Goal: Communication & Community: Answer question/provide support

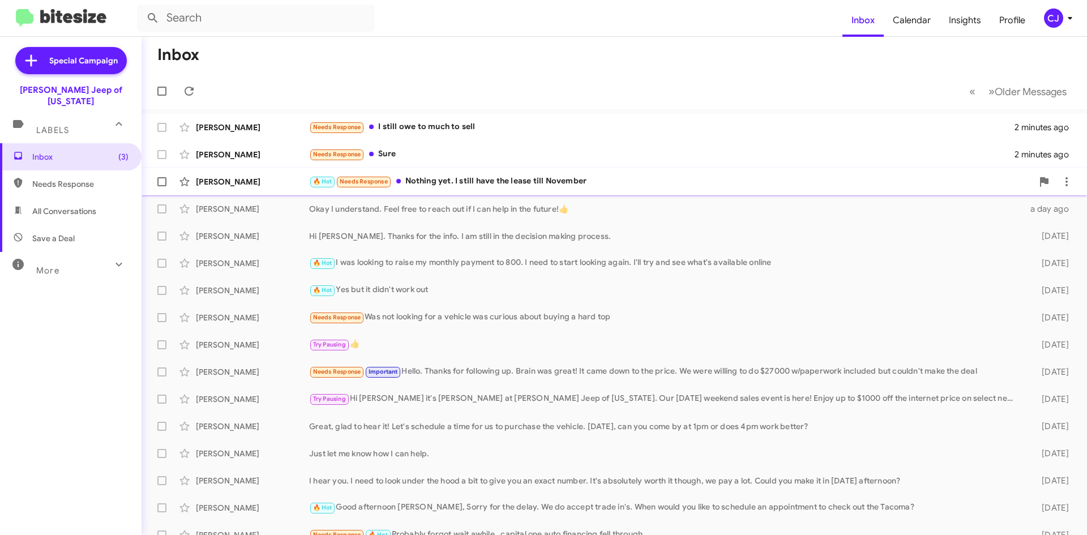
click at [536, 184] on div "🔥 Hot Needs Response Nothing yet. I still have the lease till November" at bounding box center [670, 181] width 723 height 13
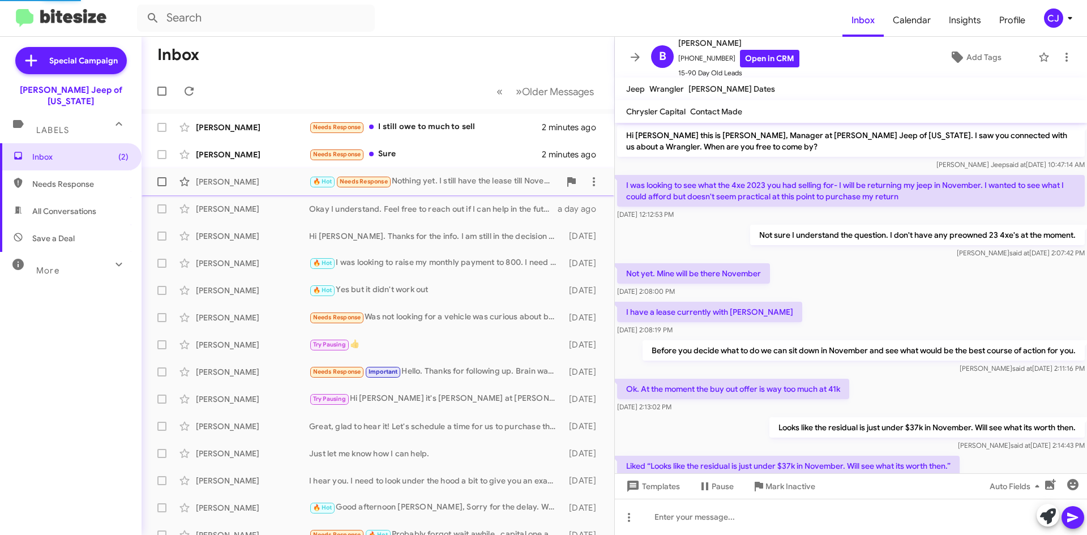
scroll to position [138, 0]
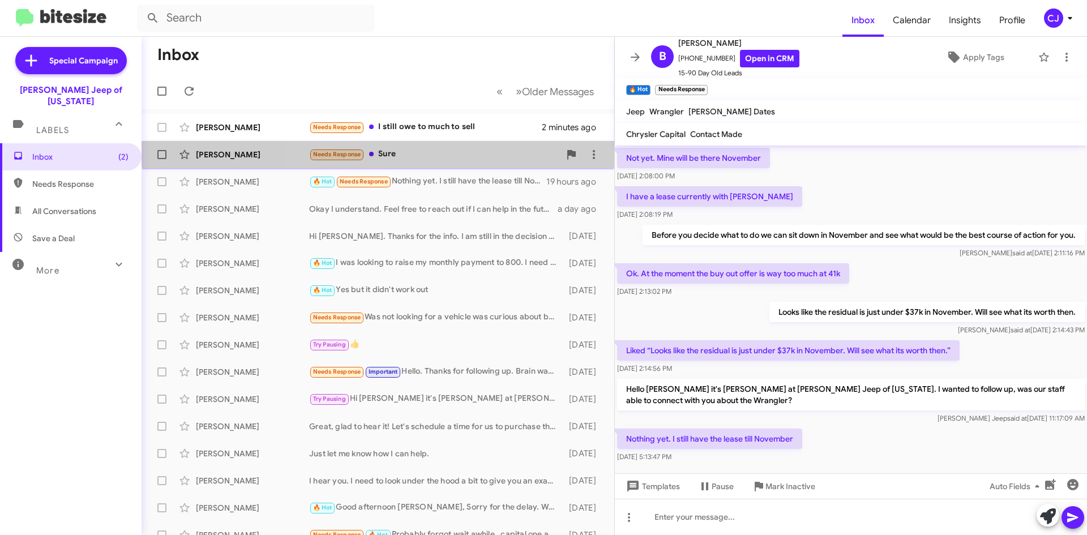
click at [480, 145] on div "[PERSON_NAME] Needs Response Sure 2 minutes ago" at bounding box center [378, 154] width 454 height 23
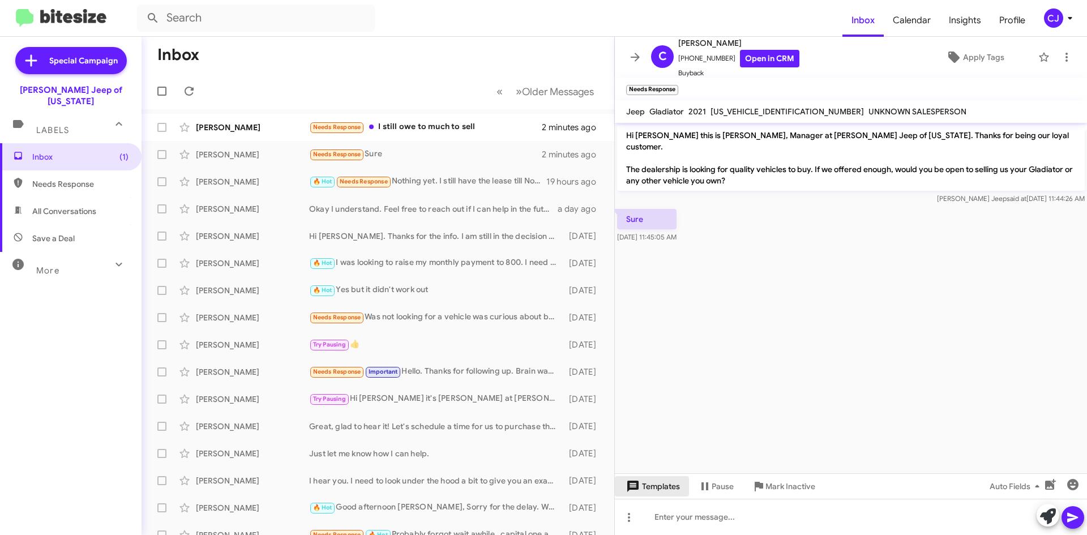
click at [663, 484] on span "Templates" at bounding box center [652, 486] width 56 height 20
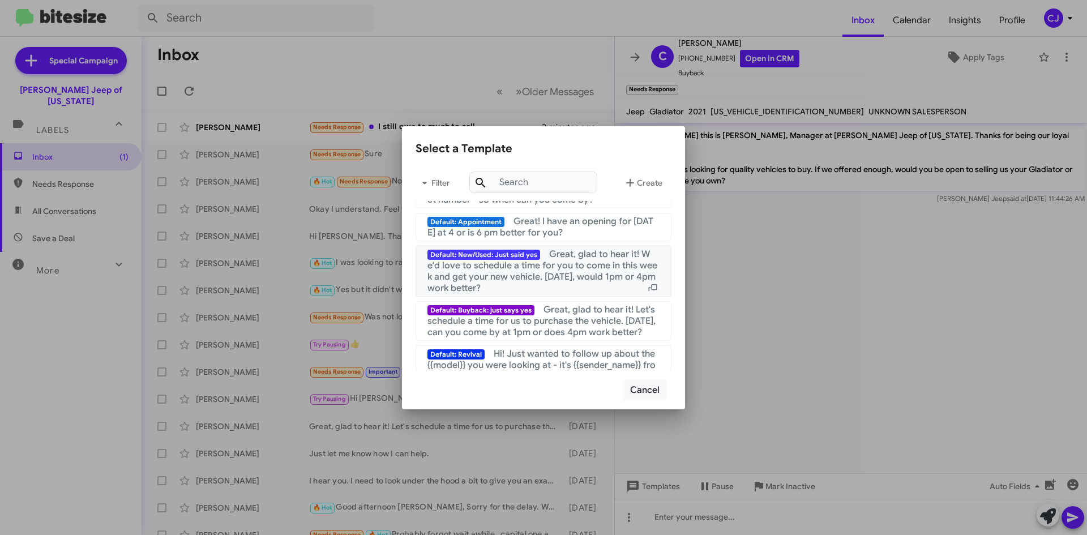
scroll to position [57, 0]
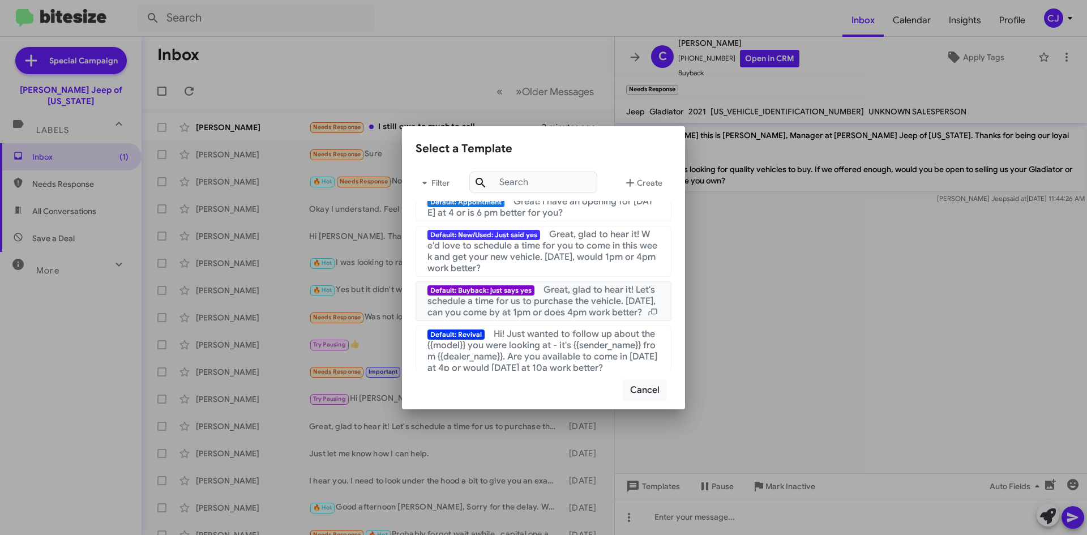
click at [578, 302] on span "Great, glad to hear it! Let's schedule a time for us to purchase the vehicle. […" at bounding box center [541, 301] width 228 height 34
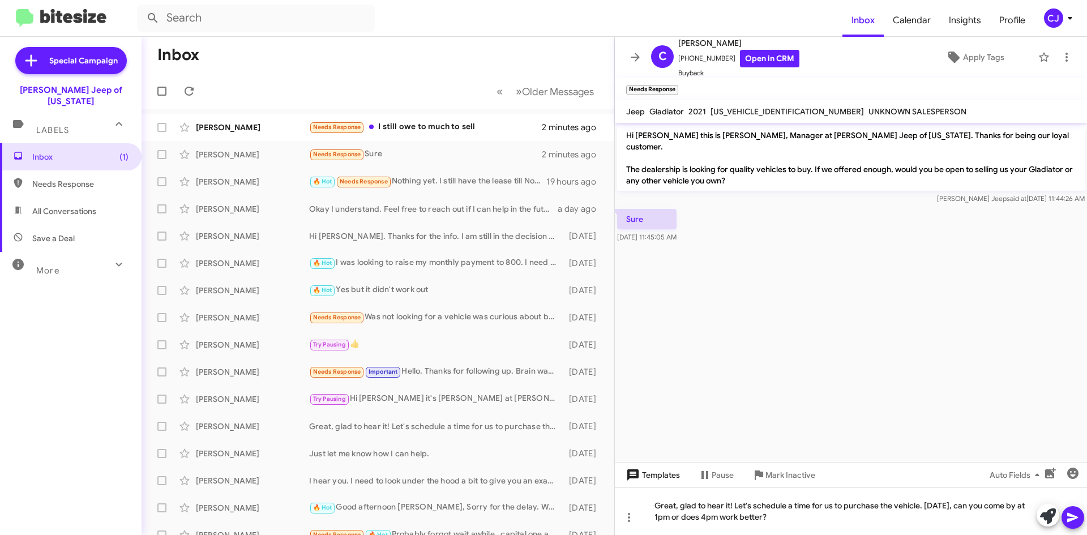
click at [664, 466] on span "Templates" at bounding box center [652, 475] width 56 height 20
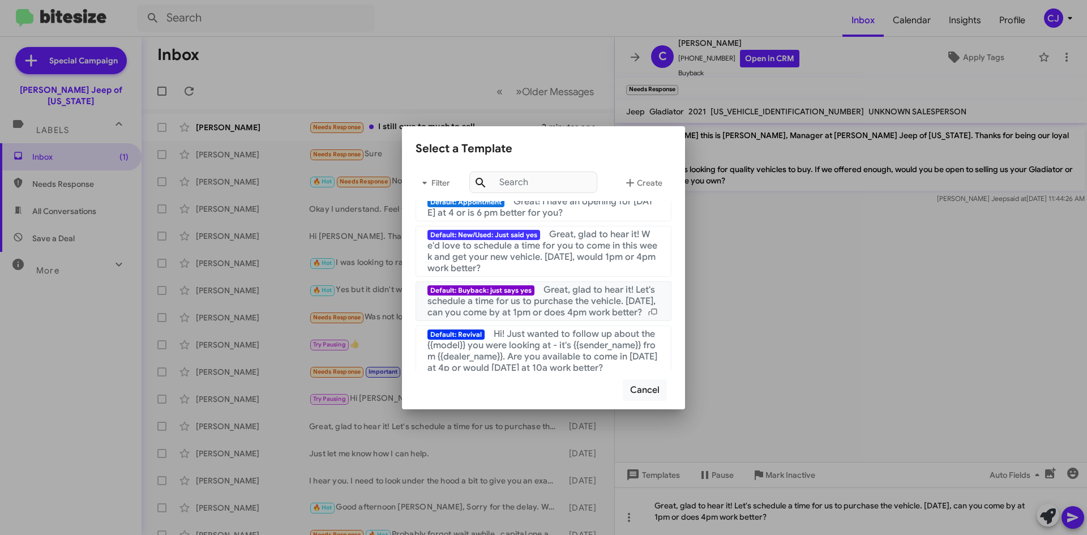
scroll to position [0, 0]
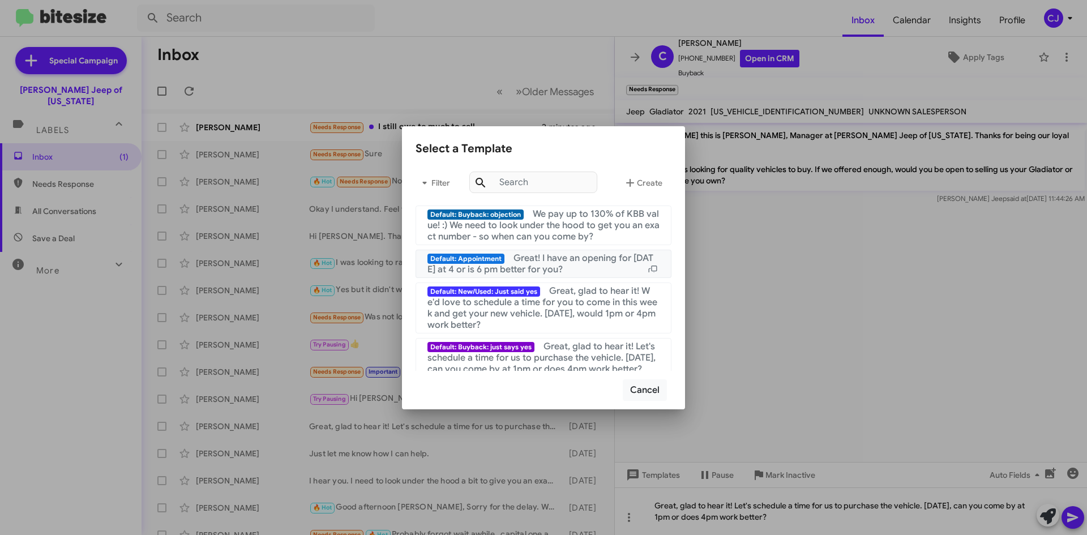
click at [565, 256] on span "Great! I have an opening for [DATE] at 4 or is 6 pm better for you?" at bounding box center [540, 263] width 226 height 23
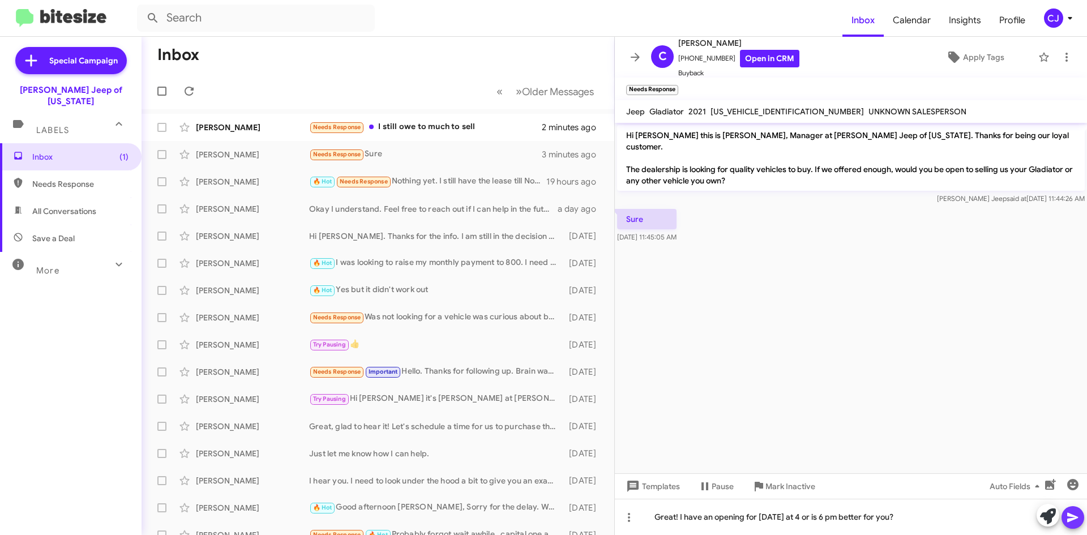
click at [1073, 515] on icon at bounding box center [1072, 518] width 11 height 10
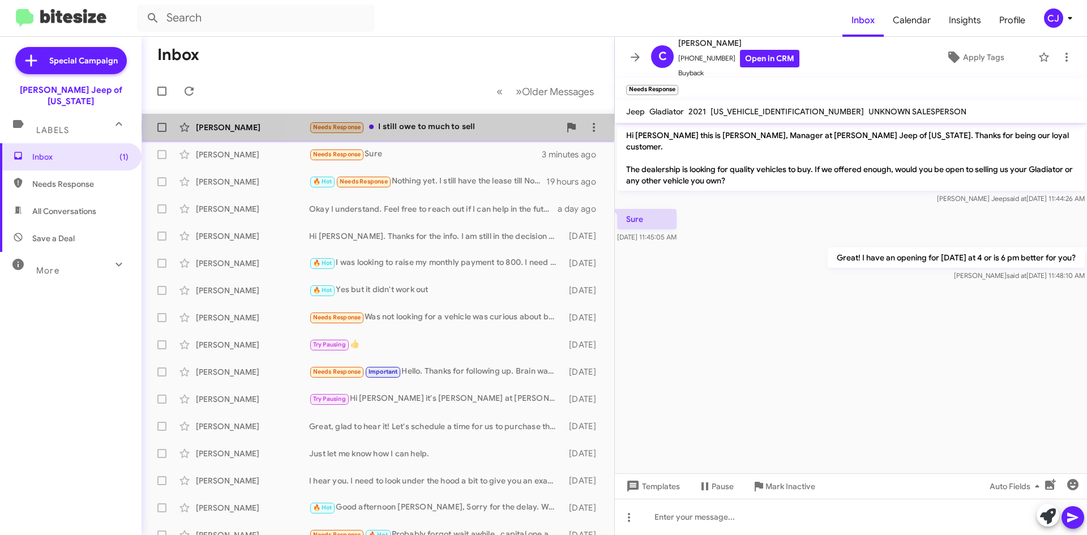
click at [481, 127] on div "Needs Response I still owe to much to sell" at bounding box center [434, 127] width 251 height 13
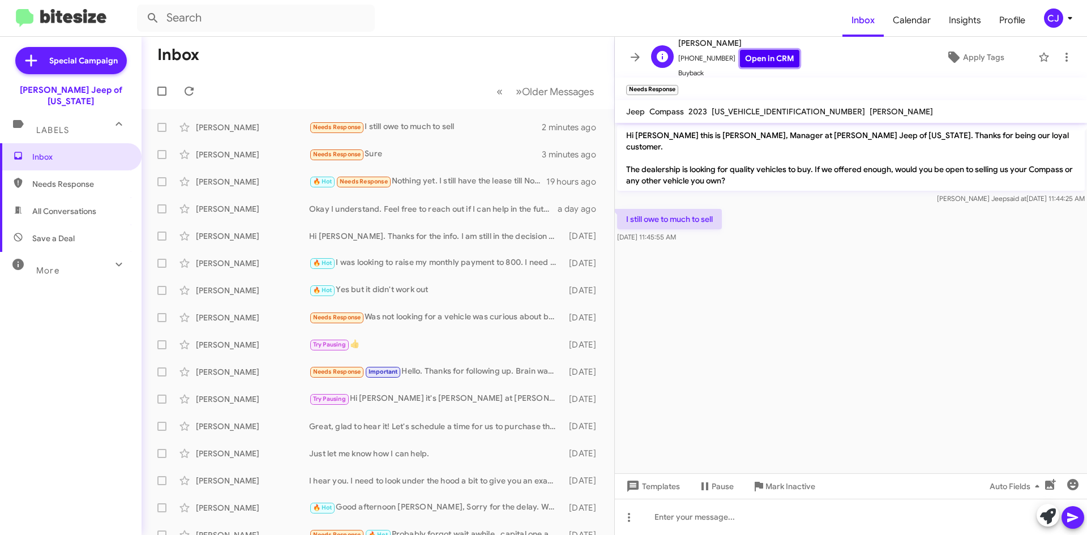
click at [774, 55] on link "Open in CRM" at bounding box center [769, 59] width 59 height 18
click at [668, 479] on span "Templates" at bounding box center [652, 486] width 56 height 20
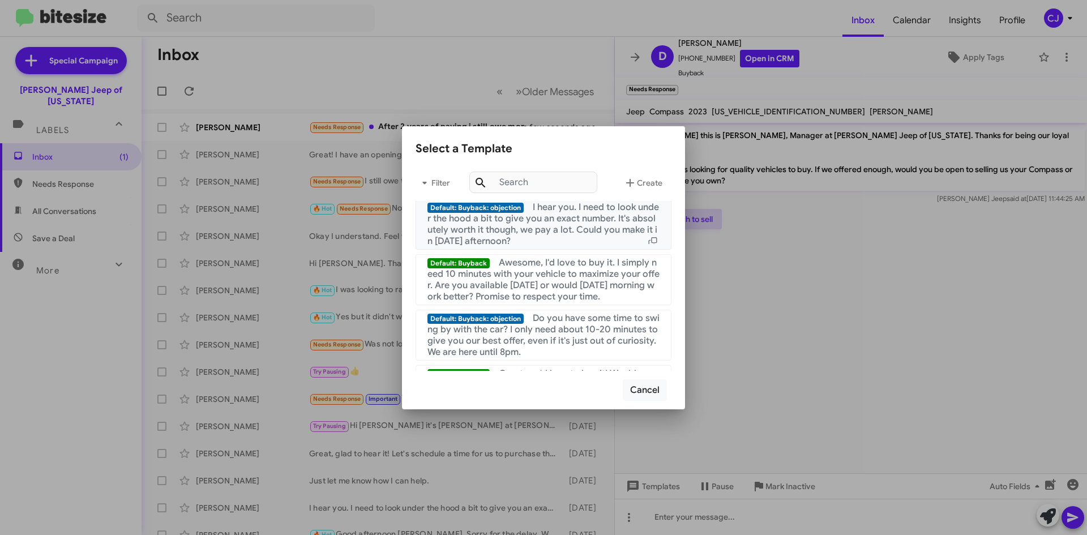
scroll to position [283, 0]
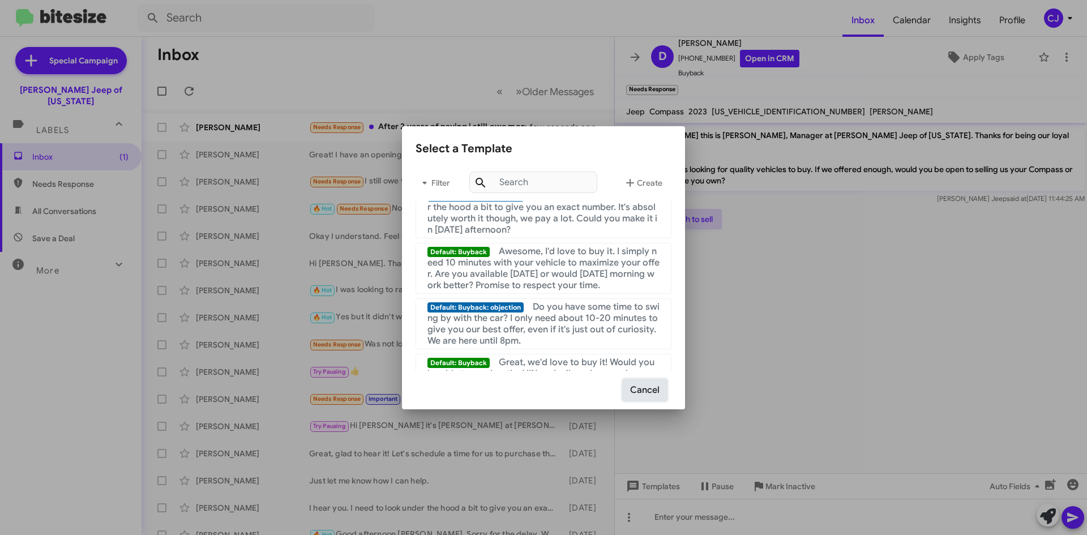
click at [656, 390] on button "Cancel" at bounding box center [645, 390] width 44 height 22
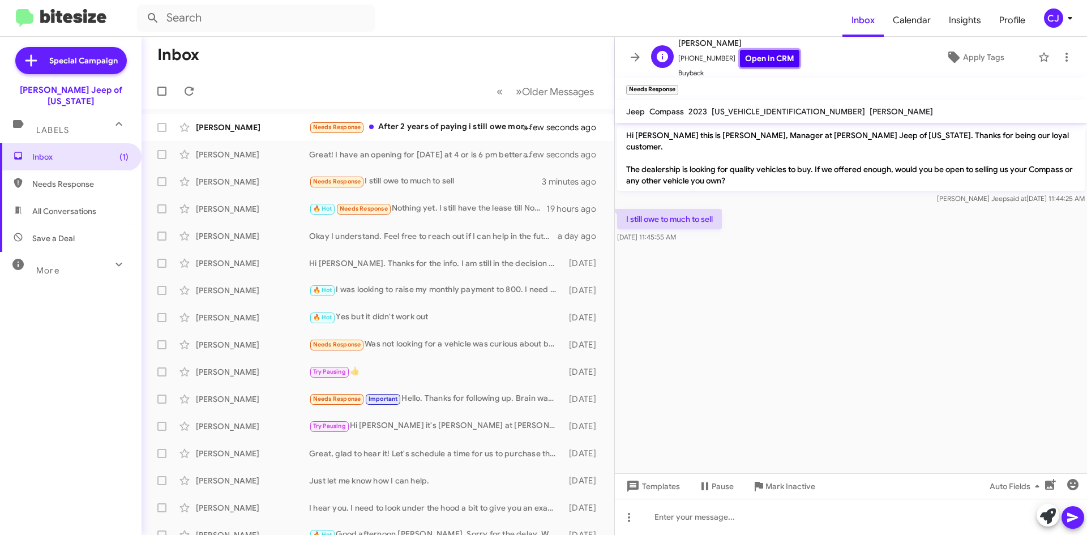
click at [751, 63] on link "Open in CRM" at bounding box center [769, 59] width 59 height 18
click at [667, 478] on span "Templates" at bounding box center [652, 486] width 56 height 20
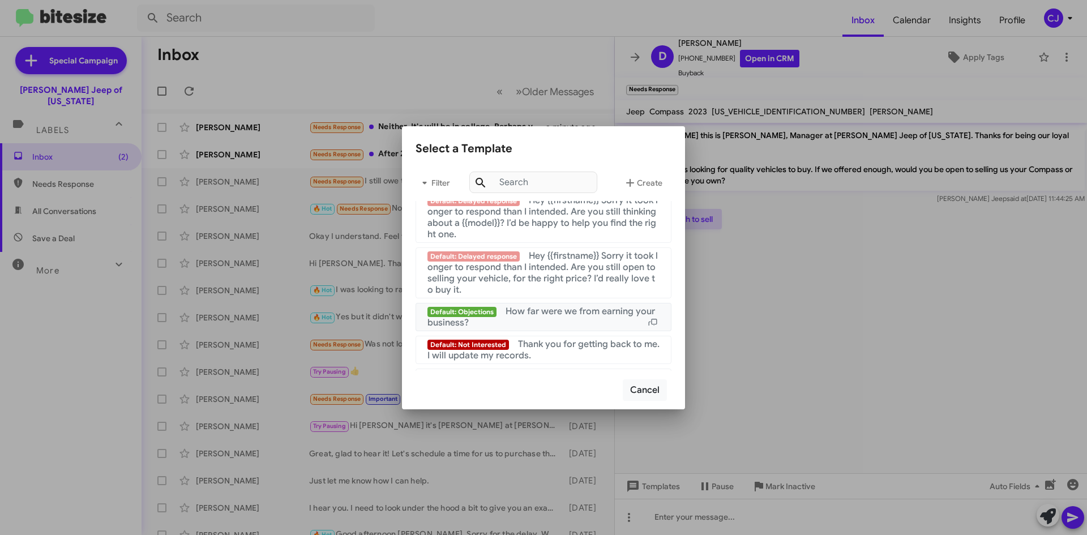
scroll to position [760, 0]
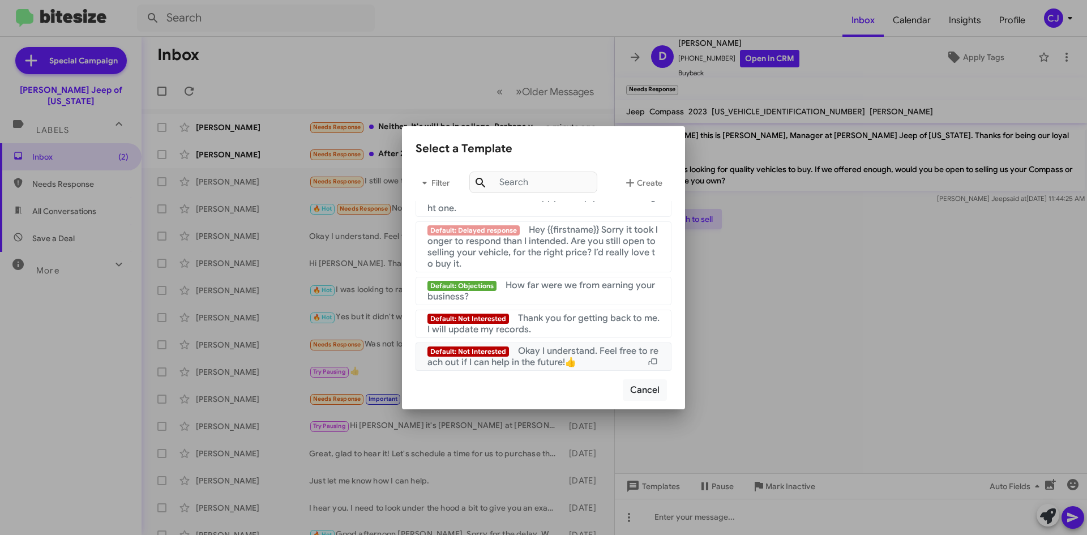
click at [579, 354] on span "Okay I understand. Feel free to reach out if I can help in the future!👍" at bounding box center [542, 356] width 231 height 23
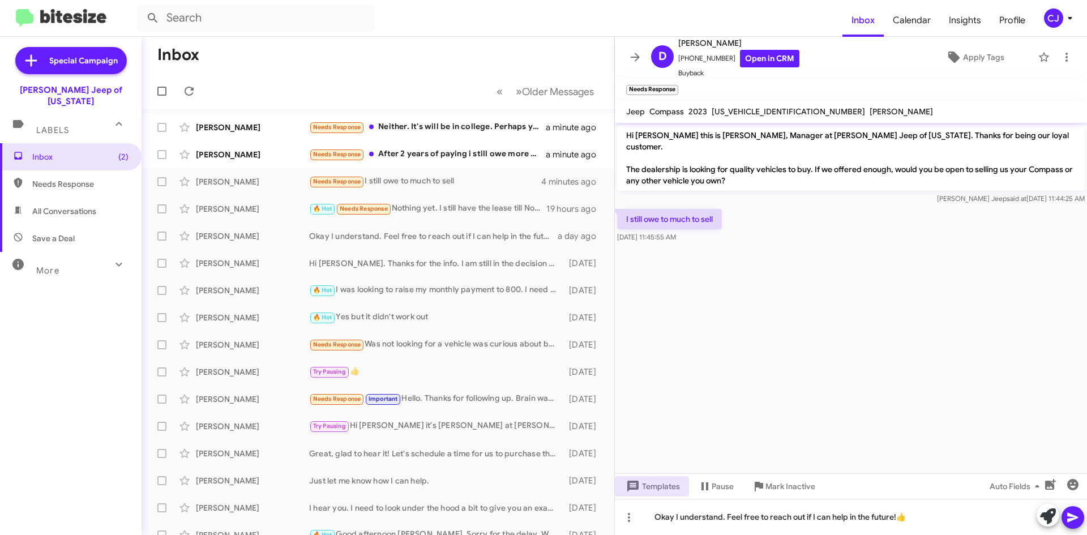
click at [1078, 517] on icon at bounding box center [1073, 518] width 14 height 14
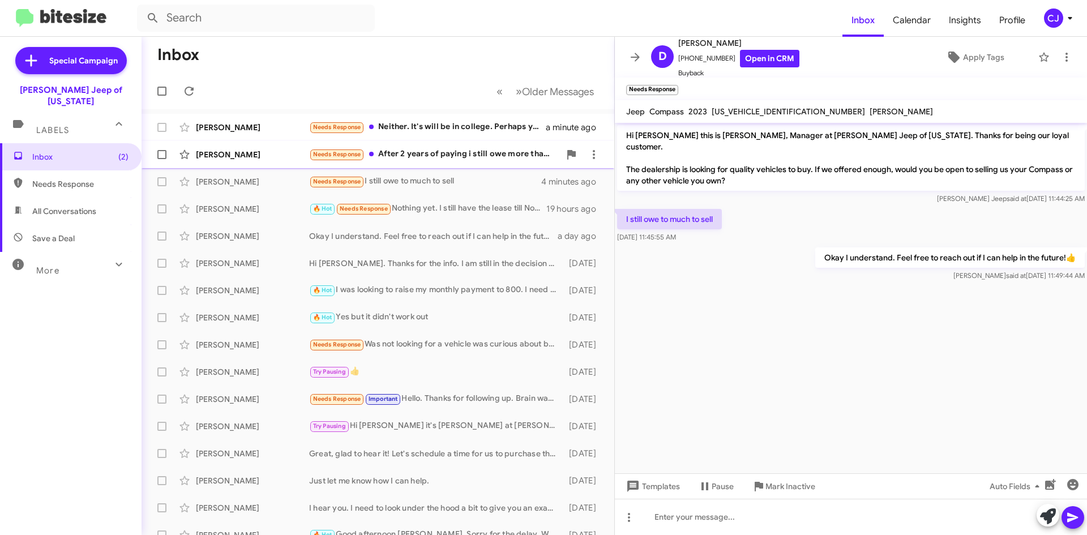
click at [465, 148] on div "Needs Response After 2 years of paying i still owe more than my vehicles worth.…" at bounding box center [434, 154] width 251 height 13
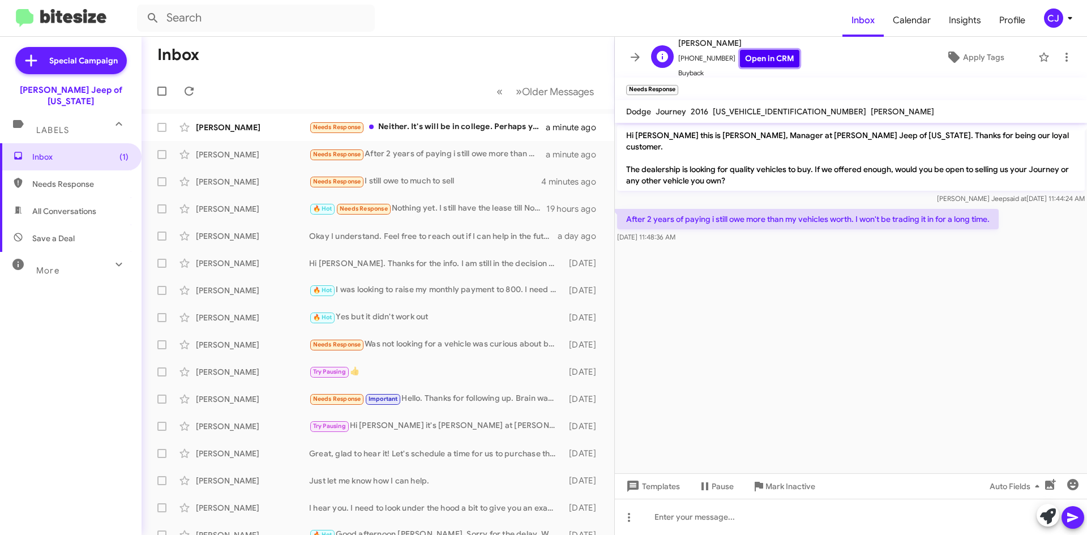
click at [753, 60] on link "Open in CRM" at bounding box center [769, 59] width 59 height 18
click at [664, 479] on span "Templates" at bounding box center [652, 486] width 56 height 20
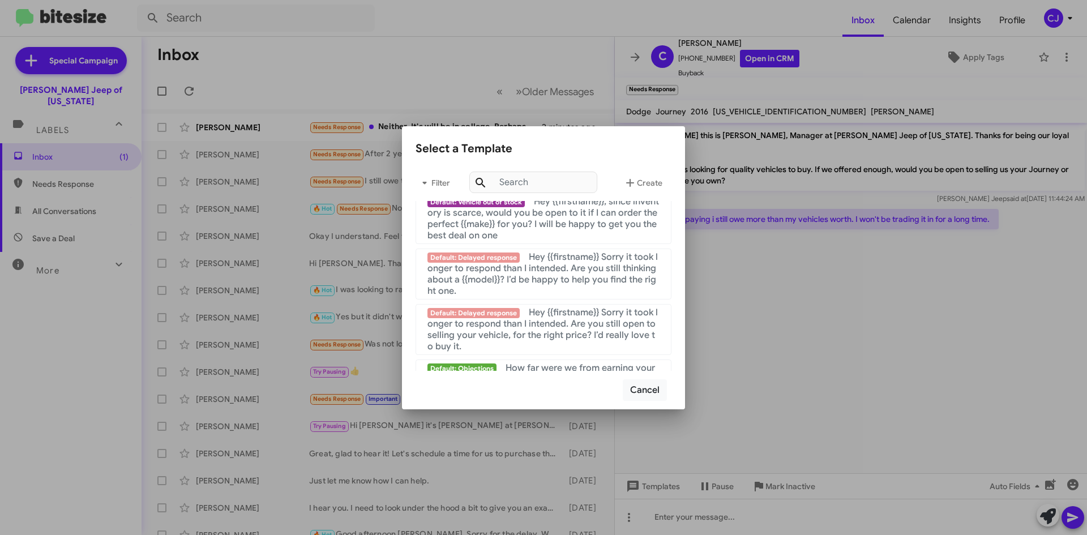
scroll to position [760, 0]
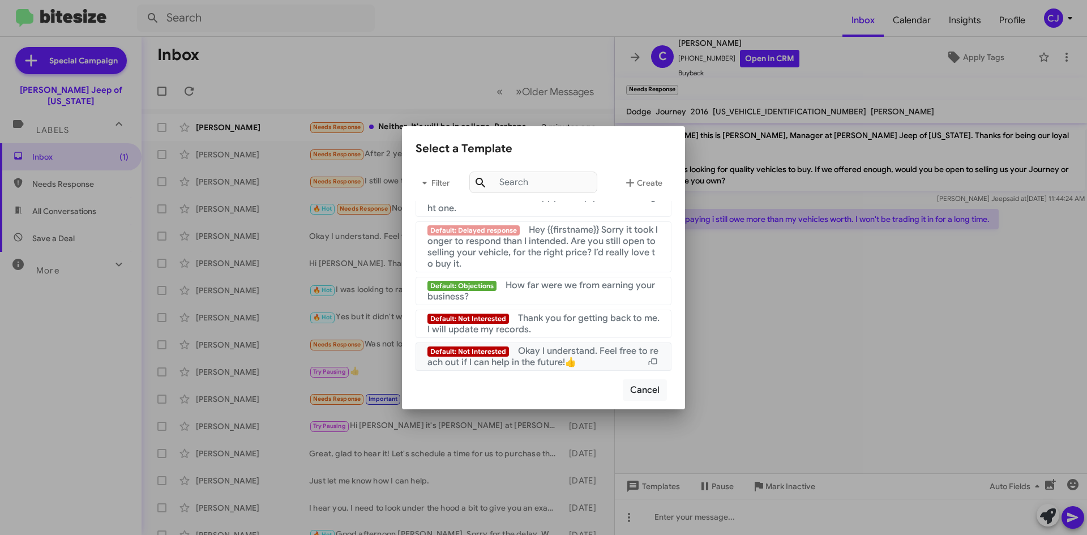
click at [563, 354] on span "Okay I understand. Feel free to reach out if I can help in the future!👍" at bounding box center [542, 356] width 231 height 23
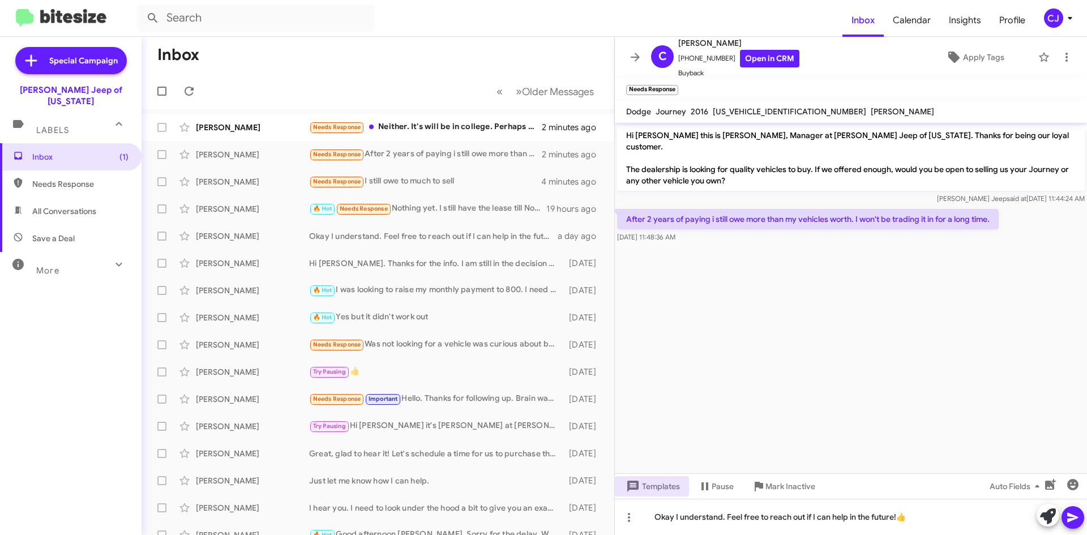
click at [1073, 515] on icon at bounding box center [1073, 518] width 14 height 14
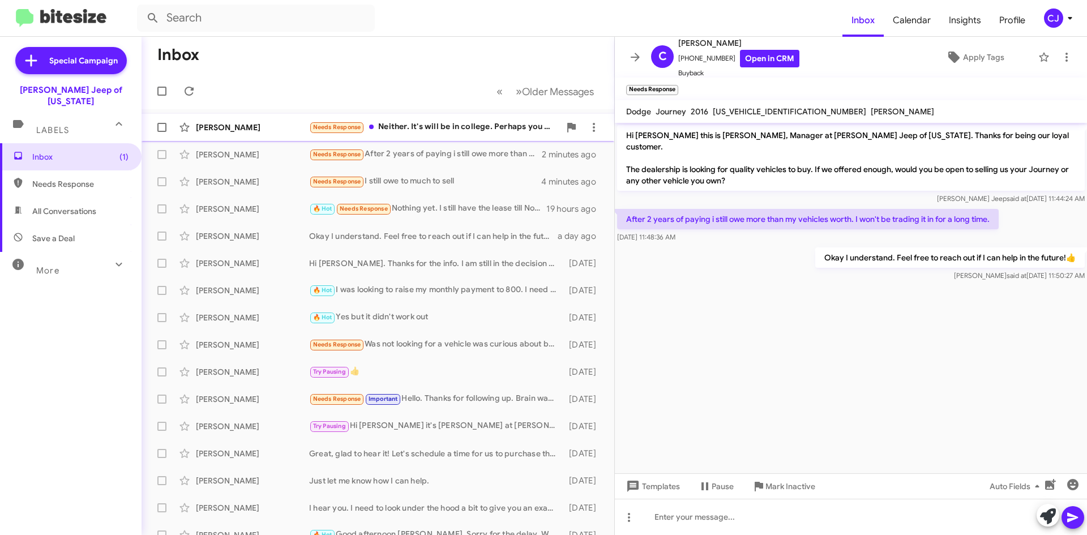
click at [466, 123] on div "Needs Response Neither. It's will be in college. Perhaps you should look at you…" at bounding box center [434, 127] width 251 height 13
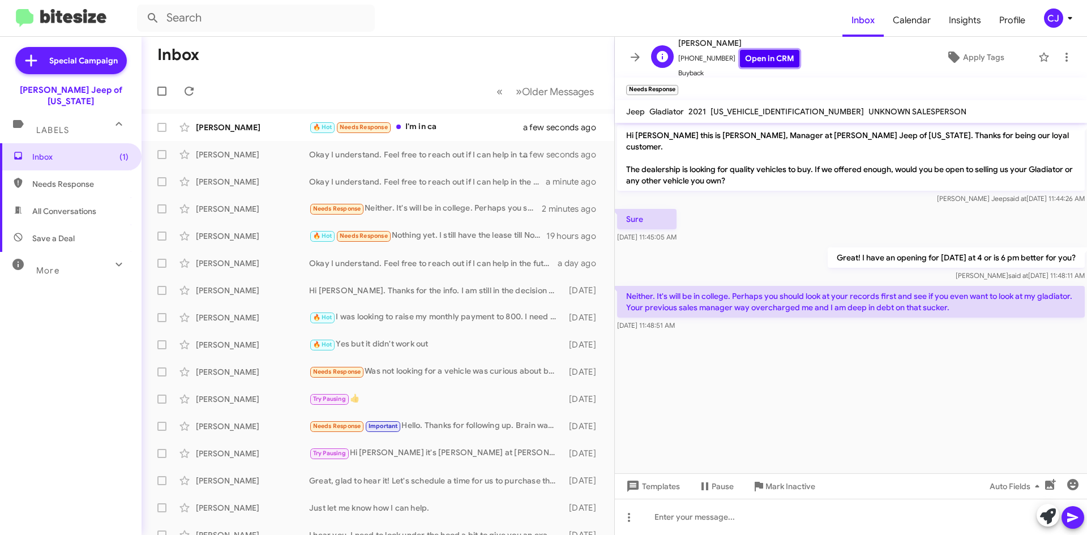
click at [757, 61] on link "Open in CRM" at bounding box center [769, 59] width 59 height 18
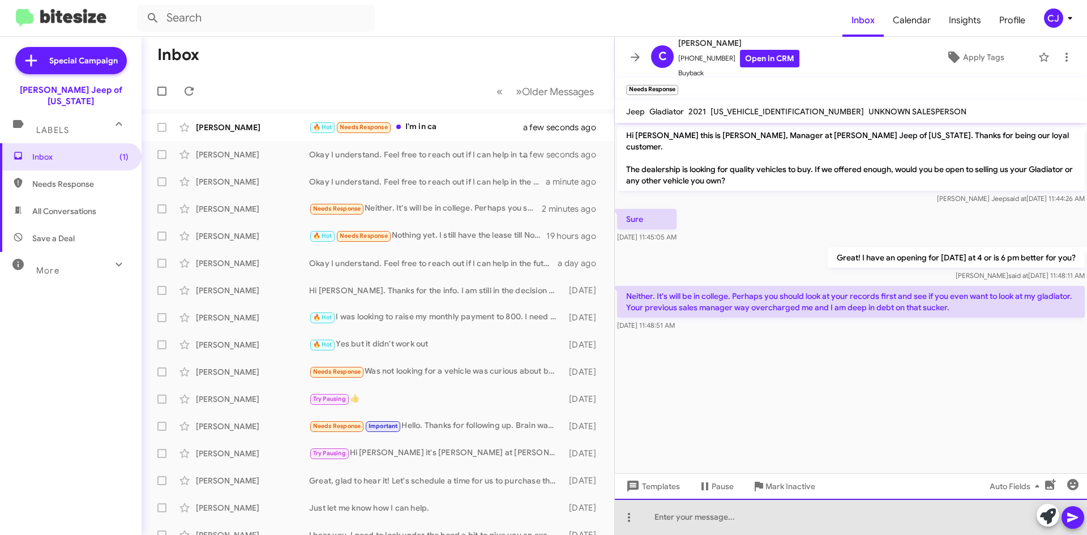
click at [706, 522] on div at bounding box center [851, 517] width 472 height 36
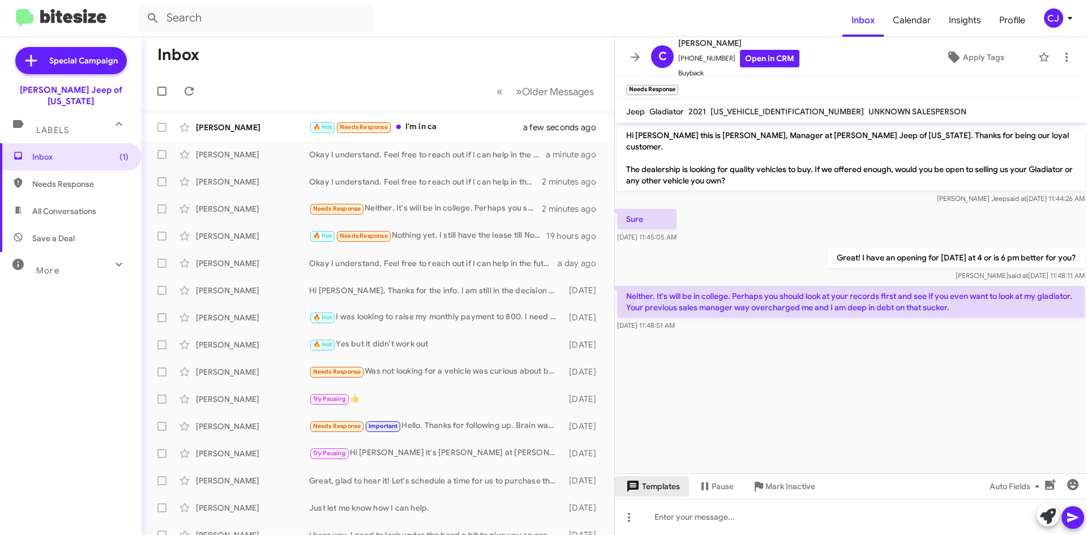
click at [667, 479] on span "Templates" at bounding box center [652, 486] width 56 height 20
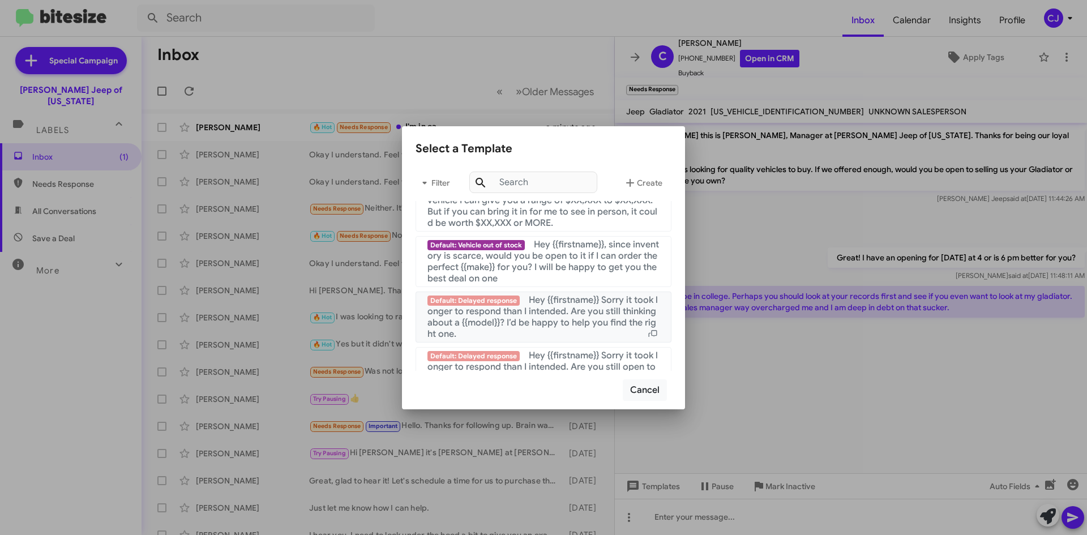
scroll to position [760, 0]
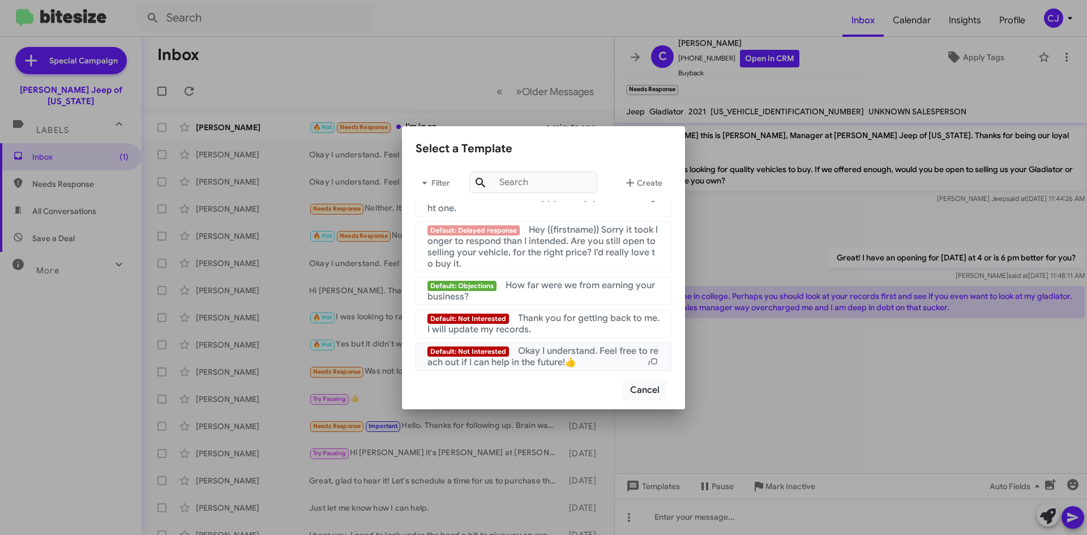
click at [600, 355] on span "Okay I understand. Feel free to reach out if I can help in the future!👍" at bounding box center [542, 356] width 231 height 23
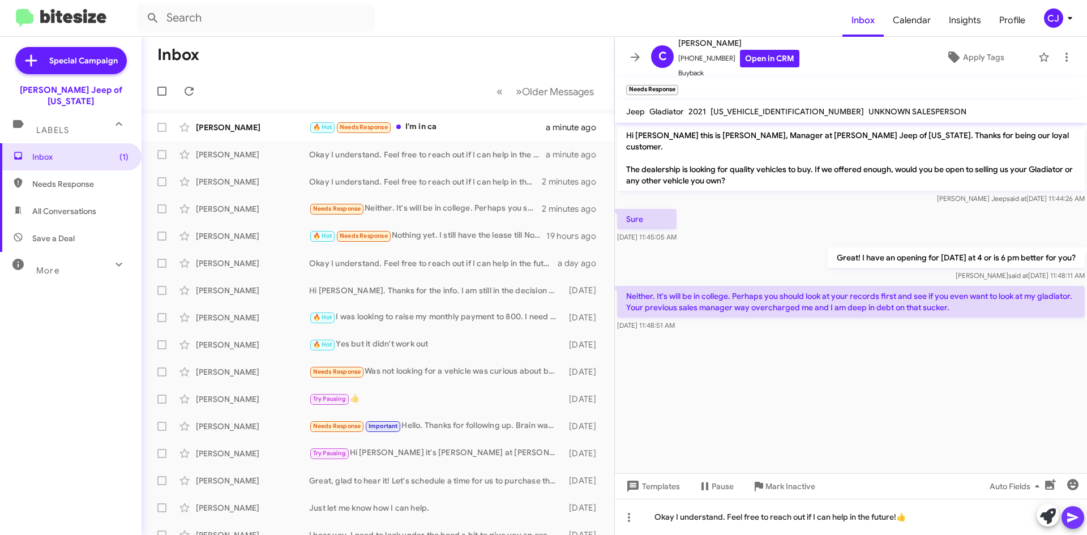
click at [1065, 522] on button at bounding box center [1072, 517] width 23 height 23
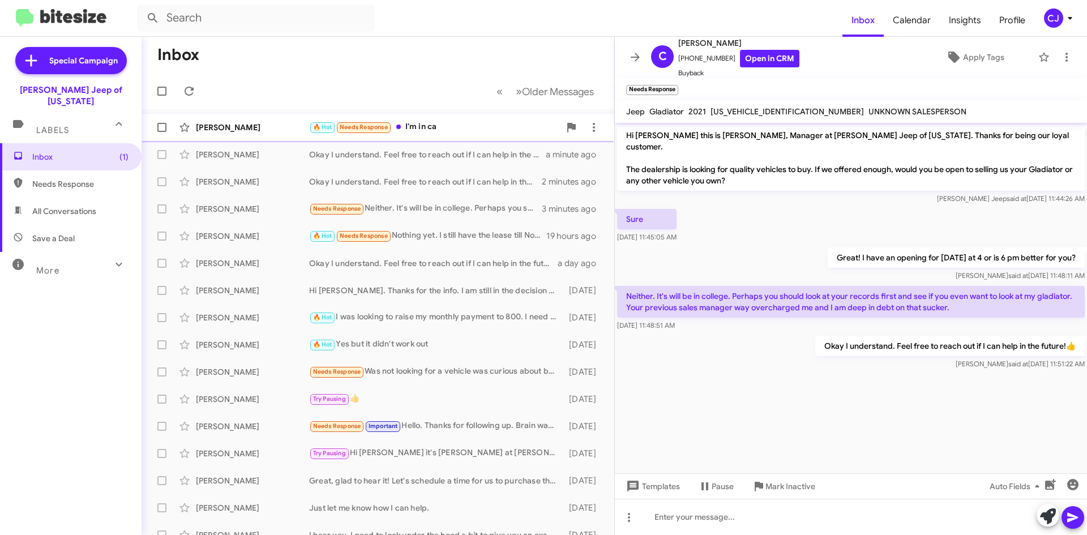
click at [435, 115] on span "[PERSON_NAME] 🔥 Hot Needs Response I'm in ca a minute ago" at bounding box center [377, 127] width 473 height 27
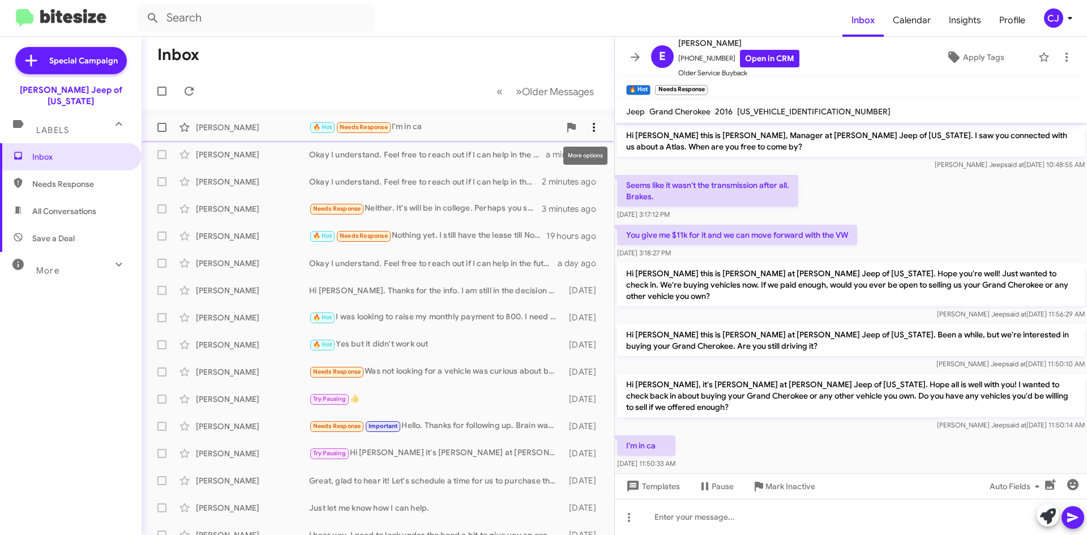
click at [587, 125] on icon at bounding box center [594, 128] width 14 height 14
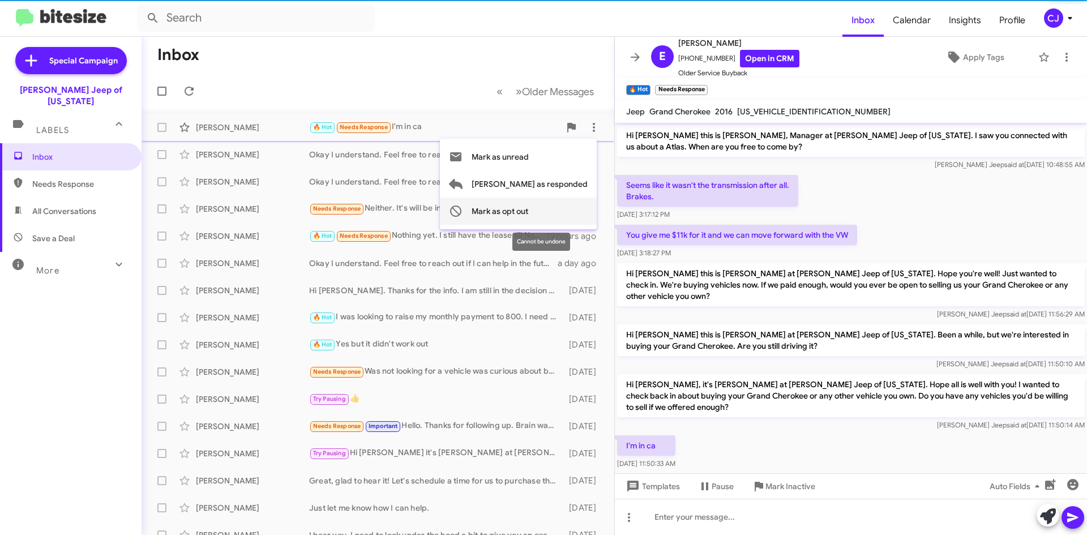
click at [528, 213] on span "Mark as opt out" at bounding box center [499, 211] width 57 height 27
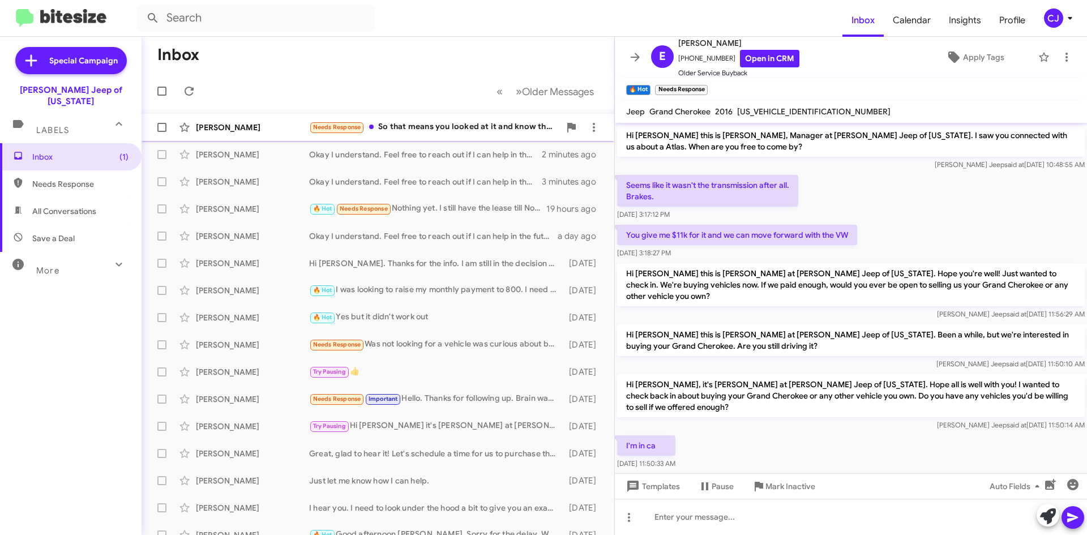
click at [465, 127] on div "Needs Response So that means you looked at it and know that you can't help me?" at bounding box center [434, 127] width 251 height 13
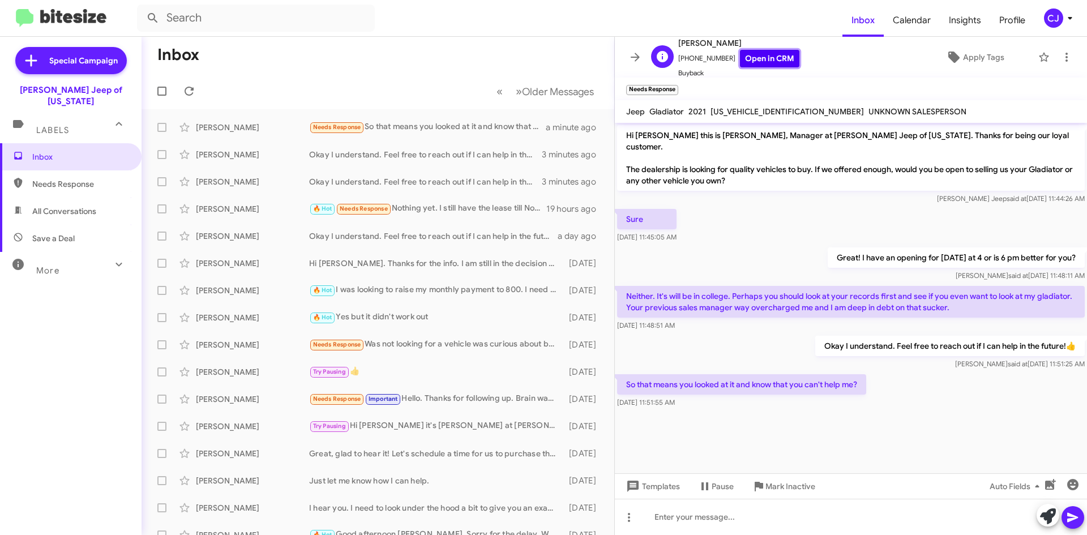
click at [756, 53] on link "Open in CRM" at bounding box center [769, 59] width 59 height 18
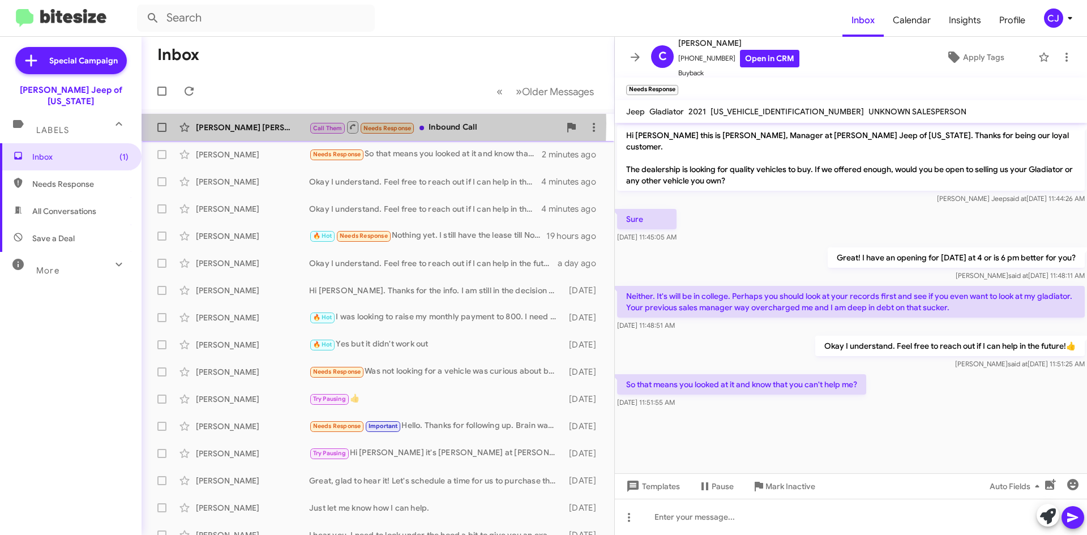
click at [261, 123] on div "[PERSON_NAME] [PERSON_NAME]" at bounding box center [252, 127] width 113 height 11
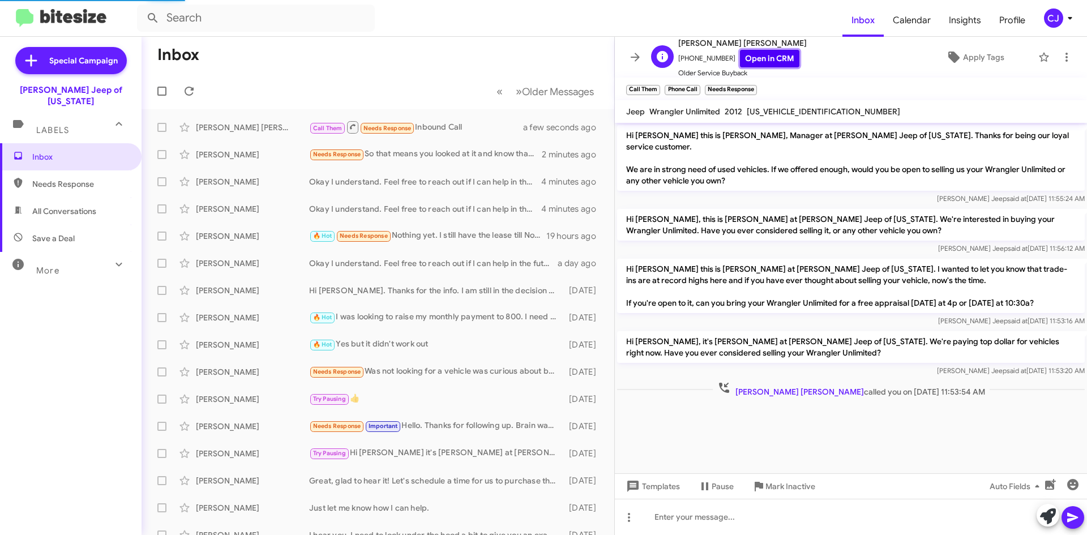
click at [747, 59] on link "Open in CRM" at bounding box center [769, 59] width 59 height 18
click at [449, 145] on div "[PERSON_NAME] Needs Response So that means you looked at it and know that you c…" at bounding box center [378, 154] width 454 height 23
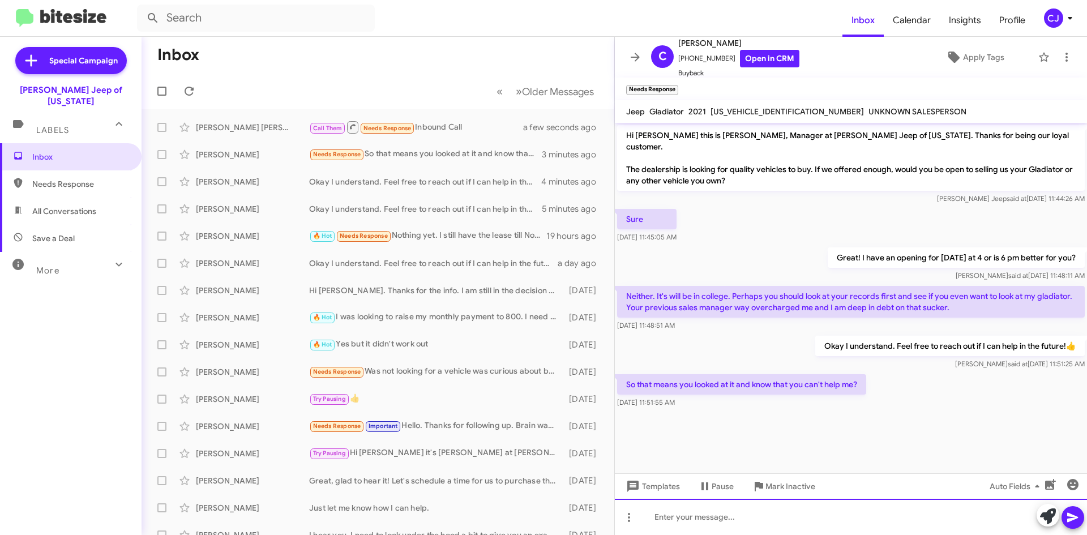
click at [672, 518] on div at bounding box center [851, 517] width 472 height 36
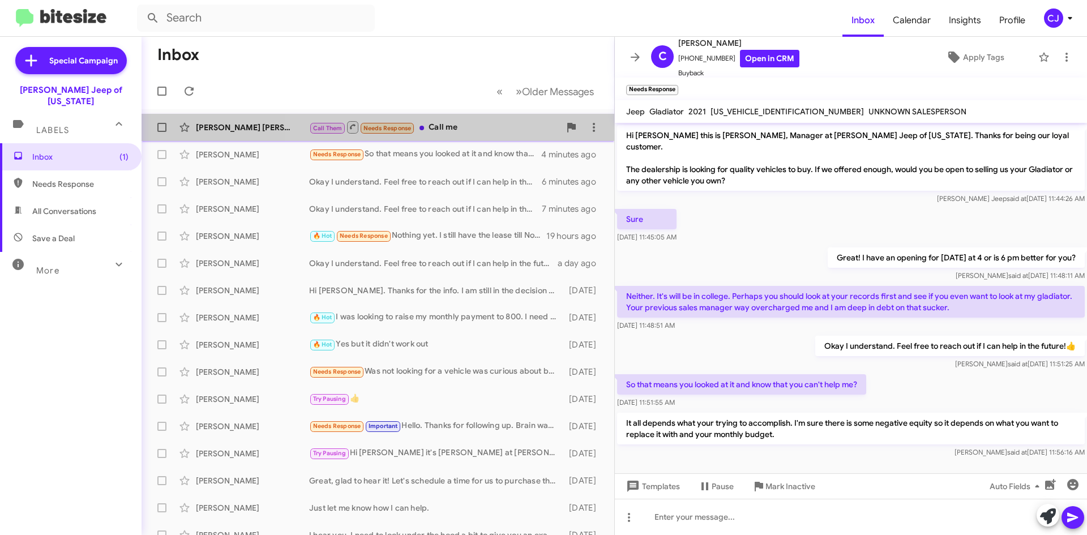
click at [485, 130] on div "Call Them Needs Response Call me" at bounding box center [434, 127] width 251 height 14
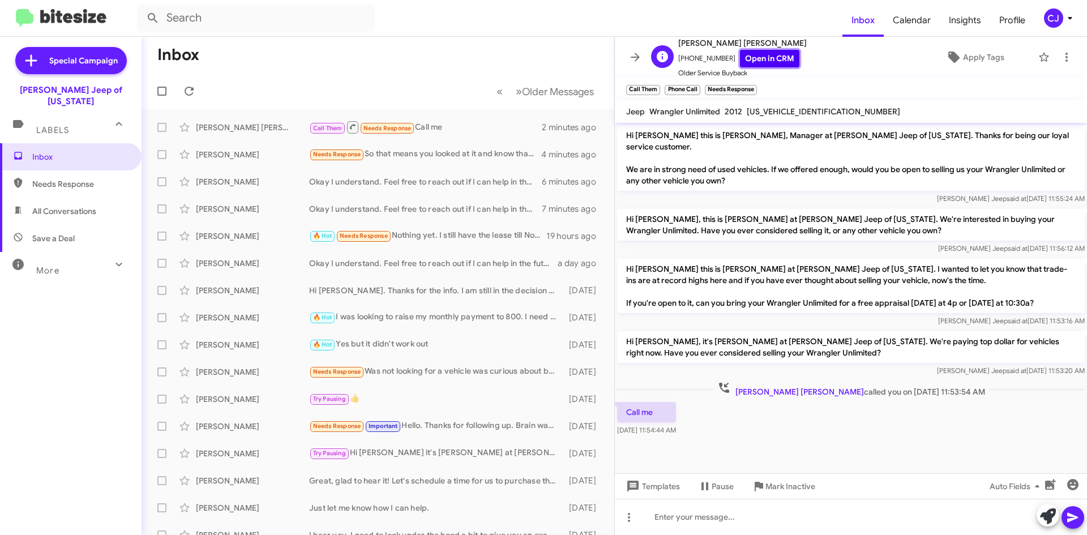
click at [764, 55] on link "Open in CRM" at bounding box center [769, 59] width 59 height 18
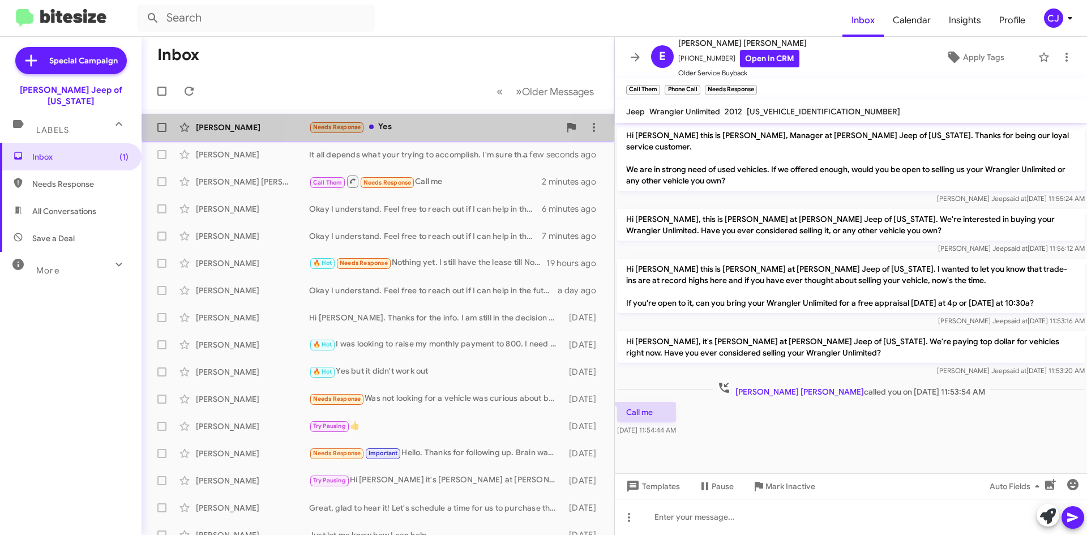
click at [427, 121] on div "Needs Response Yes" at bounding box center [434, 127] width 251 height 13
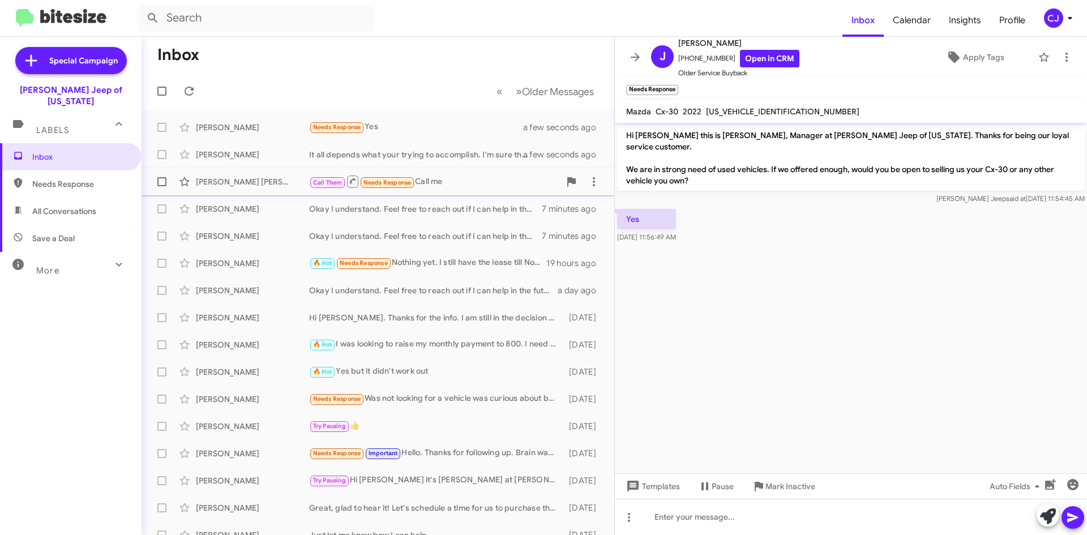
click at [443, 181] on div "Call Them Needs Response Call me" at bounding box center [434, 181] width 251 height 14
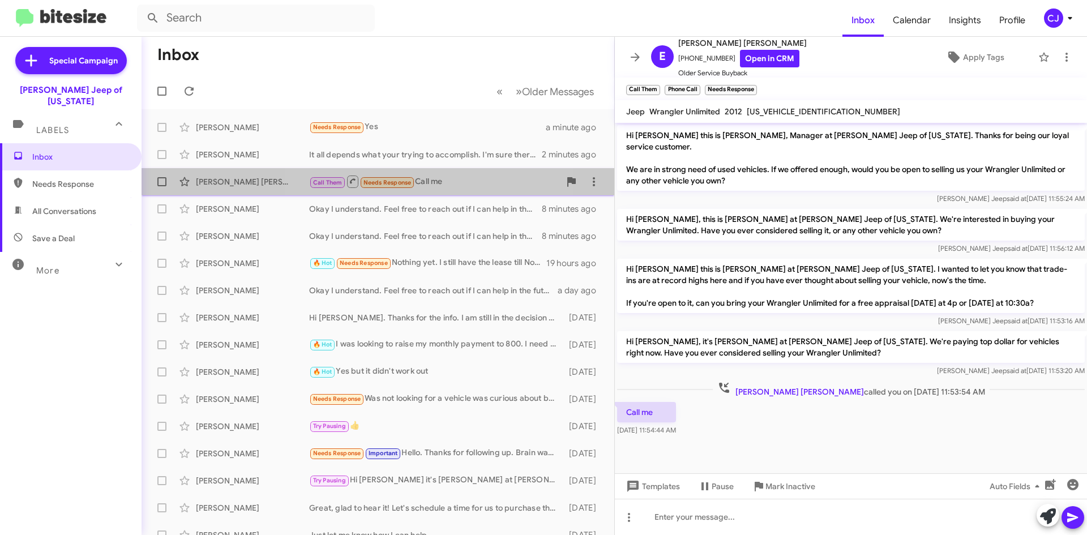
click at [423, 181] on div "Call Them Needs Response Call me" at bounding box center [434, 181] width 251 height 14
click at [587, 181] on icon at bounding box center [594, 182] width 14 height 14
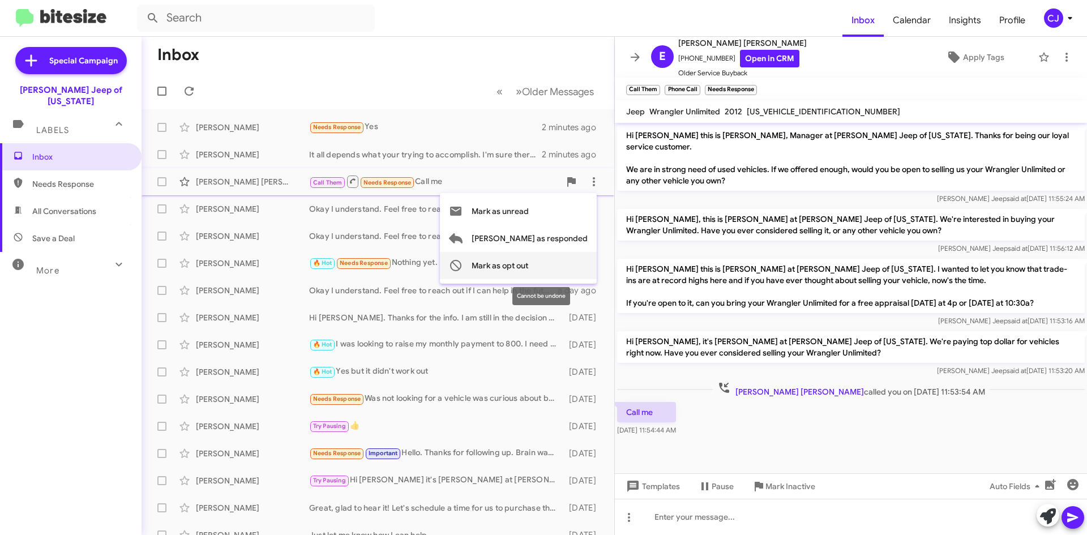
click at [528, 265] on span "Mark as opt out" at bounding box center [499, 265] width 57 height 27
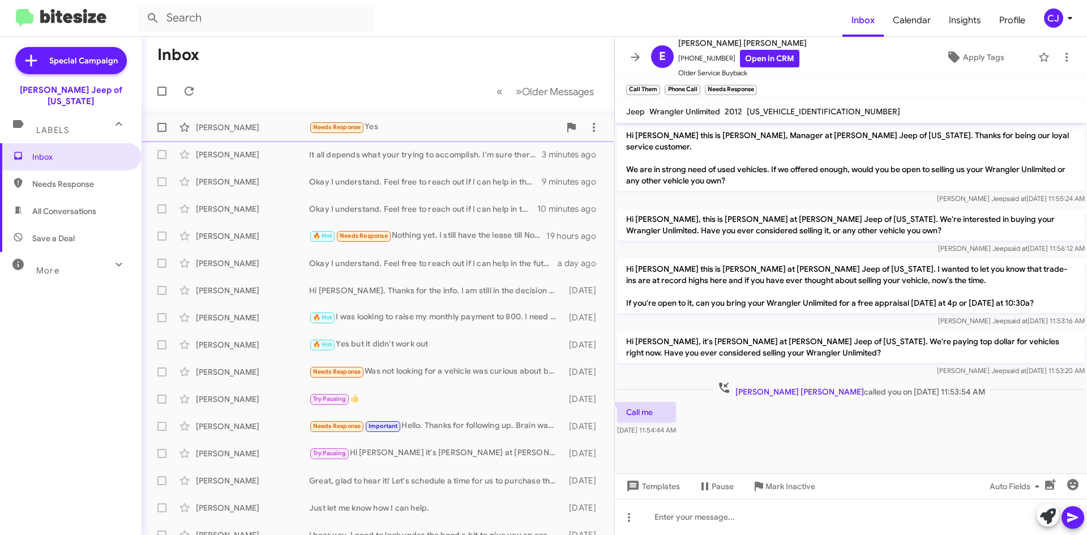
click at [406, 123] on div "Needs Response Yes" at bounding box center [434, 127] width 251 height 13
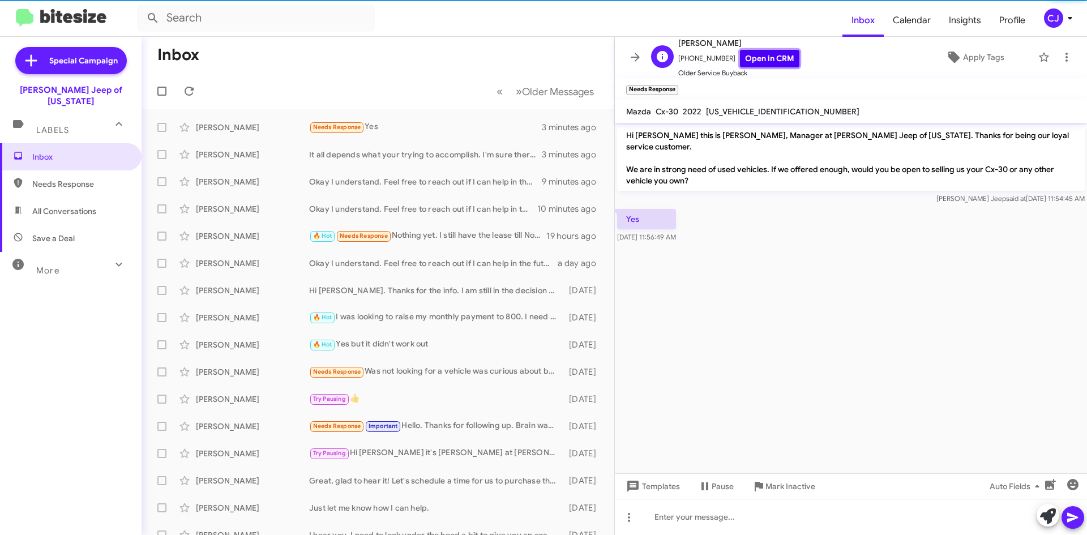
click at [752, 56] on link "Open in CRM" at bounding box center [769, 59] width 59 height 18
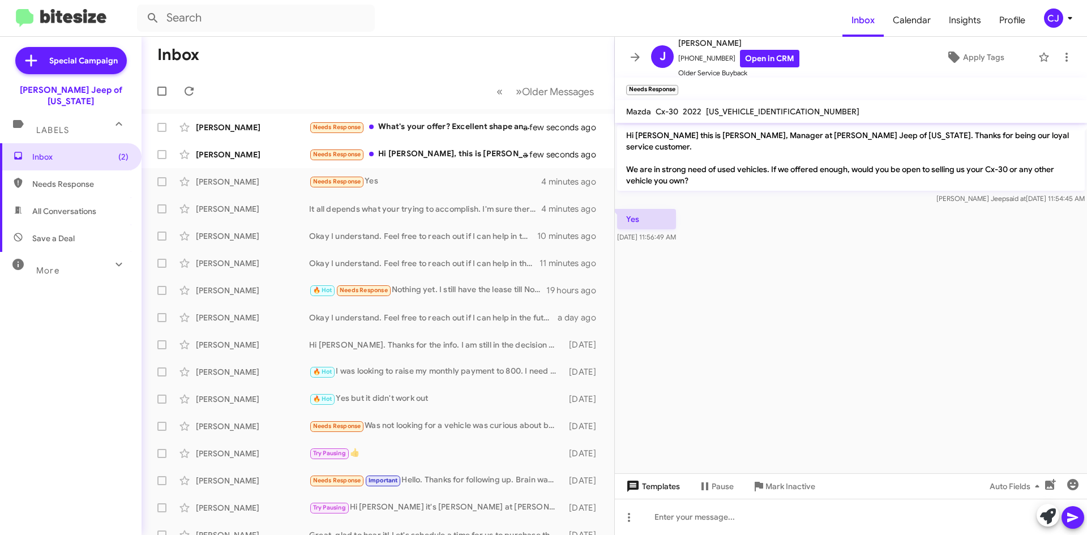
click at [650, 486] on span "Templates" at bounding box center [652, 486] width 56 height 20
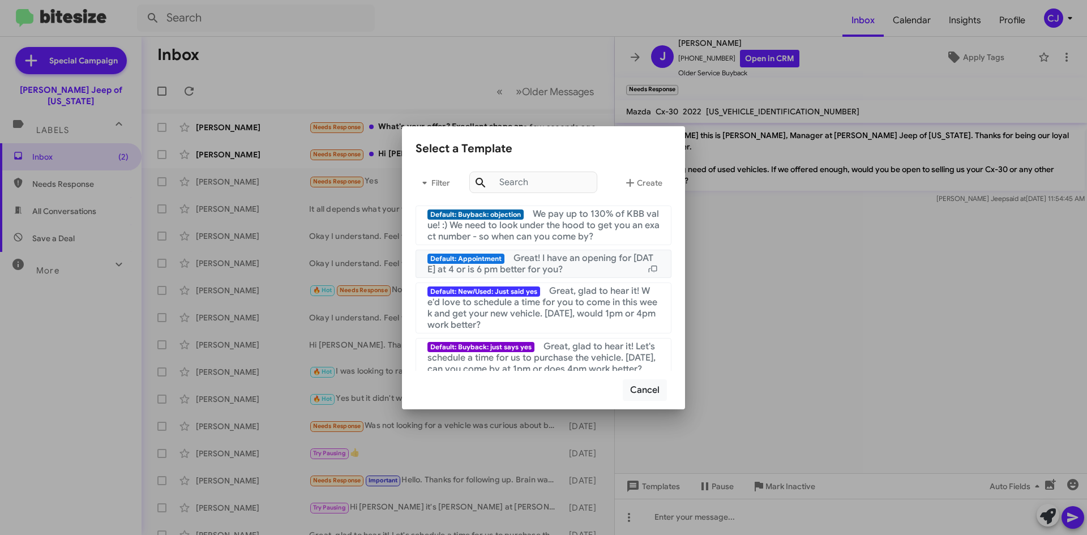
click at [537, 259] on span "Great! I have an opening for [DATE] at 4 or is 6 pm better for you?" at bounding box center [540, 263] width 226 height 23
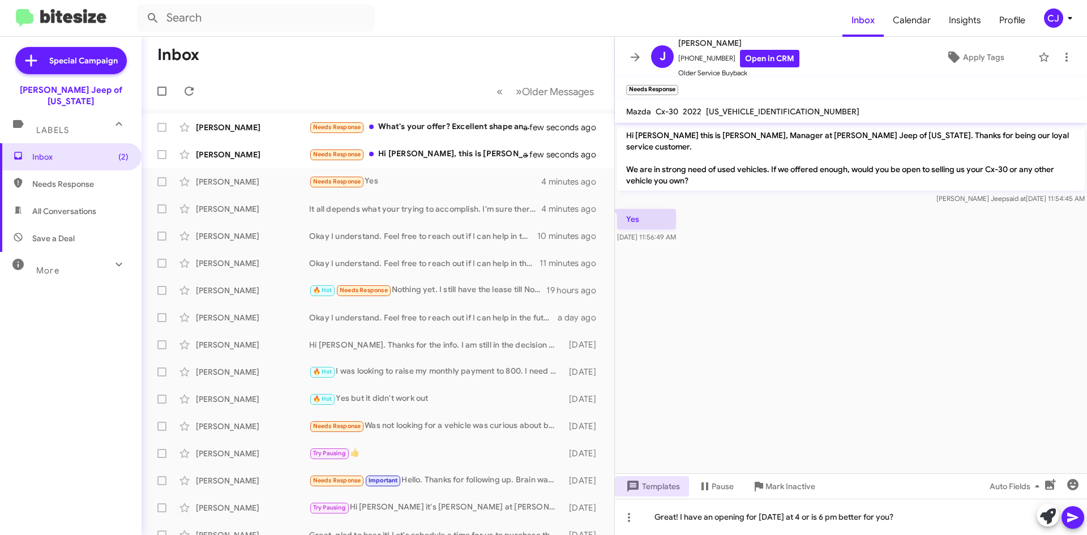
click at [1071, 517] on icon at bounding box center [1073, 518] width 14 height 14
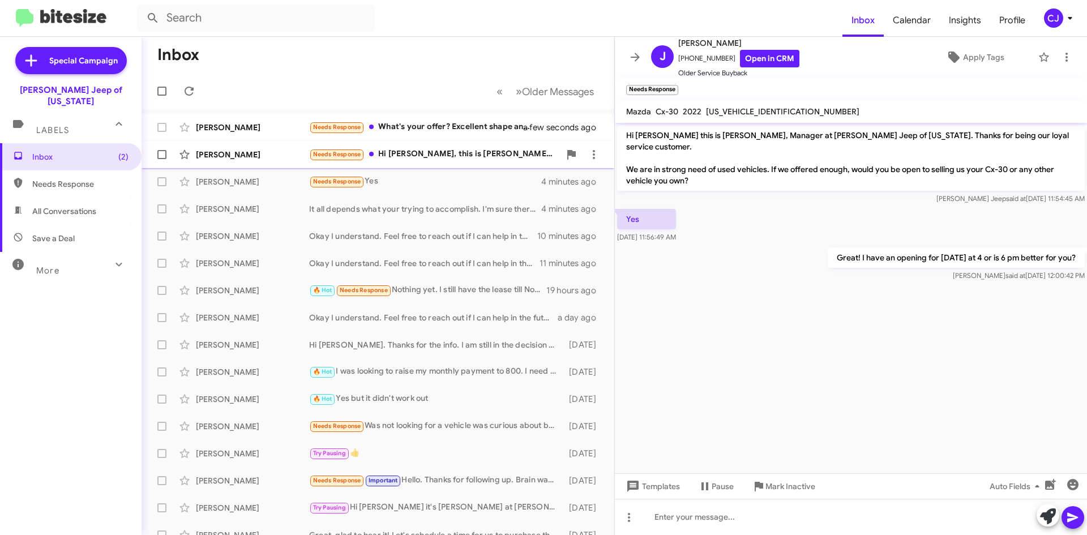
click at [461, 144] on div "[PERSON_NAME] Needs Response Hi [PERSON_NAME], this is [PERSON_NAME], [PERSON_N…" at bounding box center [378, 154] width 454 height 23
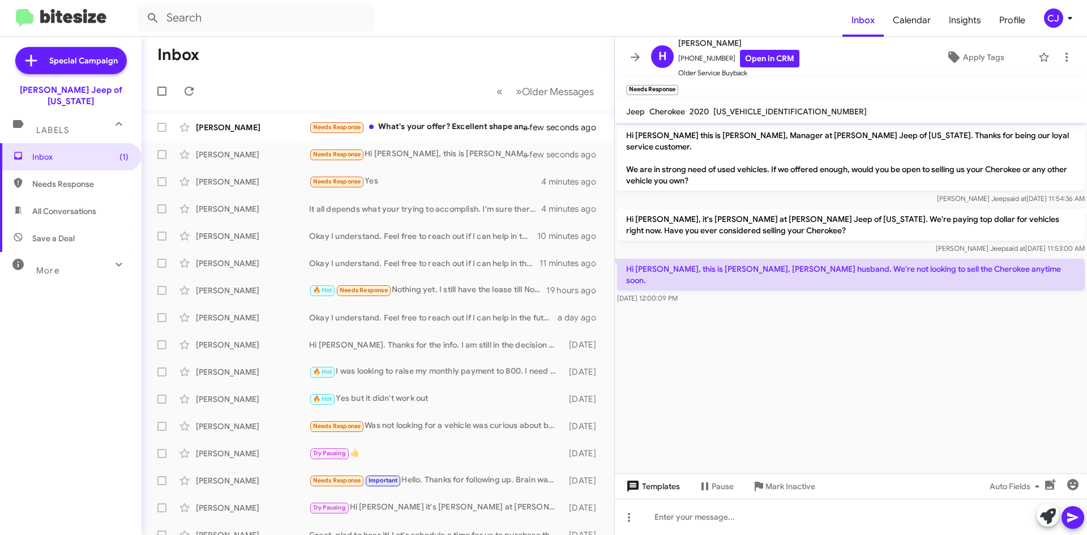
click at [650, 480] on span "Templates" at bounding box center [652, 486] width 56 height 20
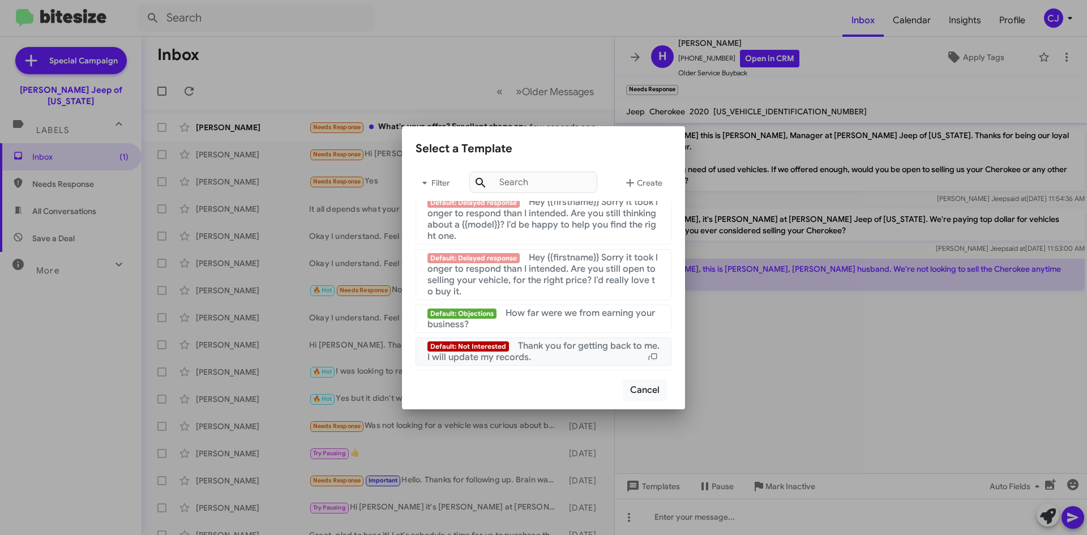
scroll to position [760, 0]
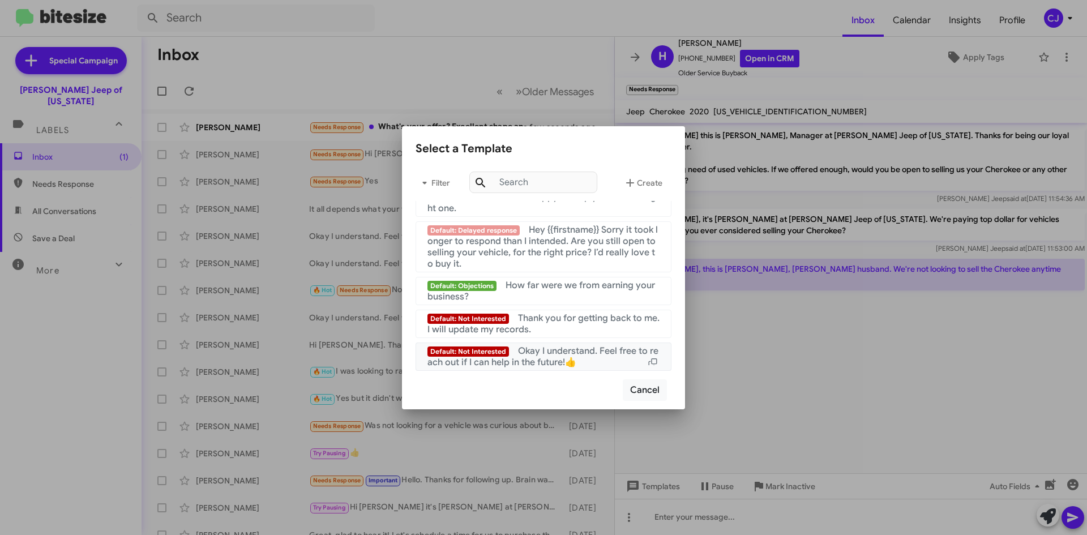
click at [533, 349] on span "Okay I understand. Feel free to reach out if I can help in the future!👍" at bounding box center [542, 356] width 231 height 23
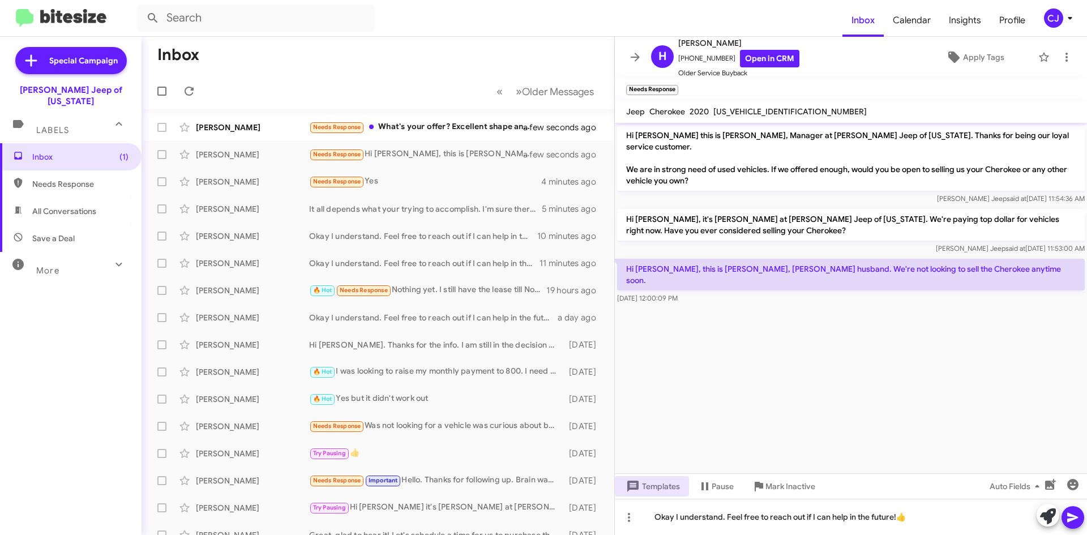
click at [1069, 516] on icon at bounding box center [1072, 518] width 11 height 10
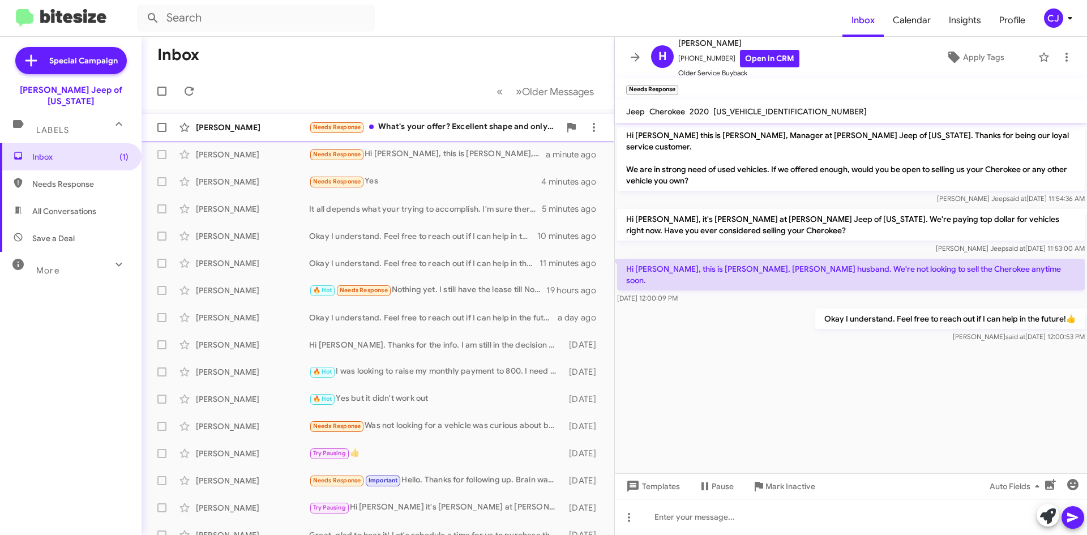
click at [497, 128] on div "Needs Response What's your offer? Excellent shape and only 28k miles" at bounding box center [434, 127] width 251 height 13
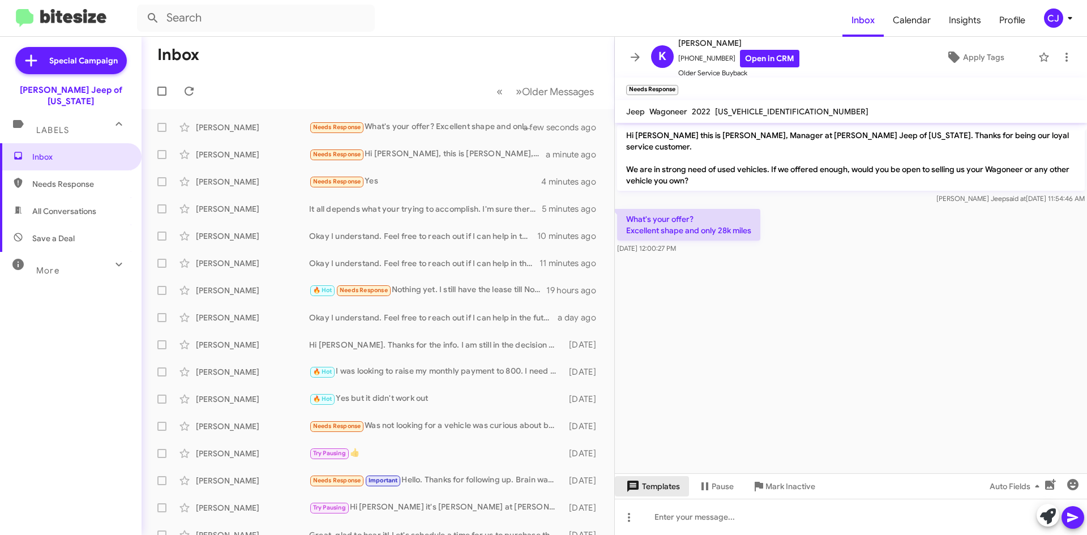
click at [667, 484] on span "Templates" at bounding box center [652, 486] width 56 height 20
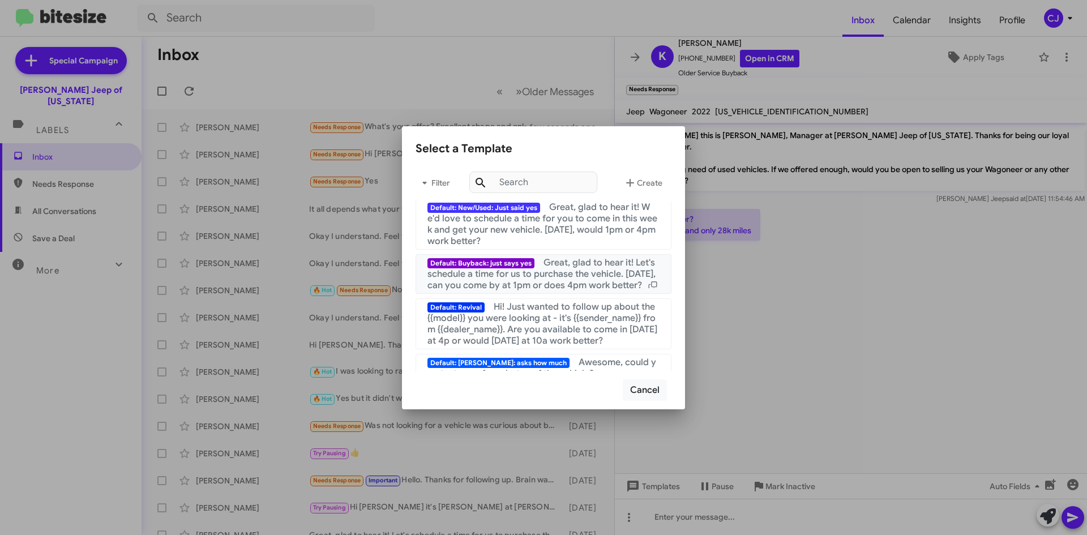
scroll to position [170, 0]
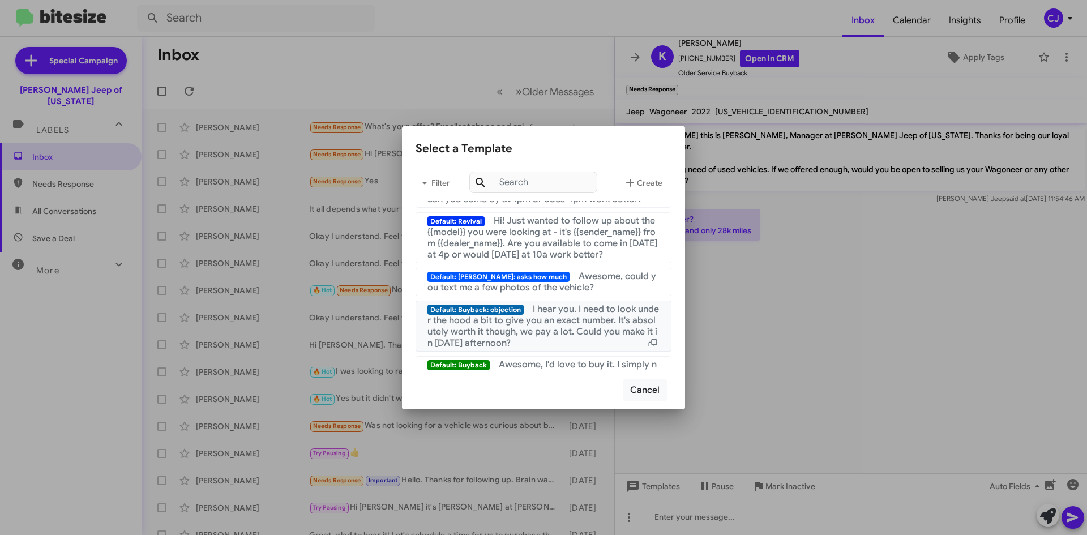
click at [550, 332] on span "I hear you. I need to look under the hood a bit to give you an exact number. It…" at bounding box center [542, 325] width 231 height 45
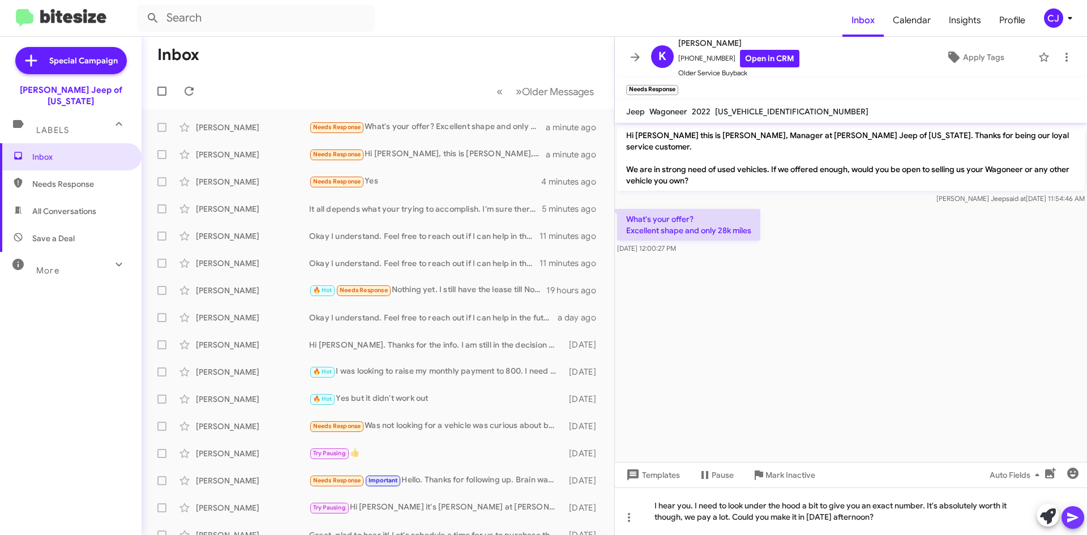
click at [1066, 516] on icon at bounding box center [1073, 518] width 14 height 14
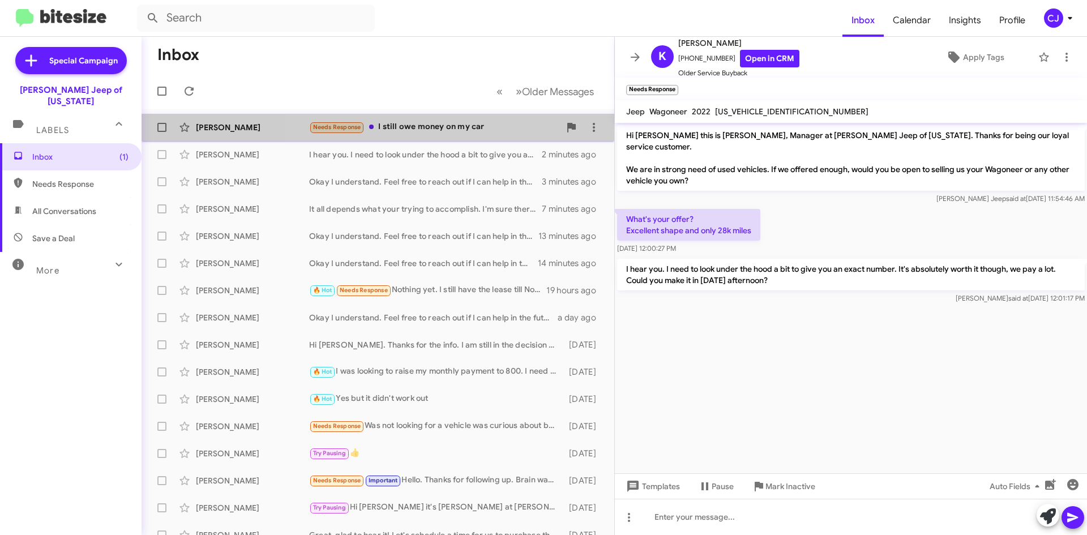
click at [486, 131] on div "Needs Response I still owe money on my car" at bounding box center [434, 127] width 251 height 13
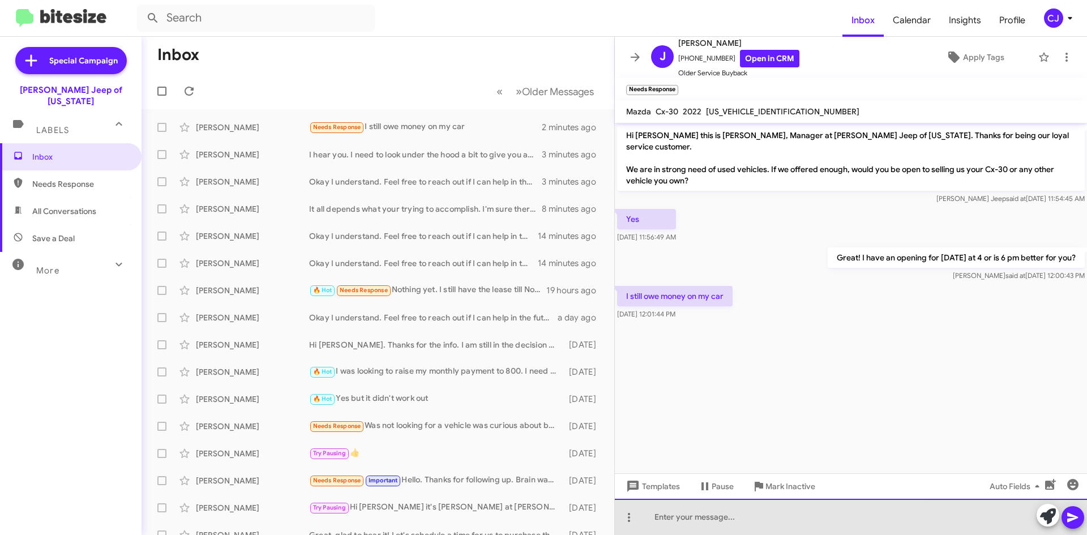
click at [647, 508] on div at bounding box center [851, 517] width 472 height 36
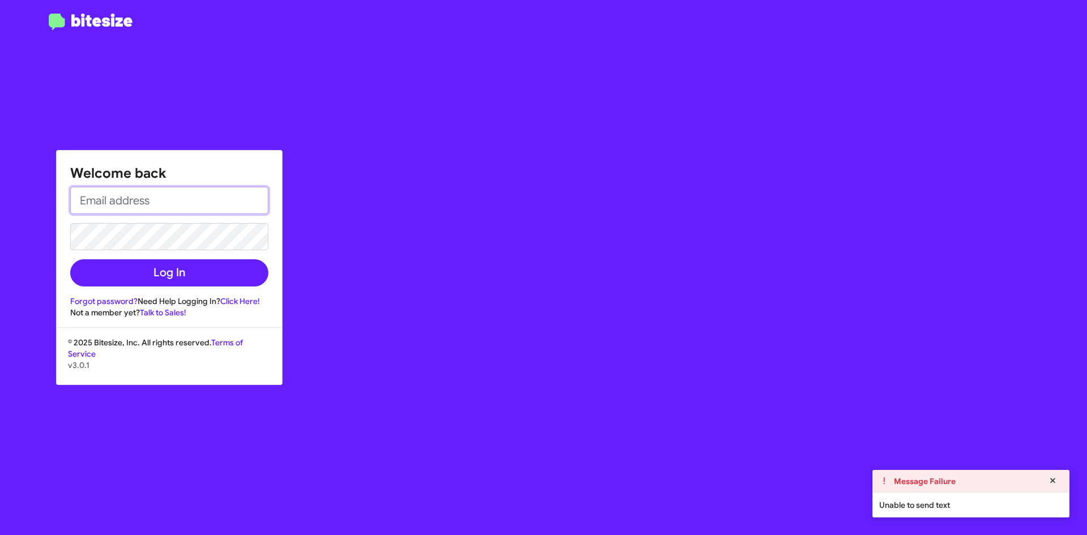
click at [148, 197] on input "email" at bounding box center [169, 200] width 198 height 27
type input "[EMAIL_ADDRESS][DOMAIN_NAME]"
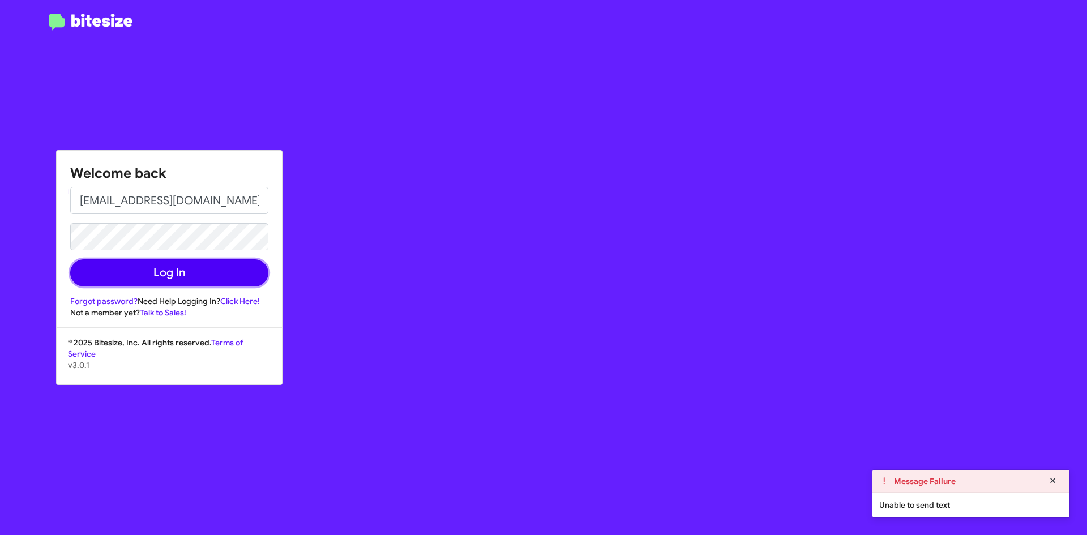
click at [194, 273] on button "Log In" at bounding box center [169, 272] width 198 height 27
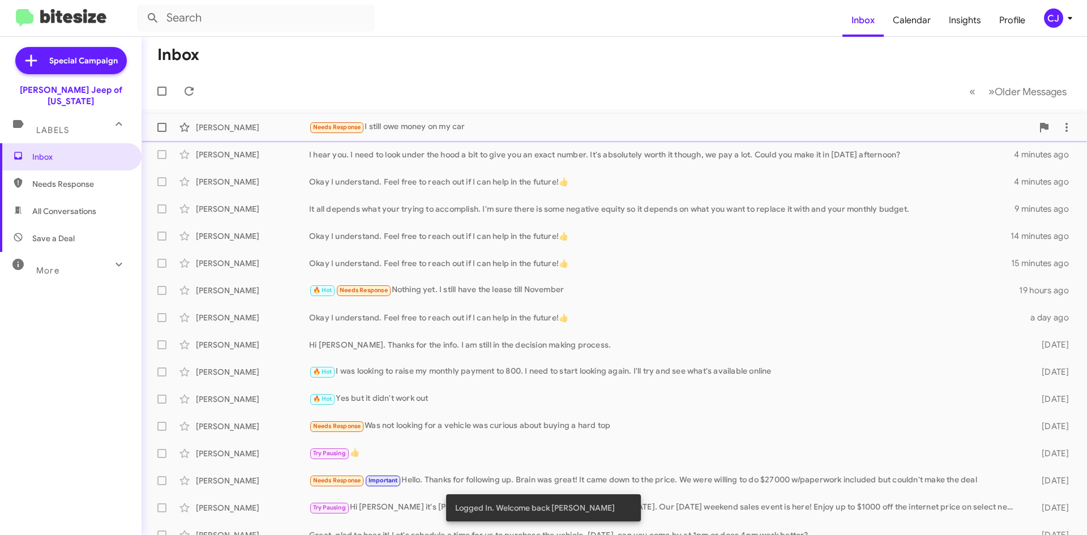
click at [478, 123] on div "Needs Response I still owe money on my car" at bounding box center [670, 127] width 723 height 13
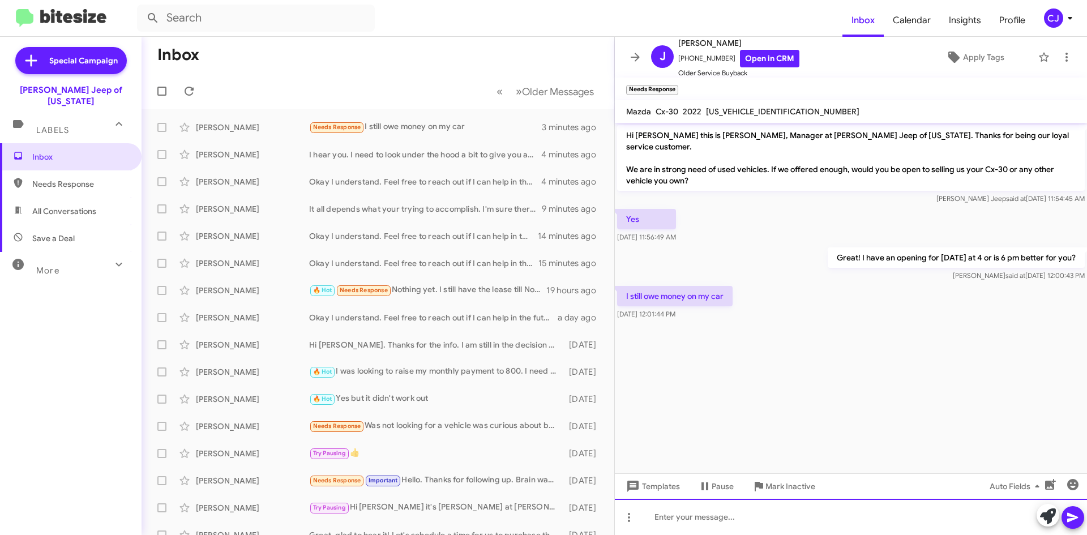
click at [674, 514] on div at bounding box center [851, 517] width 472 height 36
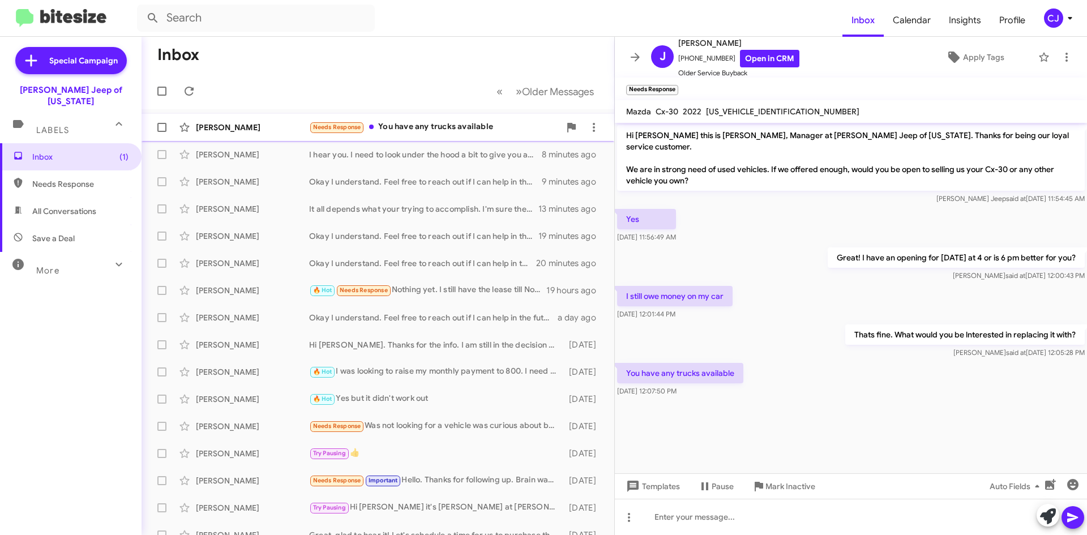
click at [457, 121] on div "Needs Response You have any trucks available" at bounding box center [434, 127] width 251 height 13
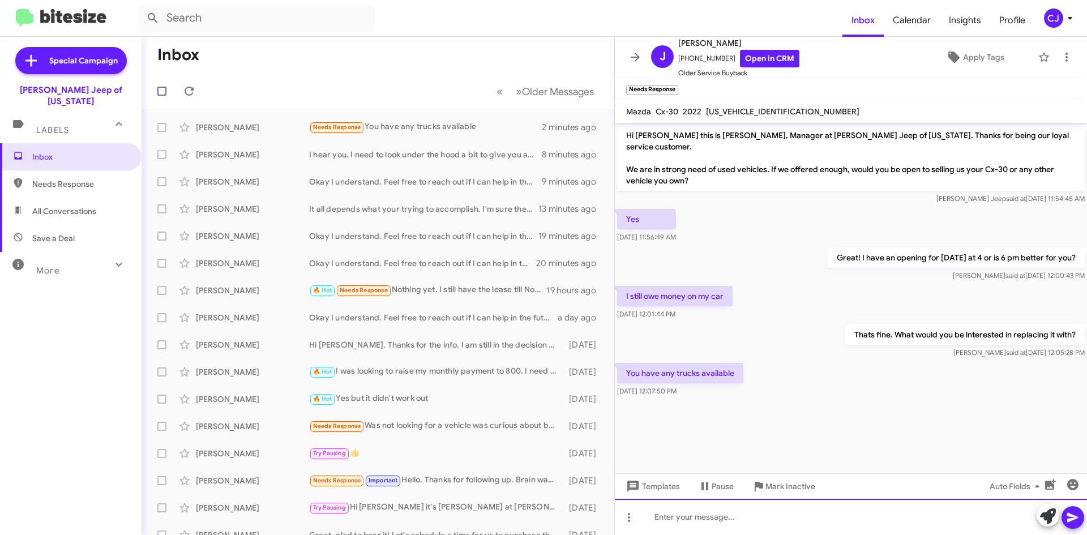
click at [676, 517] on div at bounding box center [851, 517] width 472 height 36
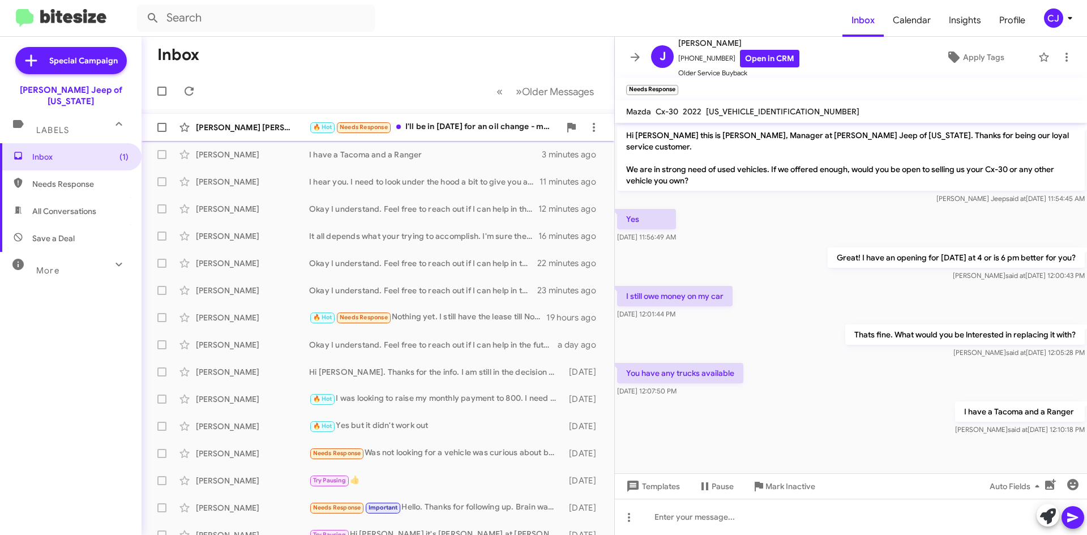
click at [470, 134] on div "[PERSON_NAME] [PERSON_NAME] 🔥 Hot Needs Response I'll be in [DATE] for an oil c…" at bounding box center [378, 127] width 454 height 23
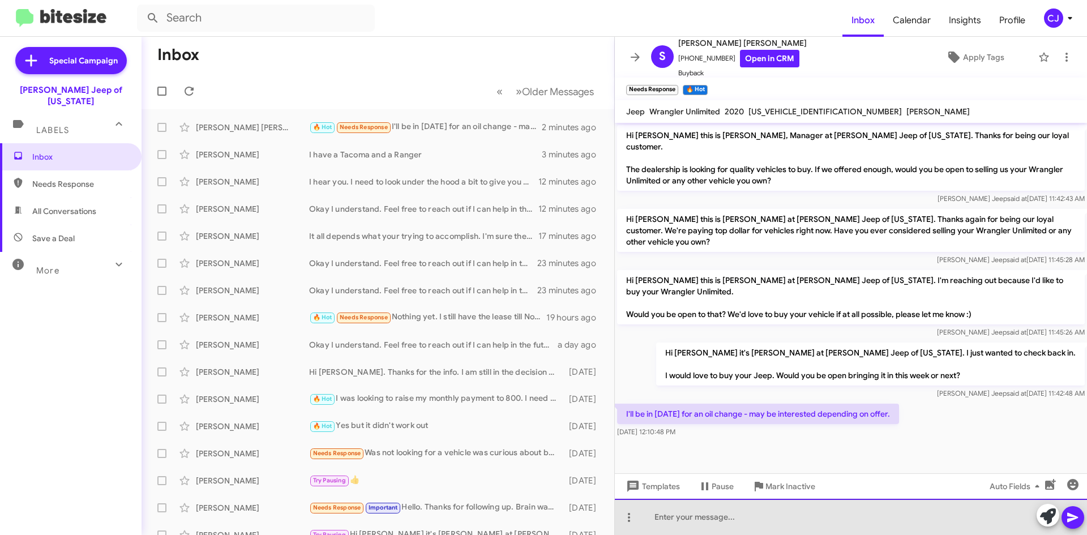
click at [670, 513] on div at bounding box center [851, 517] width 472 height 36
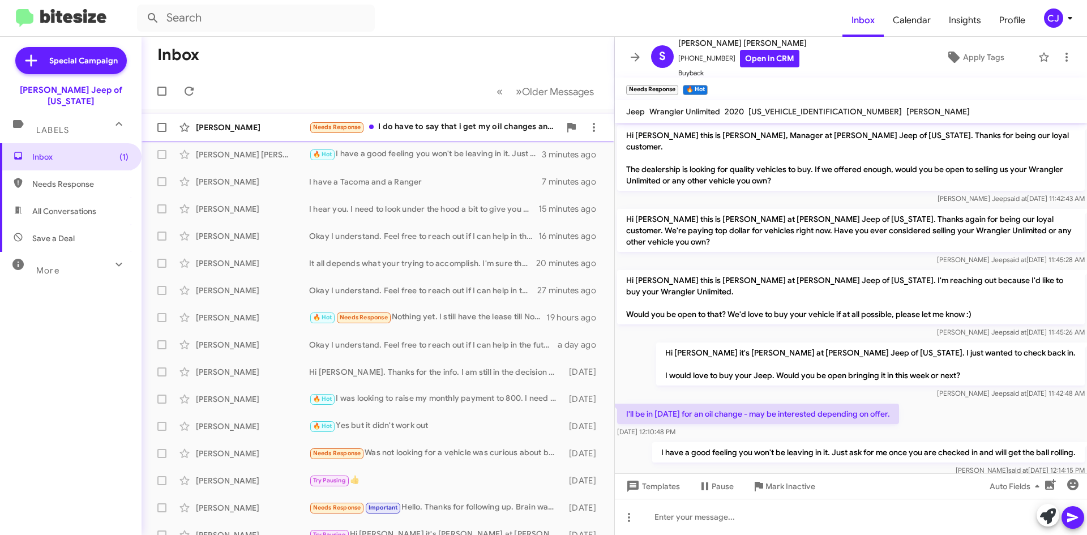
click at [446, 127] on div "Needs Response I do have to say that i get my oil changes and all my repairs in…" at bounding box center [434, 127] width 251 height 13
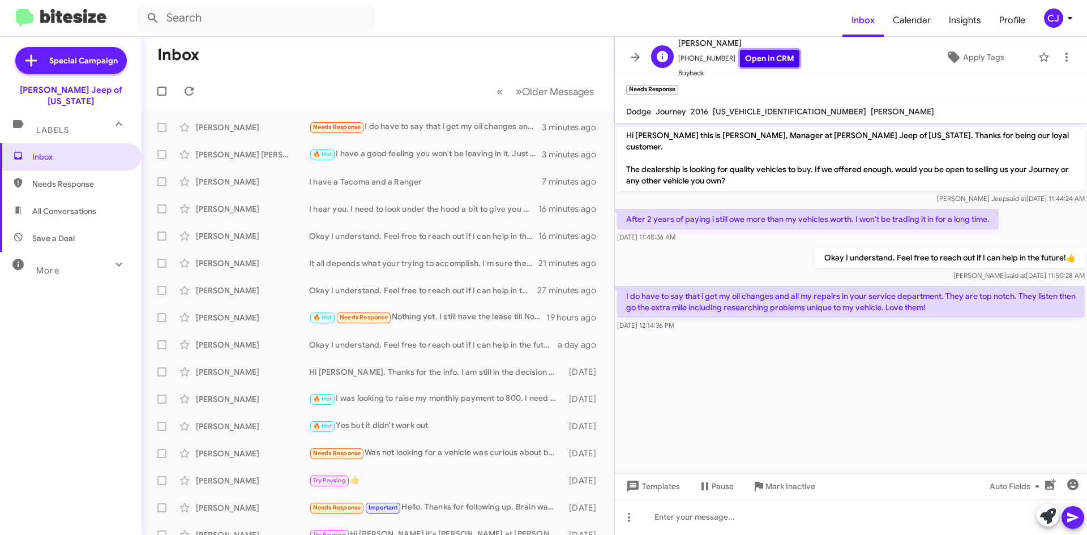
click at [749, 59] on link "Open in CRM" at bounding box center [769, 59] width 59 height 18
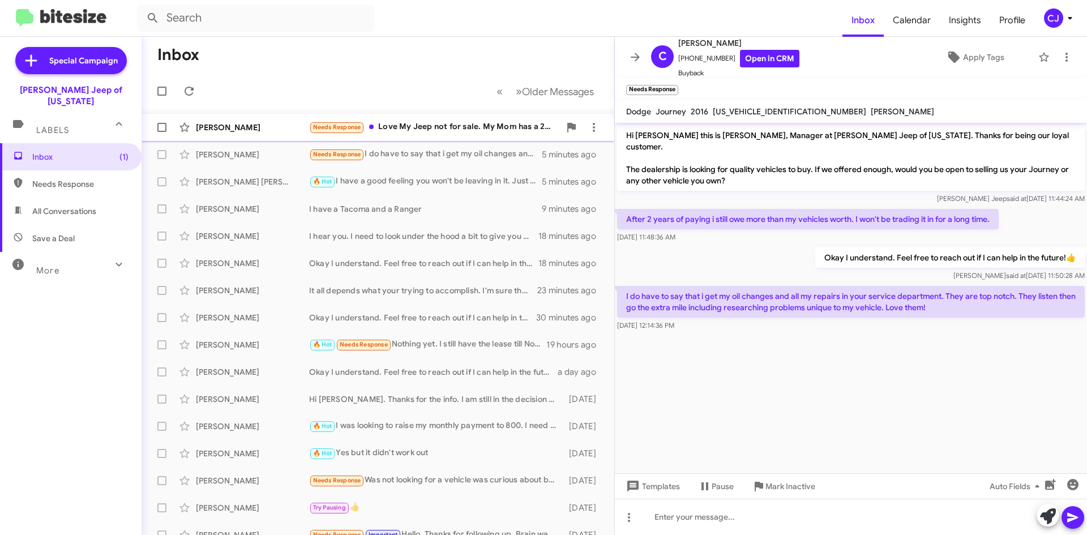
click at [466, 118] on div "[PERSON_NAME] Needs Response Love My Jeep not for sale. My Mom has a 2010 Chevy…" at bounding box center [378, 127] width 454 height 23
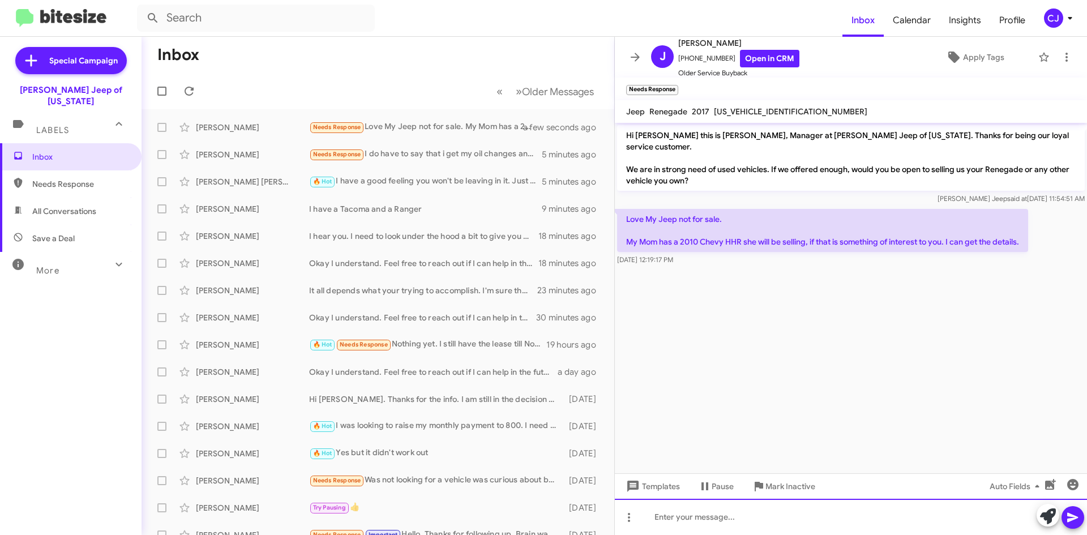
click at [668, 518] on div at bounding box center [851, 517] width 472 height 36
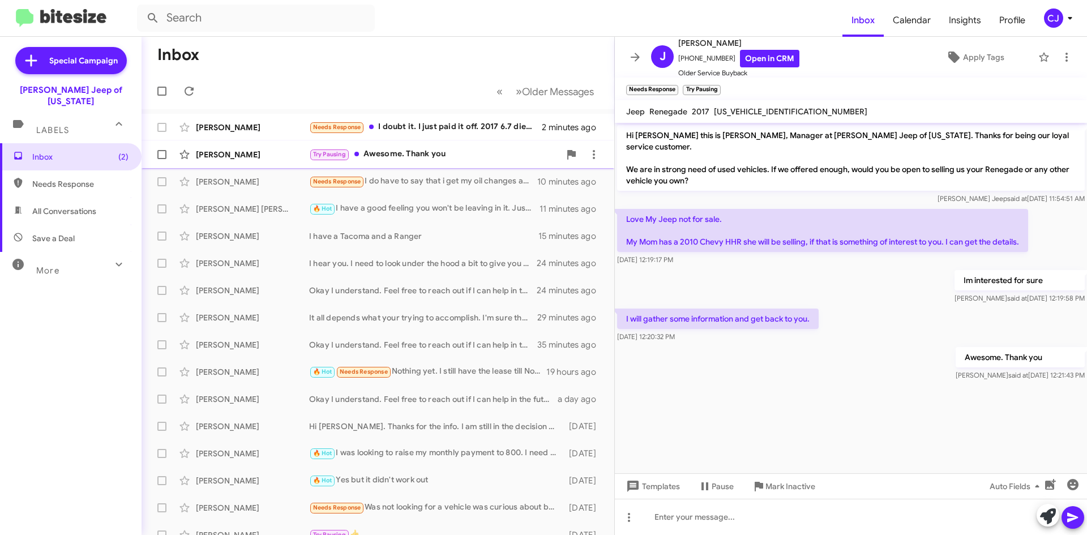
click at [458, 159] on div "Try Pausing Awesome. Thank you" at bounding box center [434, 154] width 251 height 13
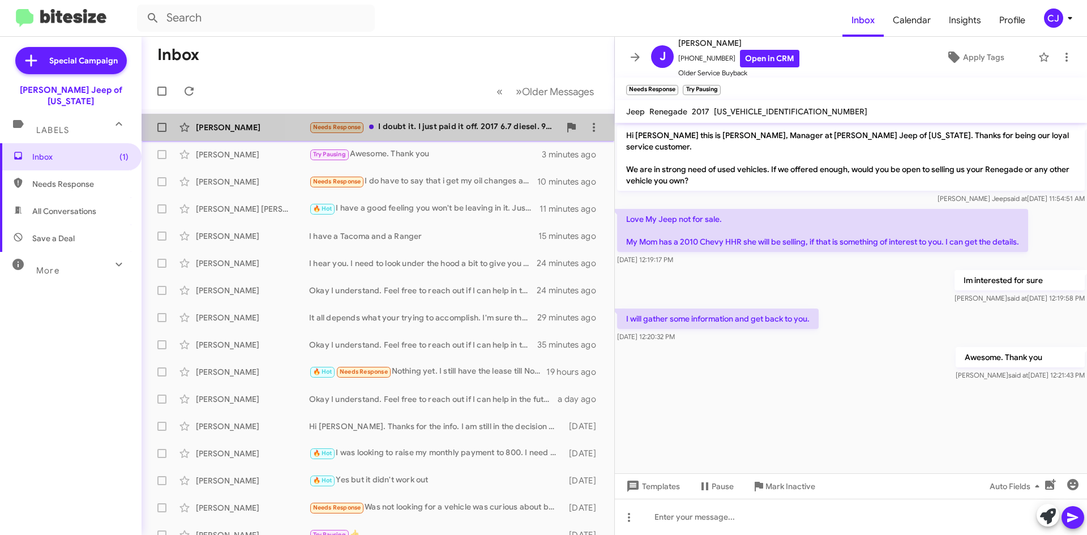
click at [475, 128] on div "Needs Response I doubt it. I just paid it off. 2017 6.7 diesel. 92K miles. Give…" at bounding box center [434, 127] width 251 height 13
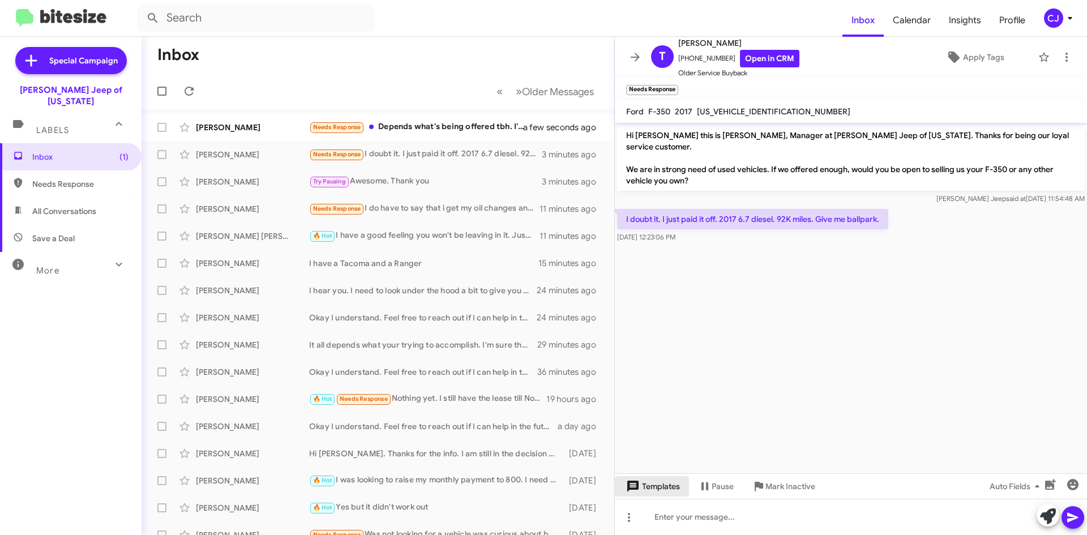
click at [654, 481] on span "Templates" at bounding box center [652, 486] width 56 height 20
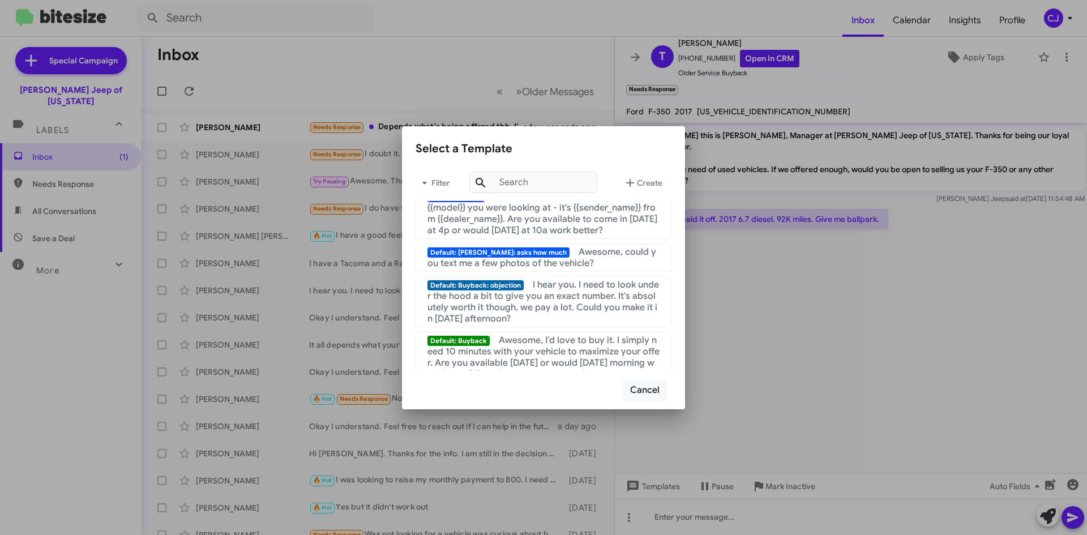
scroll to position [226, 0]
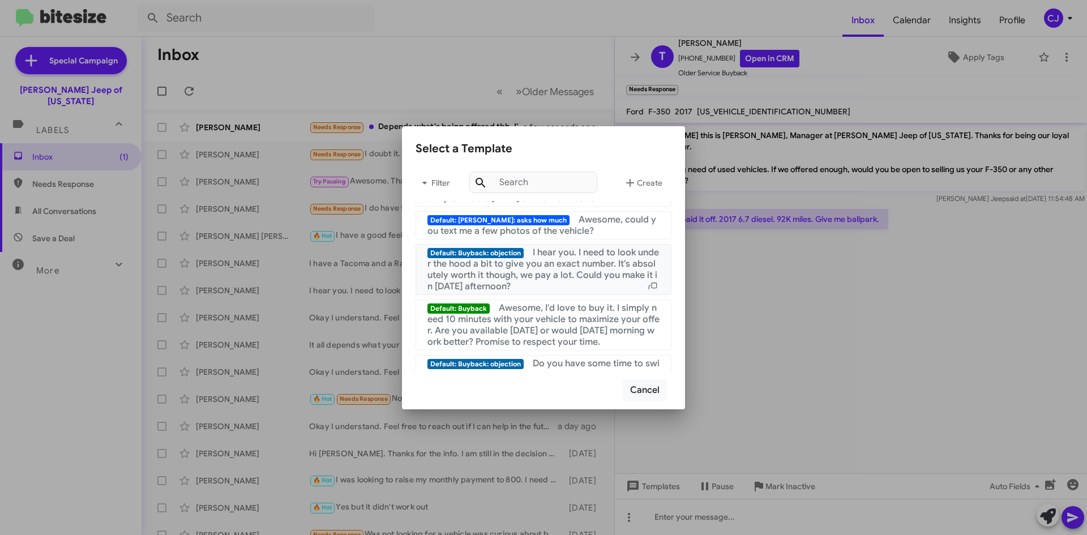
click at [546, 280] on span "I hear you. I need to look under the hood a bit to give you an exact number. It…" at bounding box center [542, 269] width 231 height 45
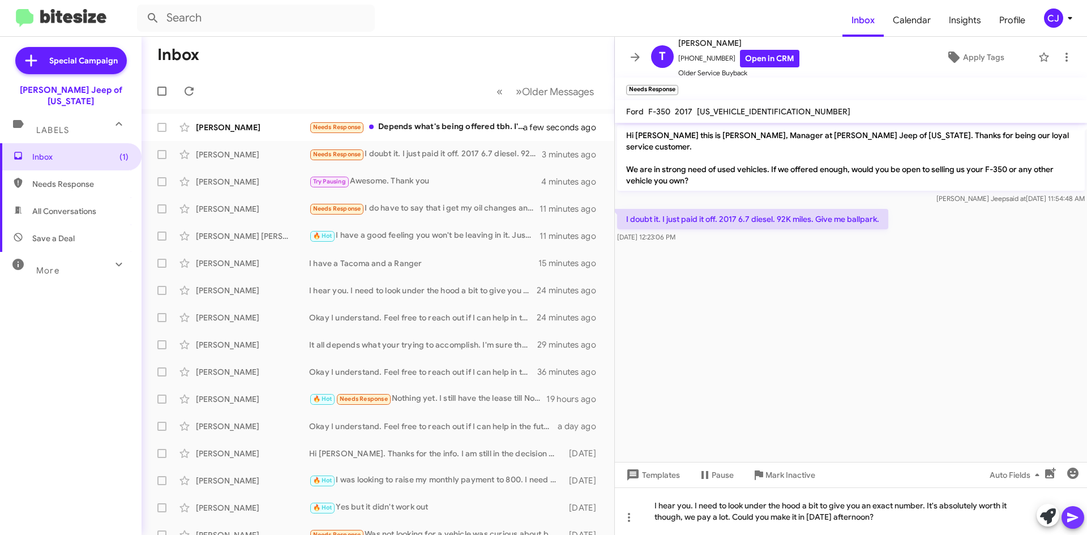
click at [1069, 515] on icon at bounding box center [1072, 518] width 11 height 10
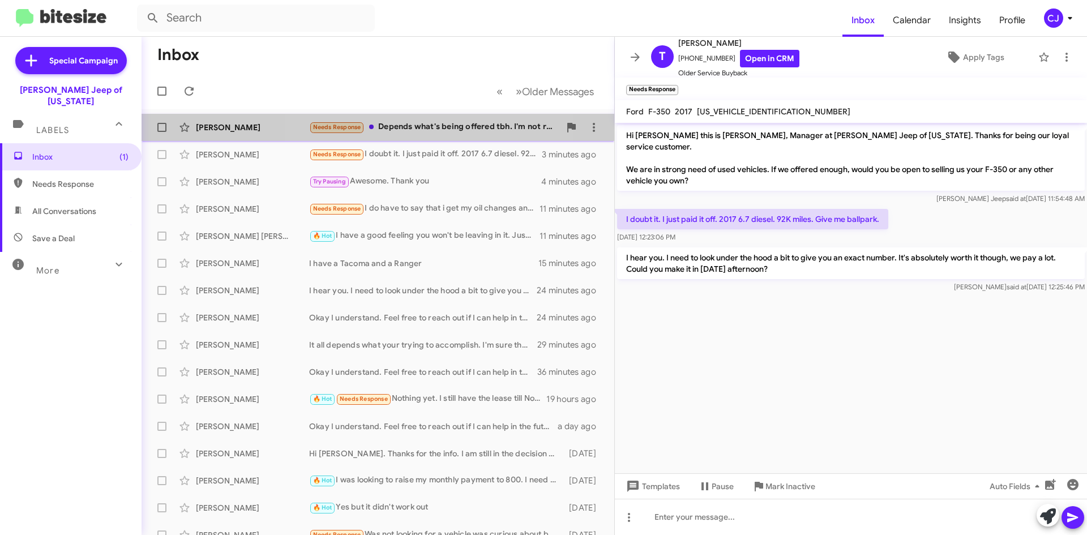
click at [417, 131] on div "Needs Response Depends what's being offered tbh. I'm not really looking to sell…" at bounding box center [434, 127] width 251 height 13
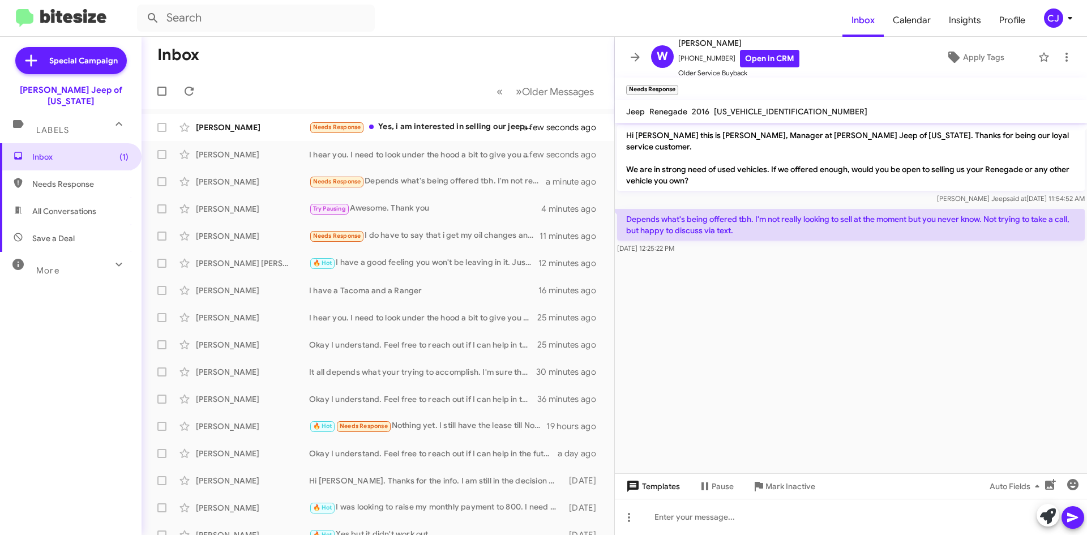
click at [659, 489] on span "Templates" at bounding box center [652, 486] width 56 height 20
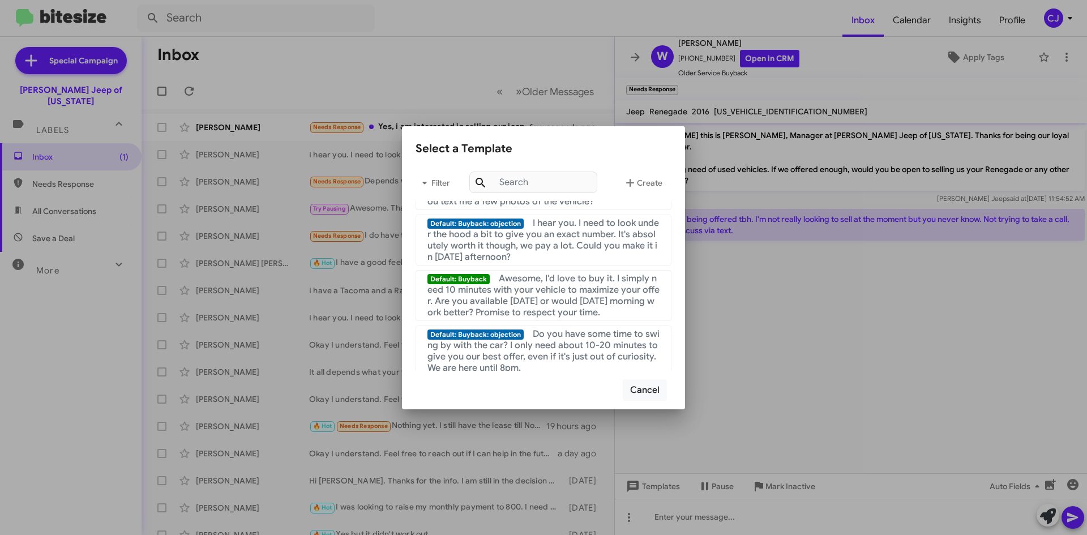
scroll to position [226, 0]
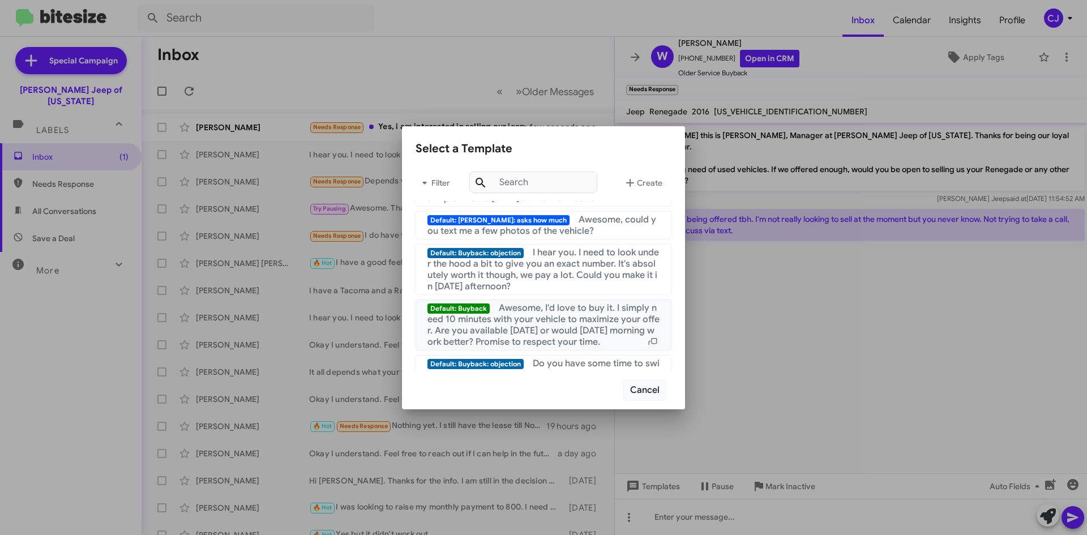
click at [573, 334] on span "Awesome, I'd love to buy it. I simply need 10 minutes with your vehicle to maxi…" at bounding box center [543, 324] width 232 height 45
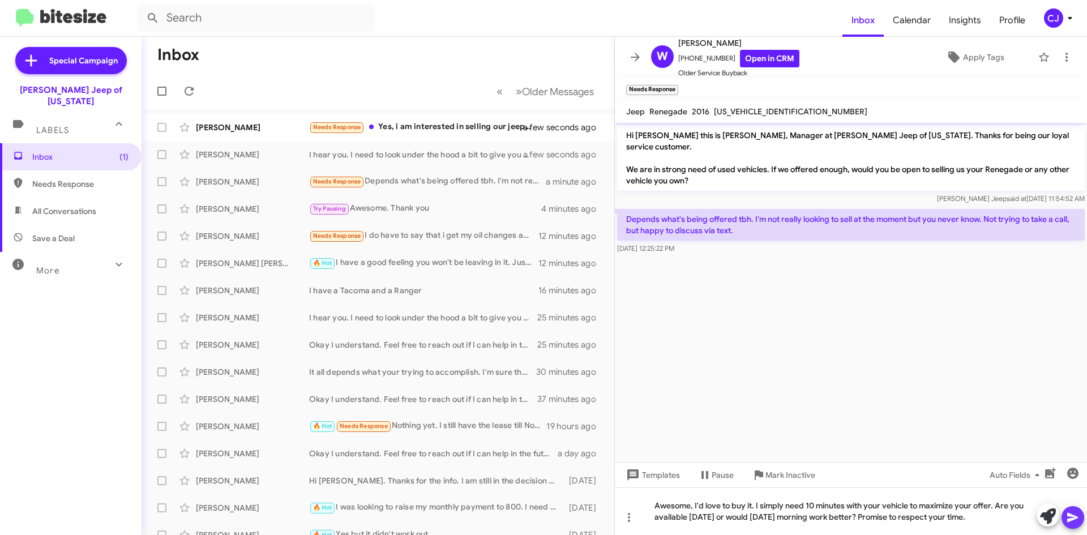
click at [1068, 518] on icon at bounding box center [1072, 518] width 11 height 10
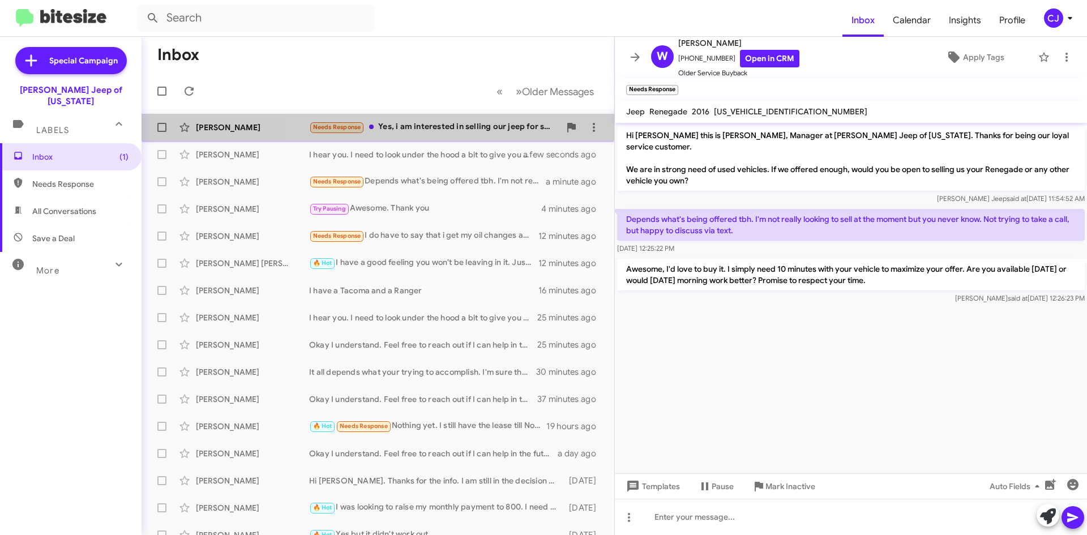
click at [474, 126] on div "Needs Response Yes, i am interested in selling our jeep for sure to switch to a…" at bounding box center [434, 127] width 251 height 13
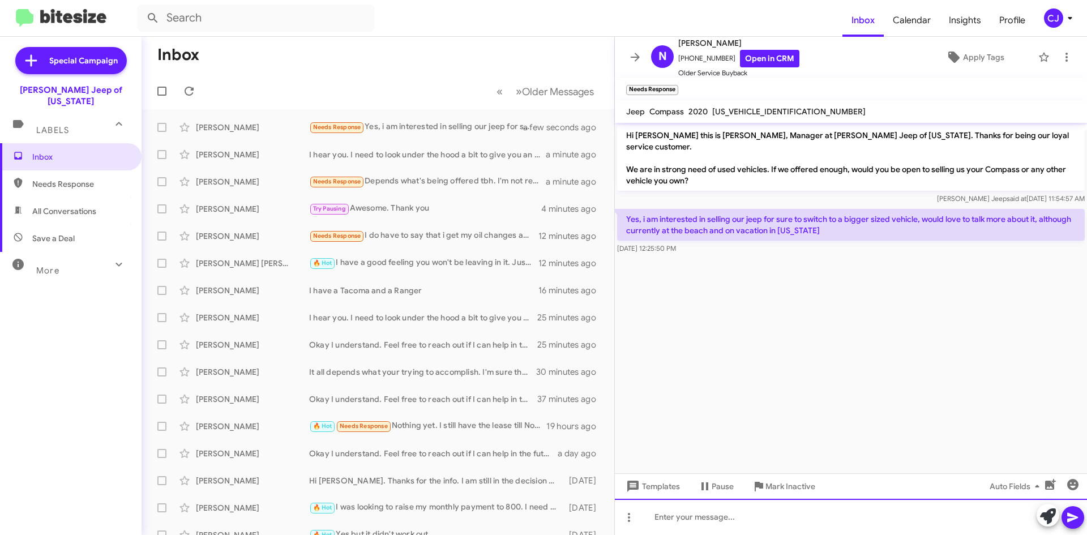
click at [692, 524] on div at bounding box center [851, 517] width 472 height 36
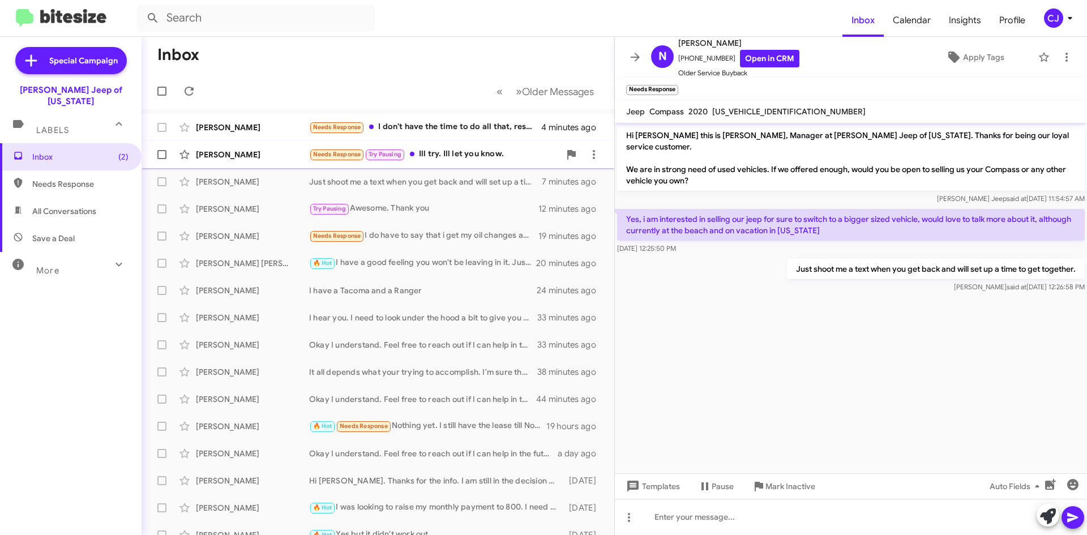
click at [503, 149] on div "Needs Response Try Pausing Ill try. Ill let you know." at bounding box center [434, 154] width 251 height 13
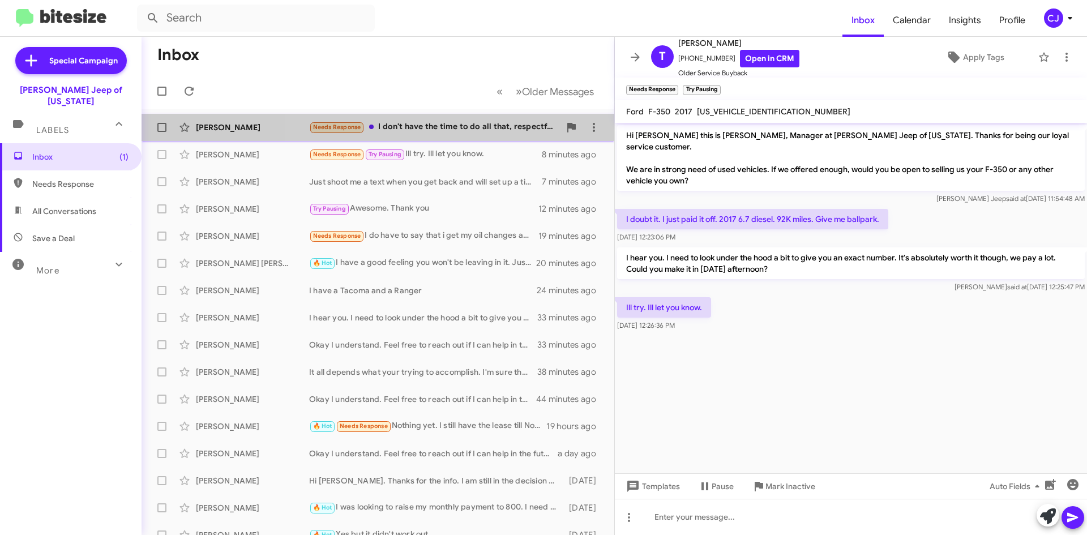
click at [484, 123] on div "Needs Response I don't have the time to do all that, respectfully. I do not liv…" at bounding box center [434, 127] width 251 height 13
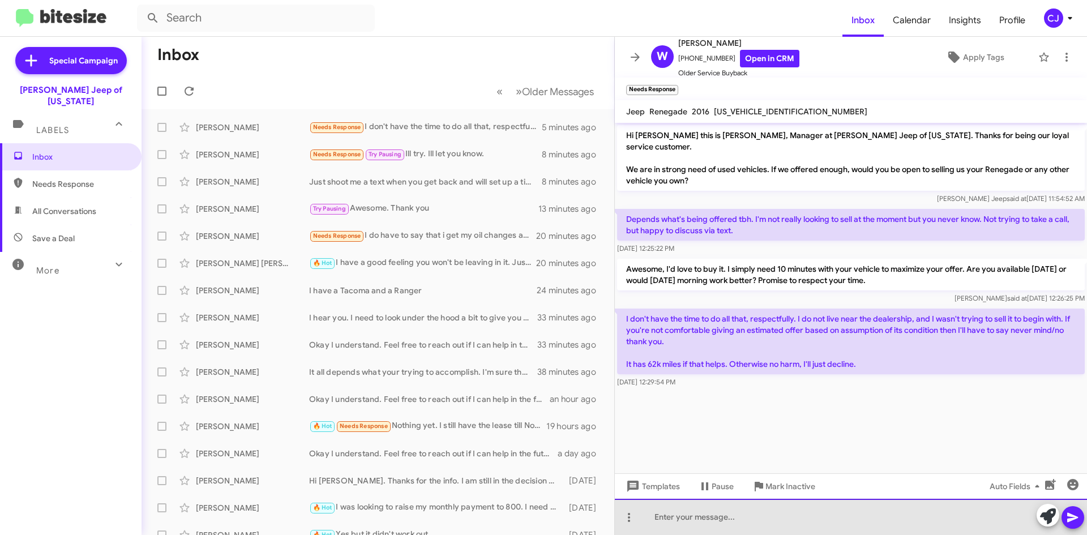
click at [673, 514] on div at bounding box center [851, 517] width 472 height 36
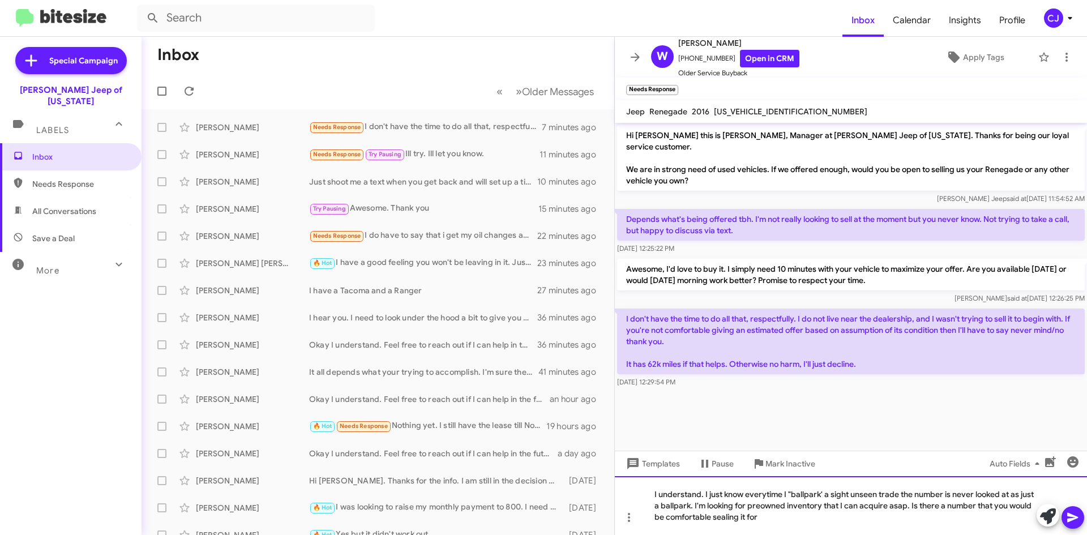
click at [725, 518] on div "I understand. I just know everytime I "ballpark' a sight unseen trade the numbe…" at bounding box center [851, 505] width 472 height 59
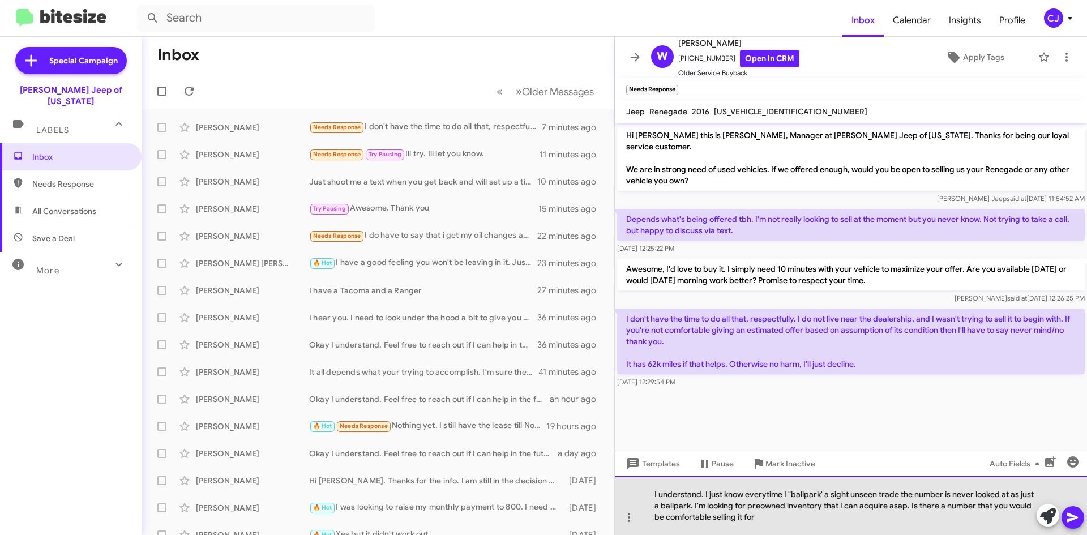
click at [752, 523] on div "I understand. I just know everytime I "ballpark' a sight unseen trade the numbe…" at bounding box center [851, 505] width 472 height 59
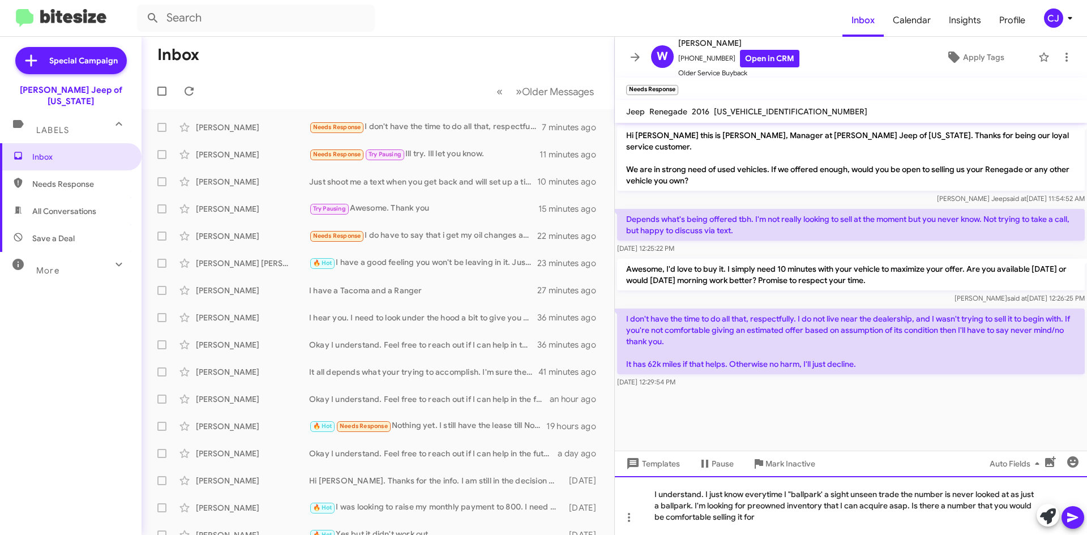
click at [758, 521] on div "I understand. I just know everytime I "ballpark' a sight unseen trade the numbe…" at bounding box center [851, 505] width 472 height 59
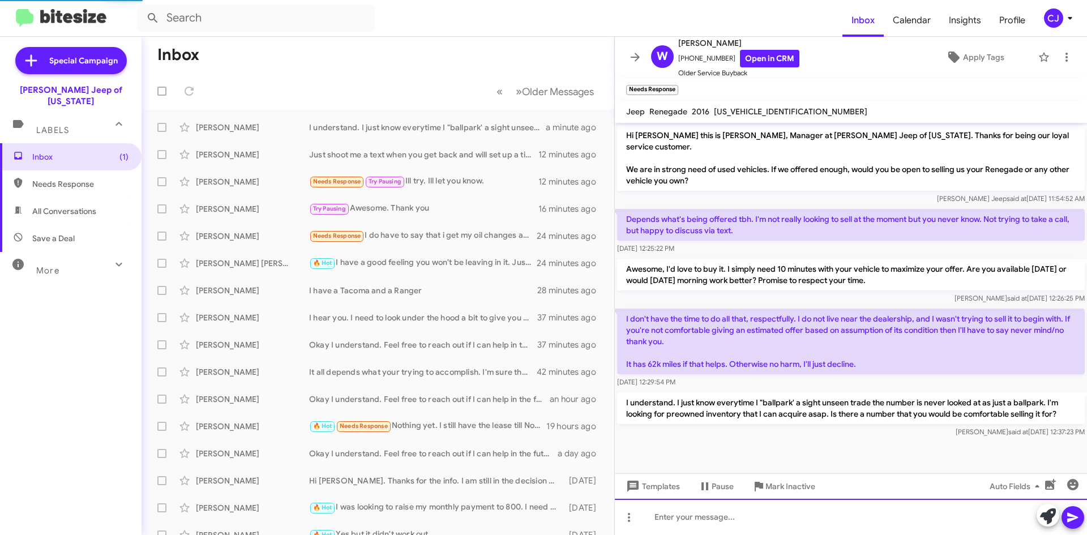
scroll to position [11, 0]
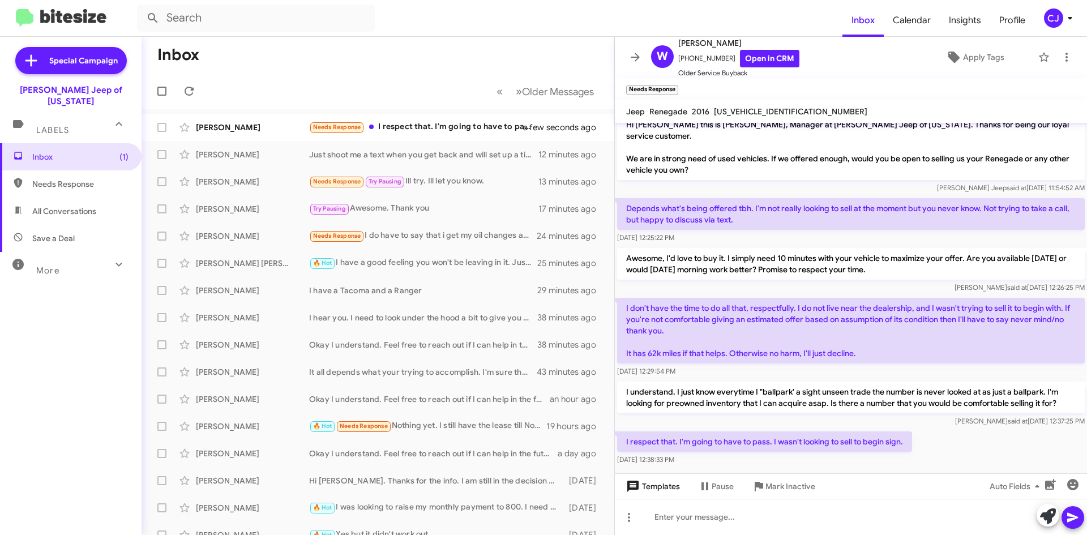
click at [663, 488] on span "Templates" at bounding box center [652, 486] width 56 height 20
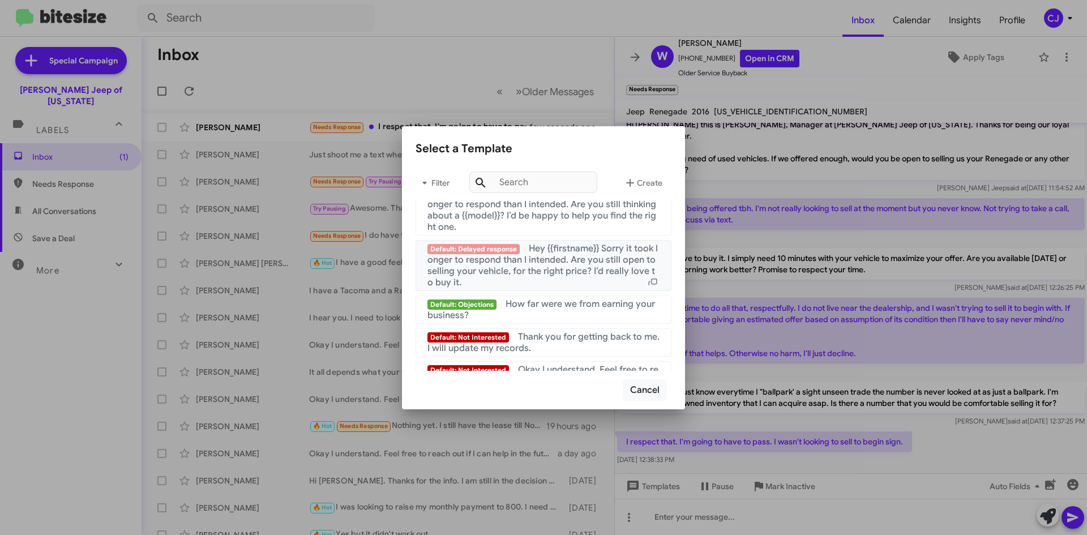
scroll to position [760, 0]
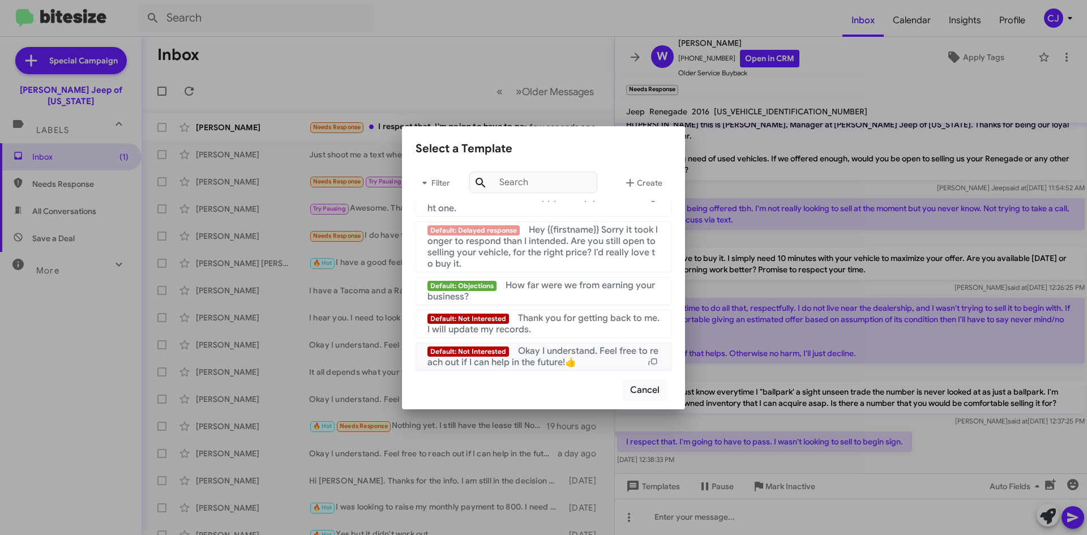
click at [567, 352] on span "Okay I understand. Feel free to reach out if I can help in the future!👍" at bounding box center [542, 356] width 231 height 23
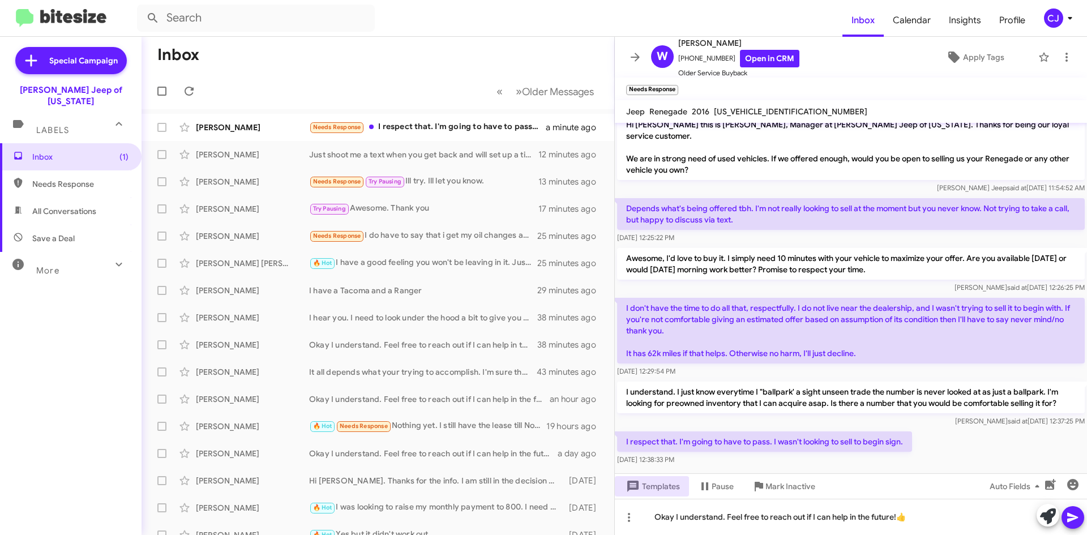
click at [1078, 521] on icon at bounding box center [1073, 518] width 14 height 14
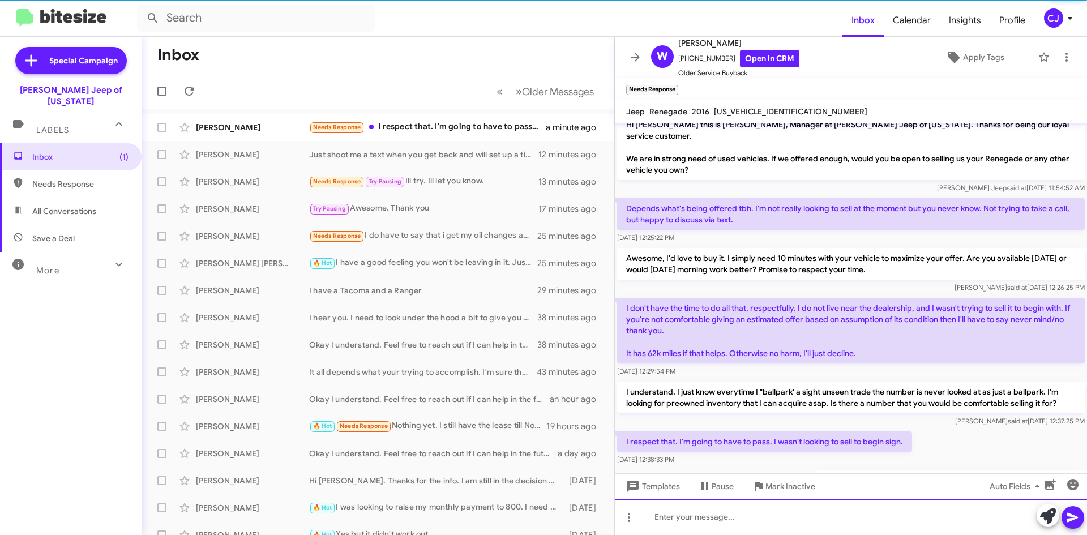
scroll to position [52, 0]
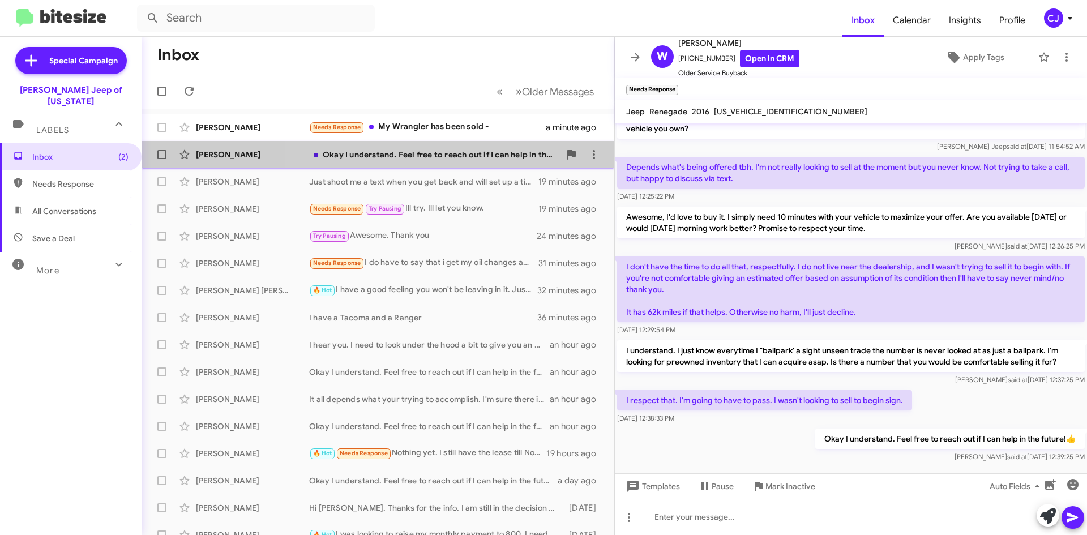
click at [472, 155] on div "Okay I understand. Feel free to reach out if I can help in the future!👍" at bounding box center [434, 154] width 251 height 11
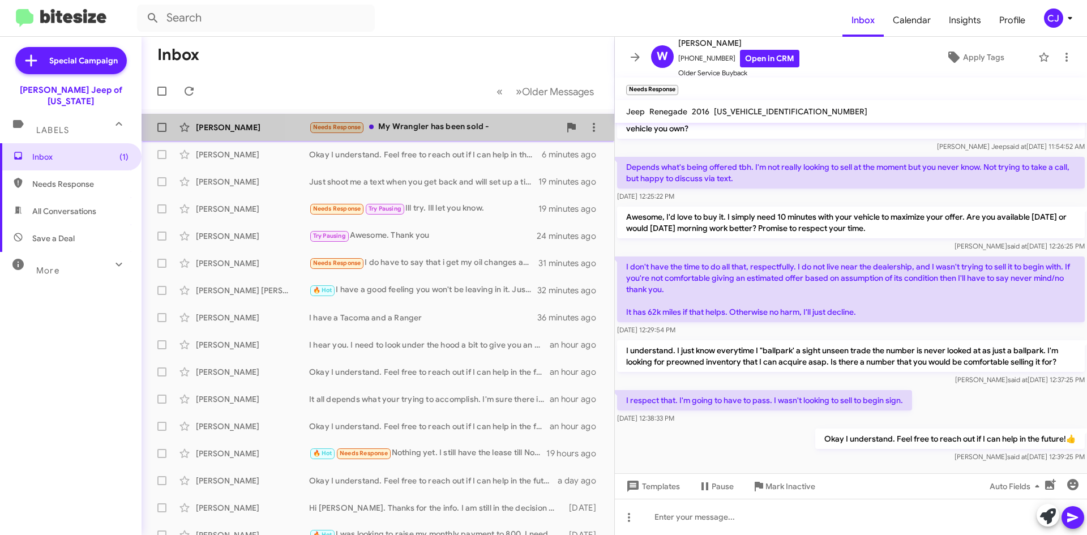
click at [449, 127] on div "Needs Response My Wrangler has been sold -" at bounding box center [434, 127] width 251 height 13
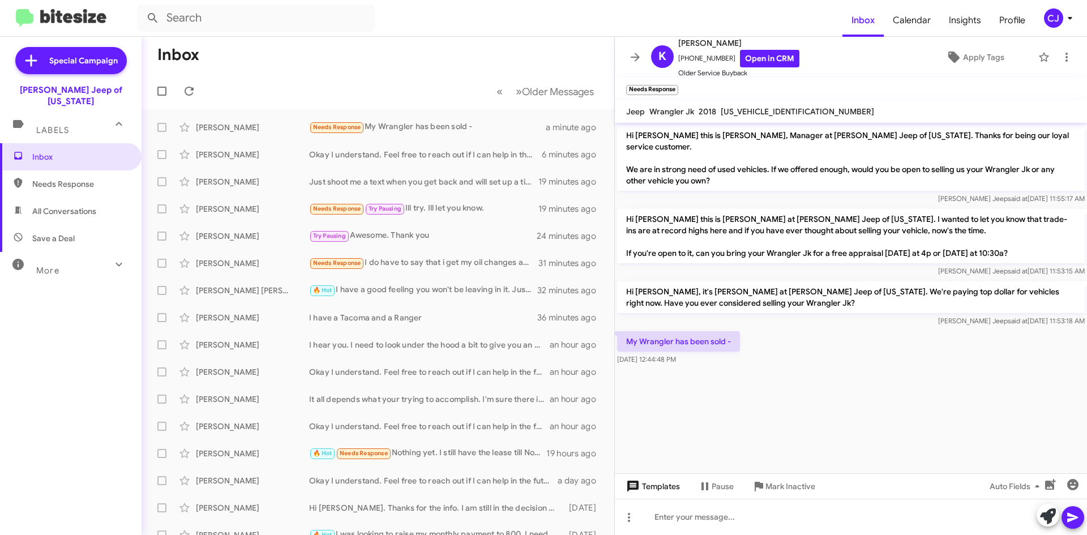
click at [661, 488] on span "Templates" at bounding box center [652, 486] width 56 height 20
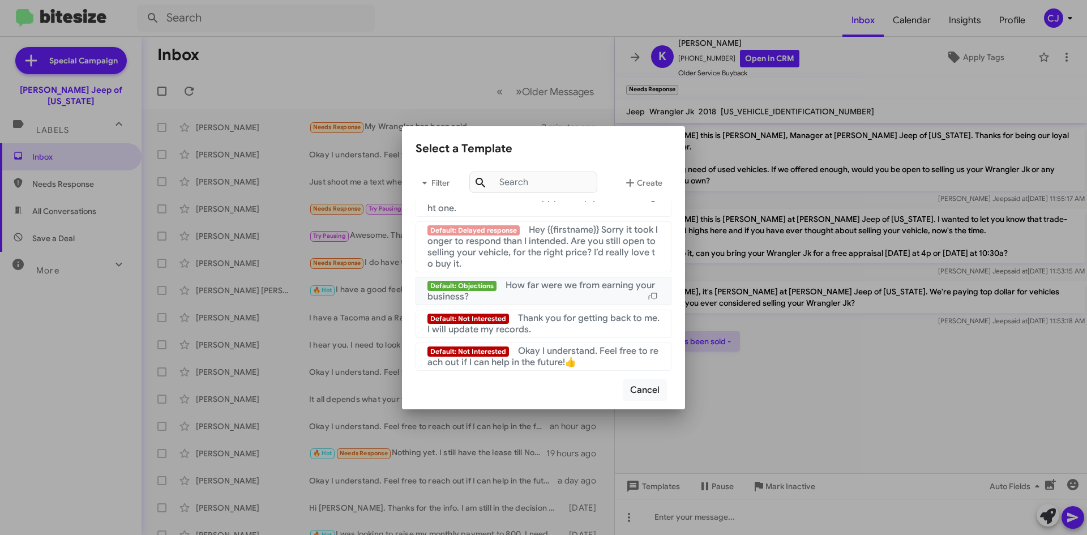
scroll to position [760, 0]
click at [559, 321] on span "Thank you for getting back to me. I will update my records." at bounding box center [543, 323] width 232 height 23
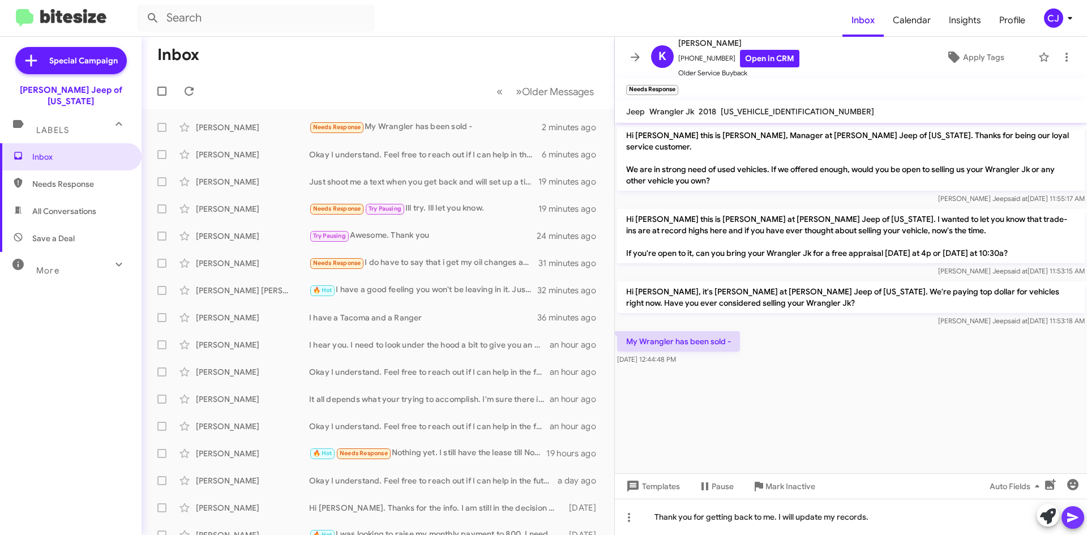
click at [1078, 516] on icon at bounding box center [1073, 518] width 14 height 14
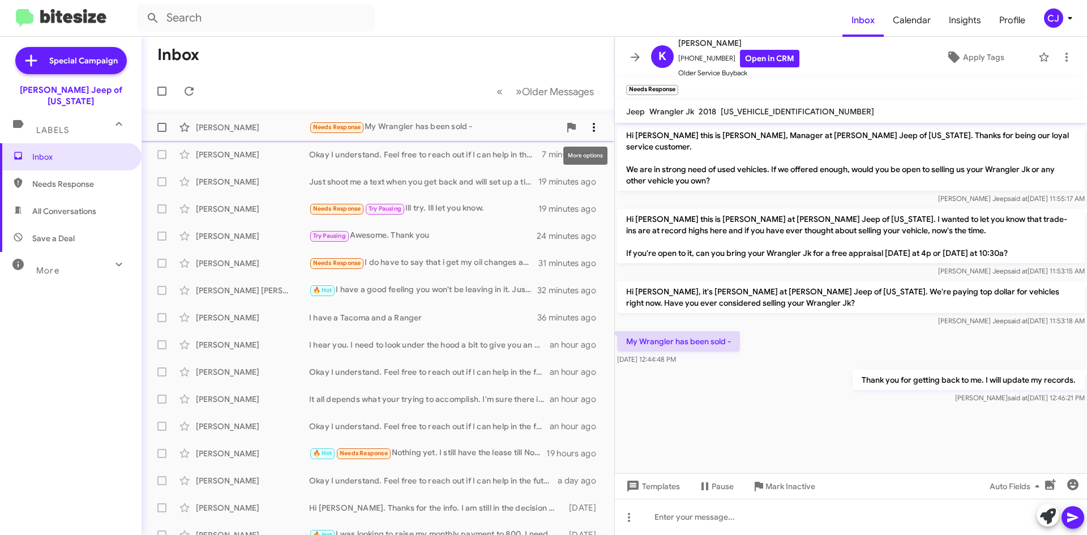
click at [587, 125] on icon at bounding box center [594, 128] width 14 height 14
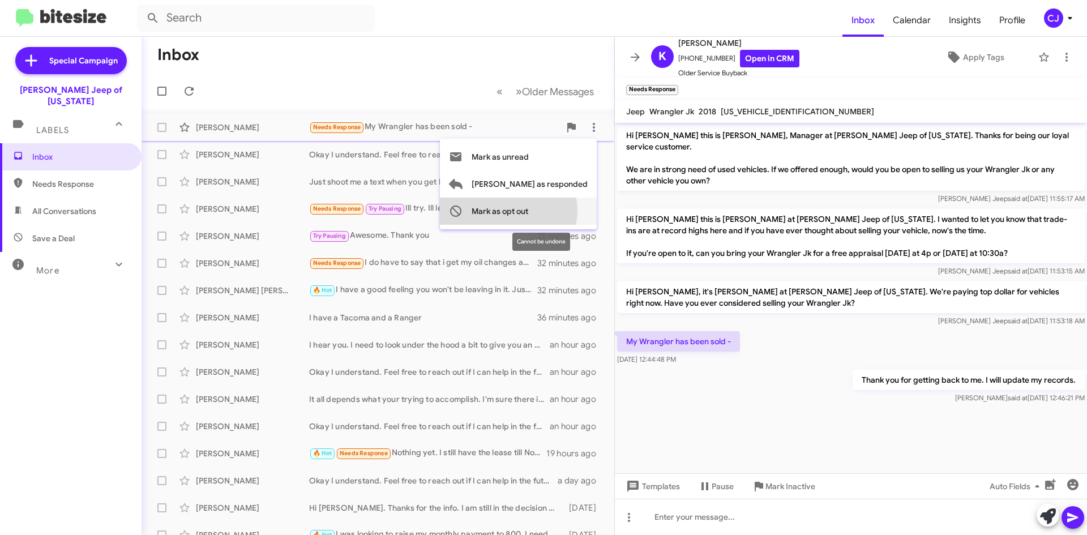
click at [528, 211] on span "Mark as opt out" at bounding box center [499, 211] width 57 height 27
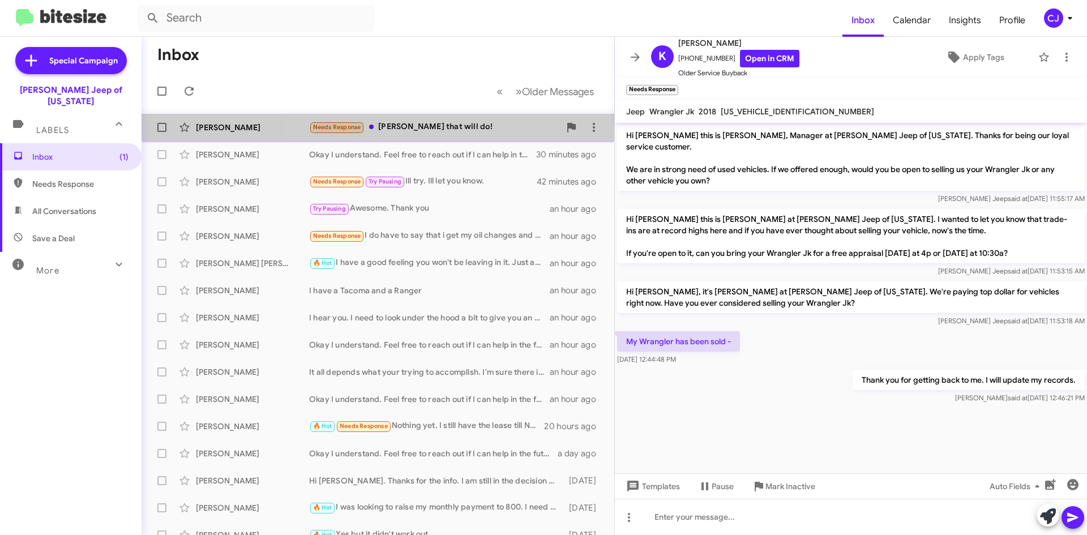
click at [497, 121] on div "Needs Response [PERSON_NAME] that will do!" at bounding box center [434, 127] width 251 height 13
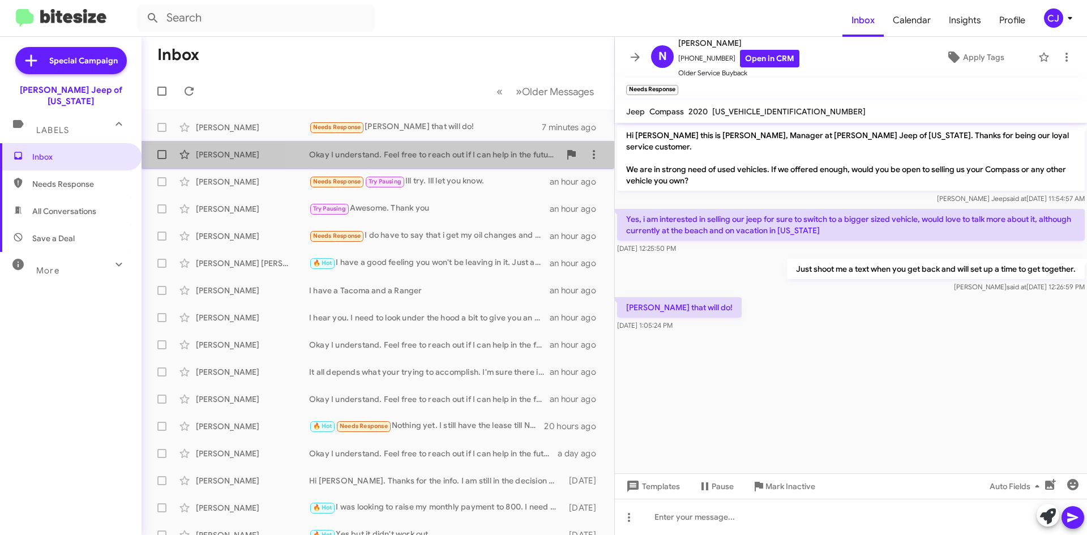
click at [506, 152] on div "Okay I understand. Feel free to reach out if I can help in the future!👍" at bounding box center [434, 154] width 251 height 11
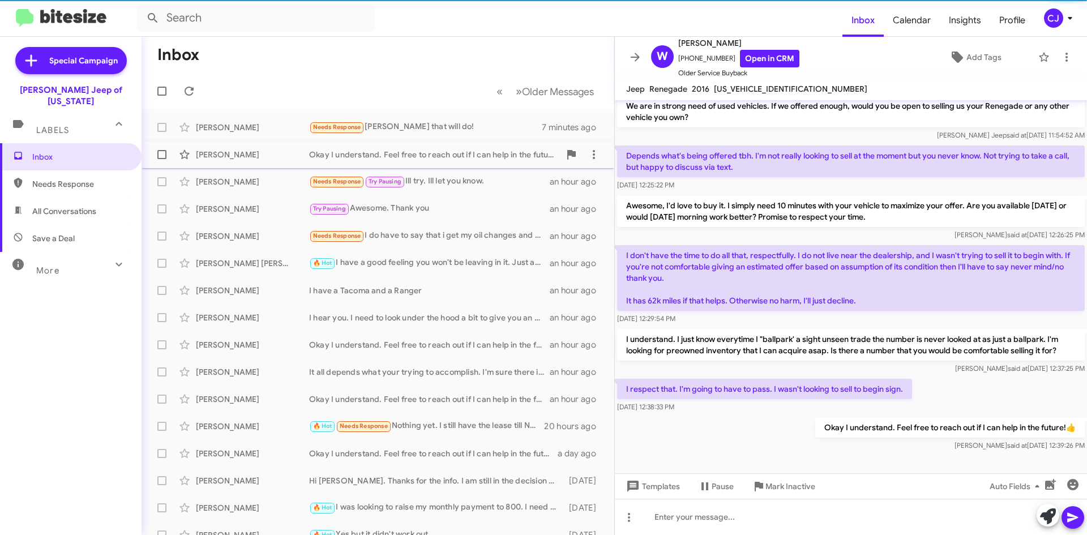
scroll to position [29, 0]
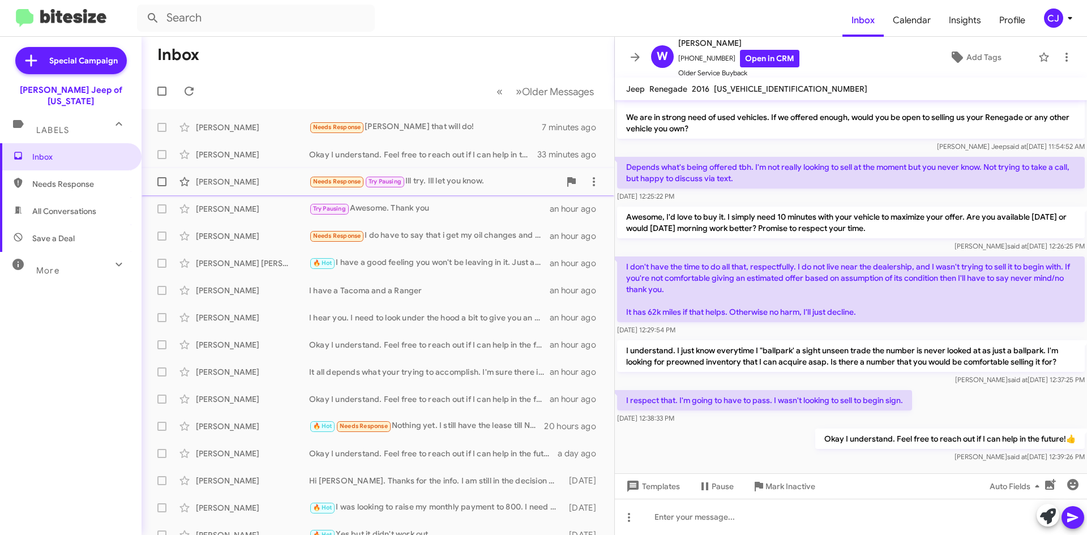
click at [267, 177] on div "[PERSON_NAME]" at bounding box center [252, 181] width 113 height 11
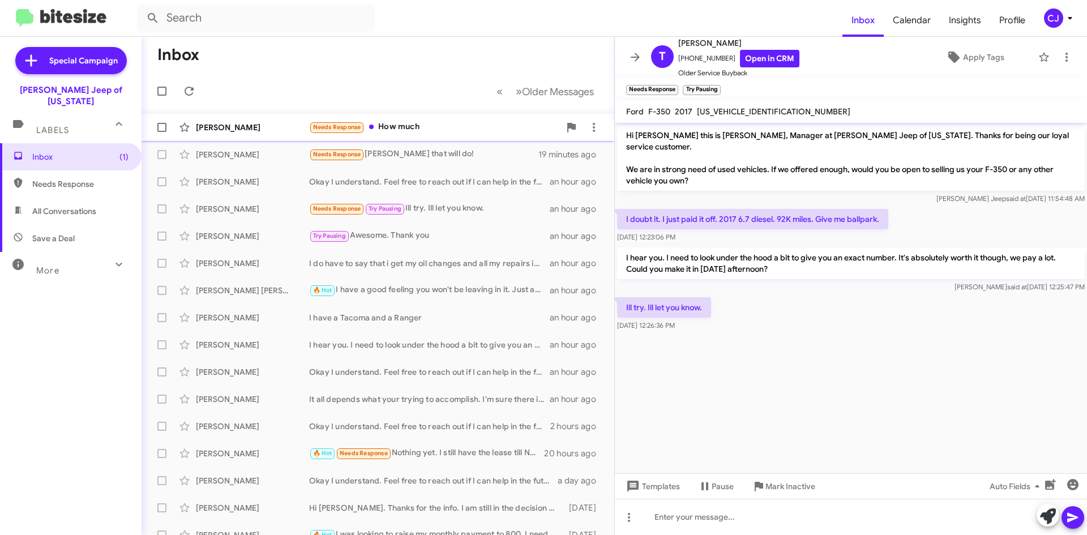
click at [464, 124] on div "Needs Response How much" at bounding box center [434, 127] width 251 height 13
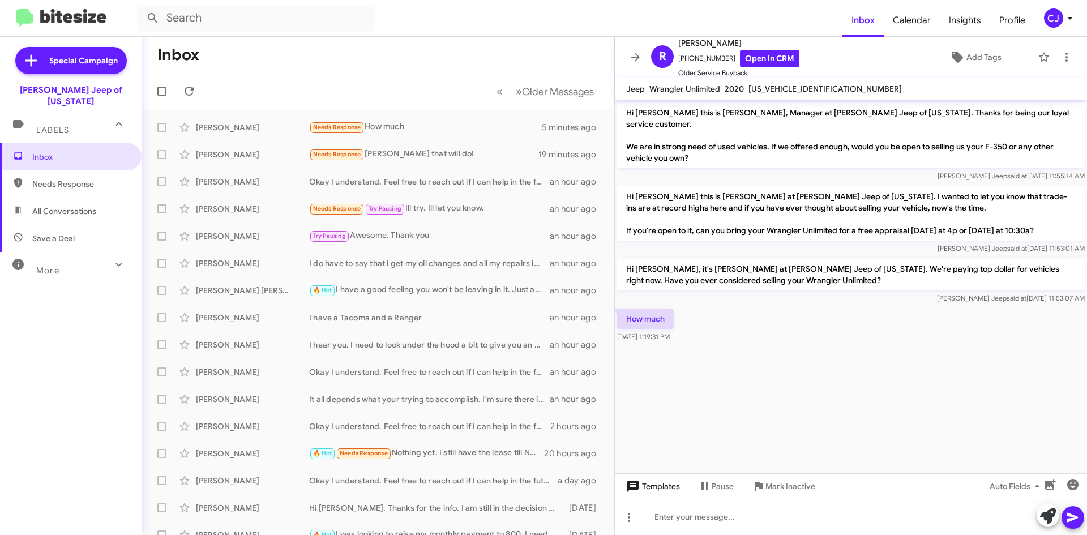
click at [667, 484] on span "Templates" at bounding box center [652, 486] width 56 height 20
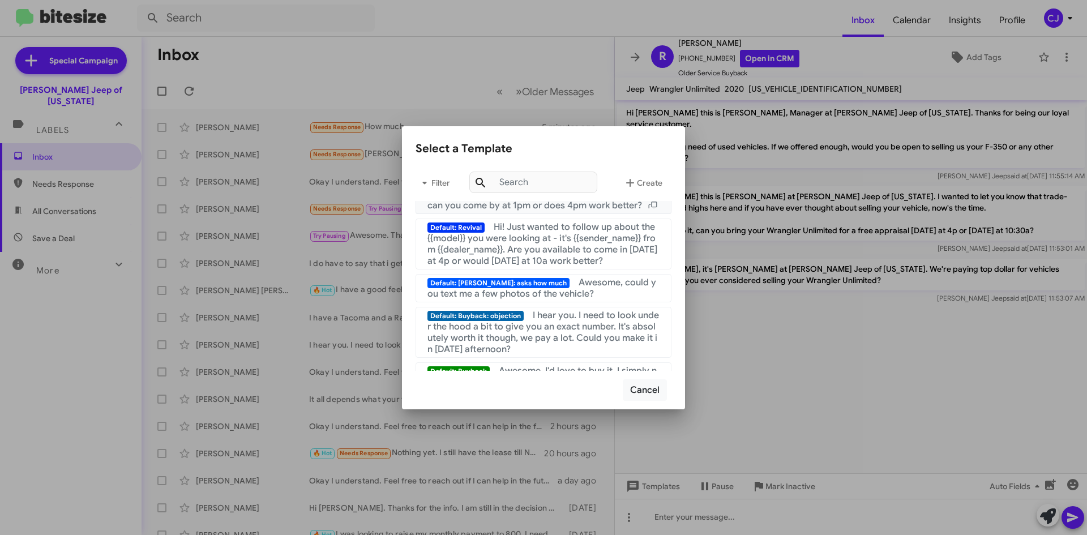
scroll to position [170, 0]
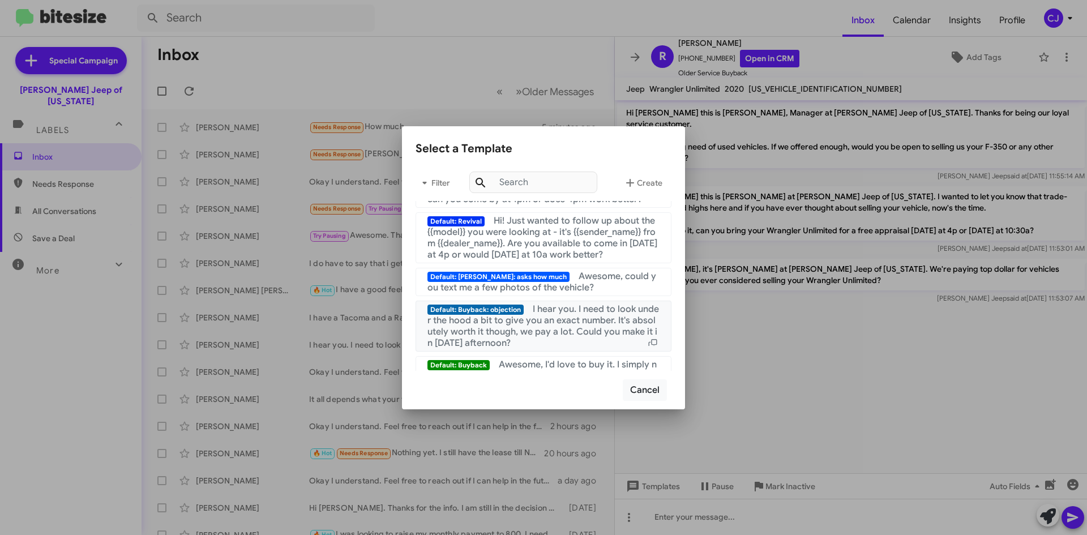
click at [564, 335] on span "I hear you. I need to look under the hood a bit to give you an exact number. It…" at bounding box center [542, 325] width 231 height 45
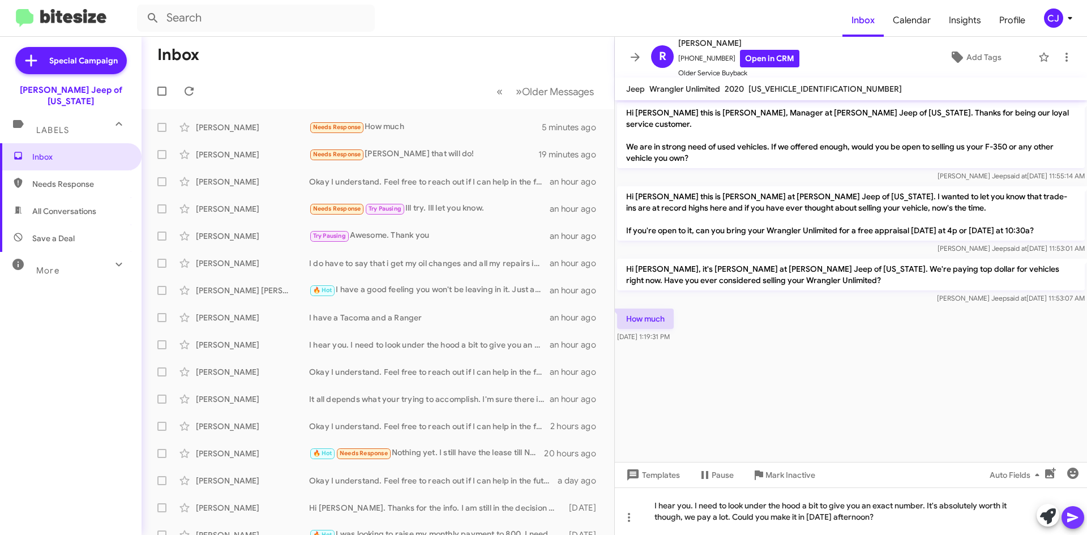
click at [1070, 519] on icon at bounding box center [1072, 518] width 11 height 10
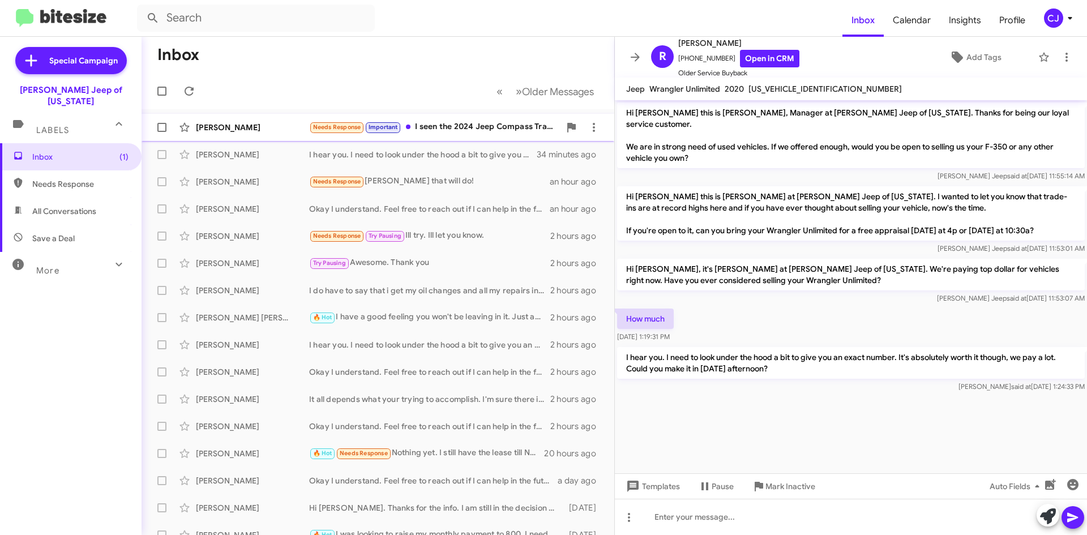
click at [458, 130] on div "Needs Response Important I seen the 2024 Jeep Compass Trailhawk" at bounding box center [434, 127] width 251 height 13
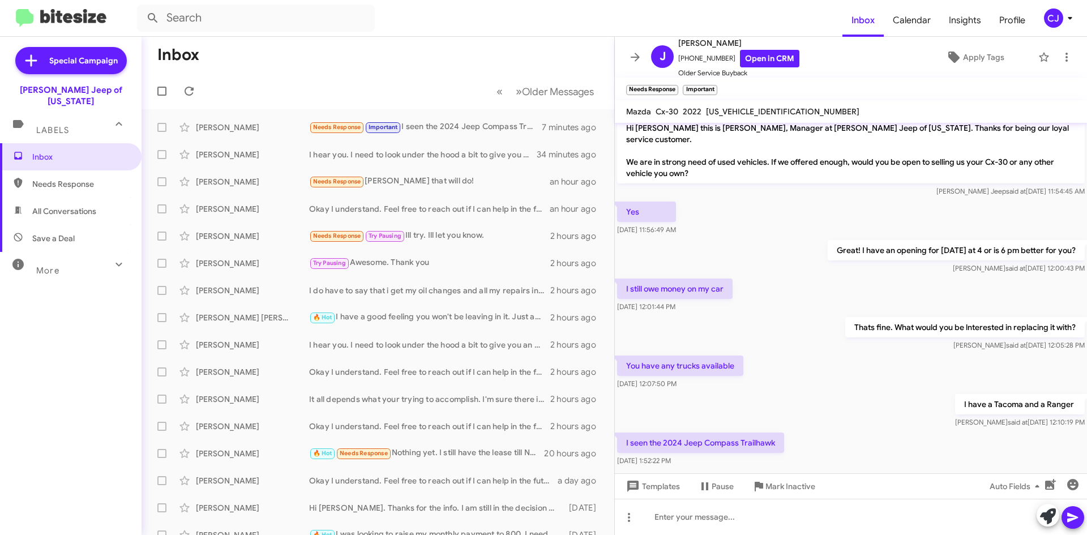
scroll to position [14, 0]
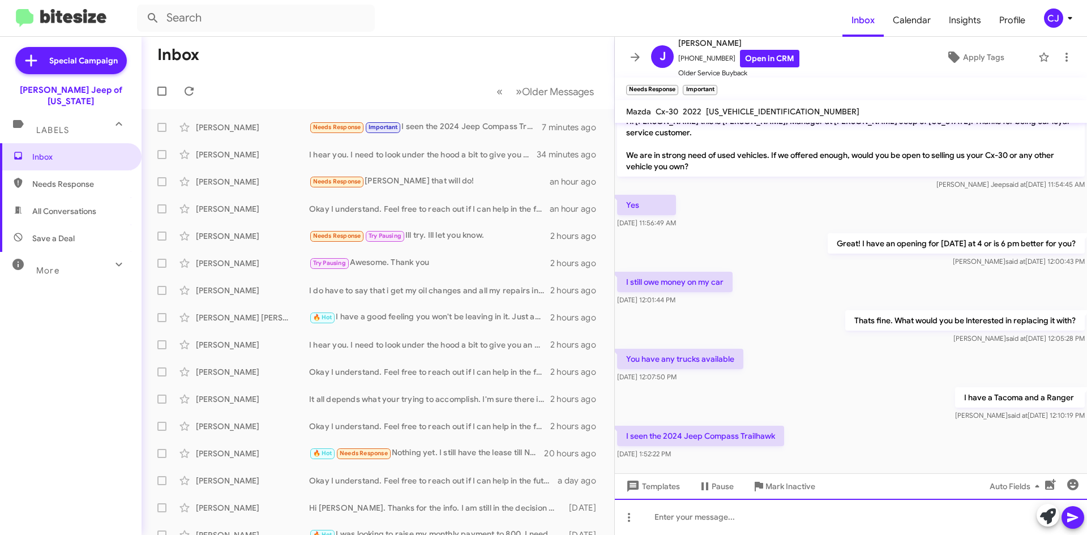
click at [683, 518] on div at bounding box center [851, 517] width 472 height 36
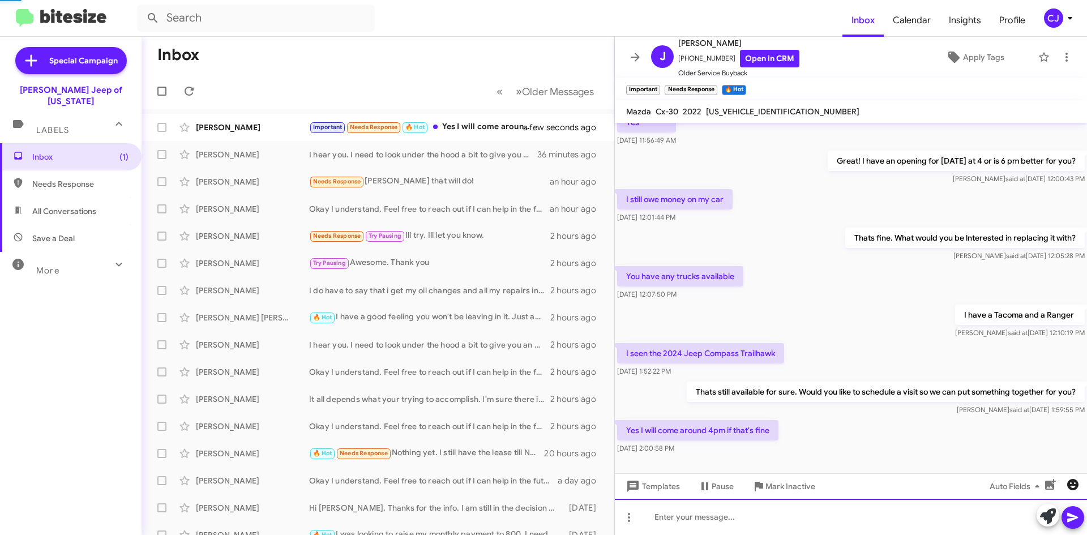
scroll to position [0, 0]
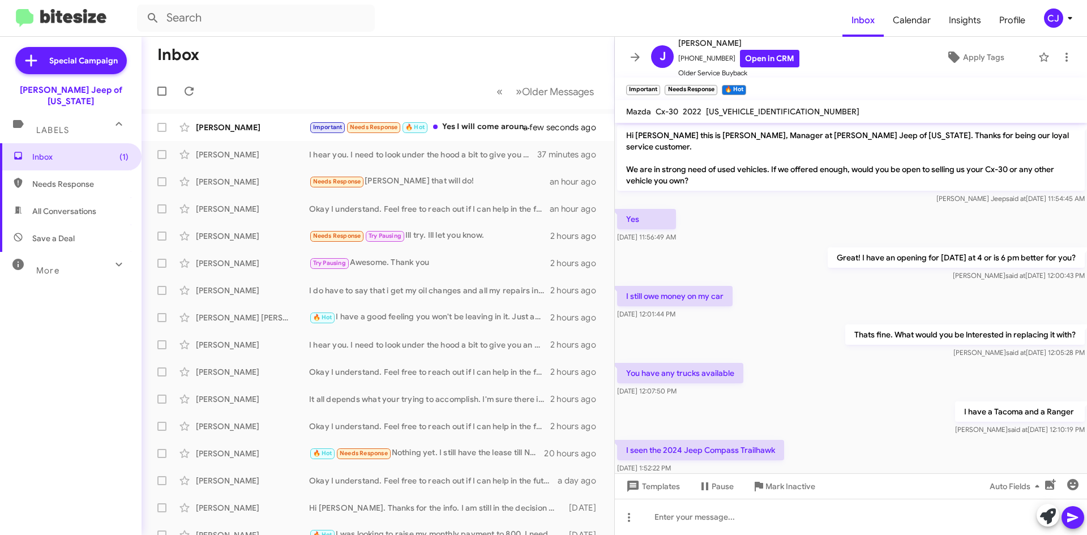
drag, startPoint x: 791, startPoint y: 109, endPoint x: 705, endPoint y: 113, distance: 86.1
click at [705, 113] on div "[US_VEHICLE_IDENTIFICATION_NUMBER]" at bounding box center [783, 112] width 158 height 14
copy span "[US_VEHICLE_IDENTIFICATION_NUMBER]"
click at [756, 107] on span "[US_VEHICLE_IDENTIFICATION_NUMBER]" at bounding box center [782, 111] width 153 height 10
drag, startPoint x: 794, startPoint y: 108, endPoint x: 705, endPoint y: 118, distance: 89.4
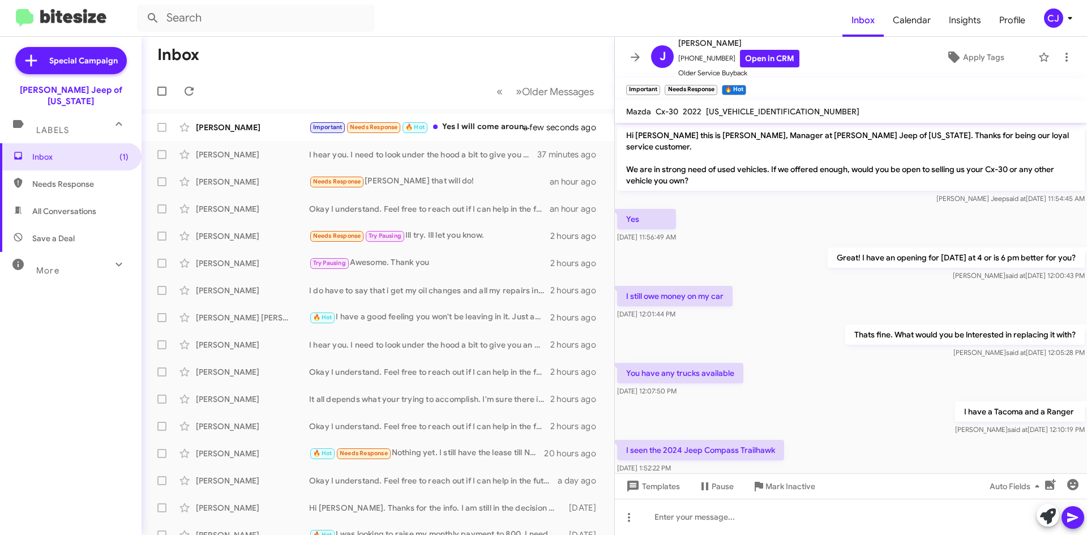
click at [705, 118] on mat-toolbar "Mazda Cx-30 2022 [US_VEHICLE_IDENTIFICATION_NUMBER]" at bounding box center [851, 111] width 472 height 23
copy span "[US_VEHICLE_IDENTIFICATION_NUMBER]"
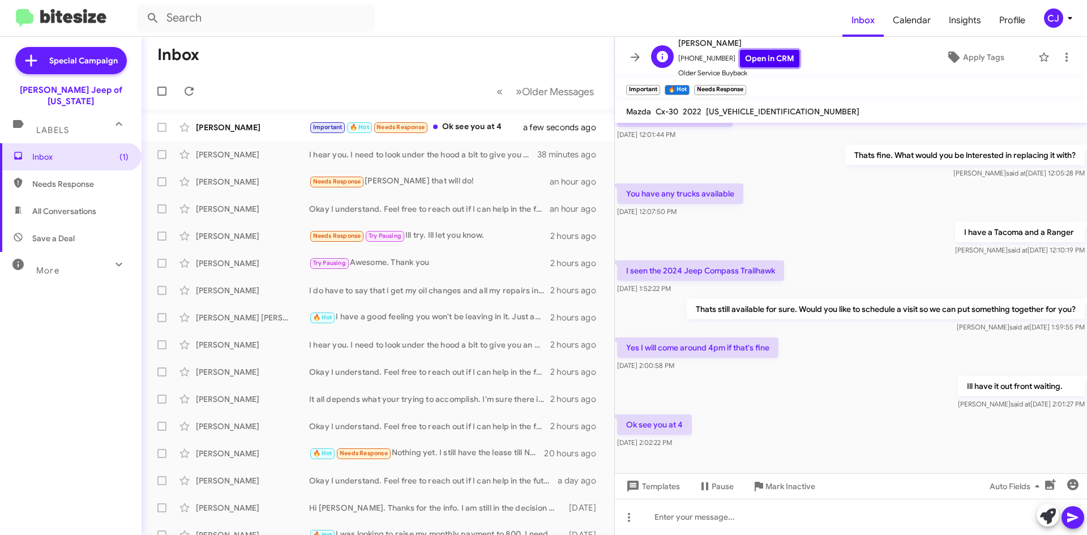
click at [753, 61] on link "Open in CRM" at bounding box center [769, 59] width 59 height 18
click at [477, 123] on div "Important 🔥 Hot Needs Response Ok see you at 4" at bounding box center [434, 127] width 251 height 13
click at [753, 59] on link "Open in CRM" at bounding box center [769, 59] width 59 height 18
